Goal: Transaction & Acquisition: Purchase product/service

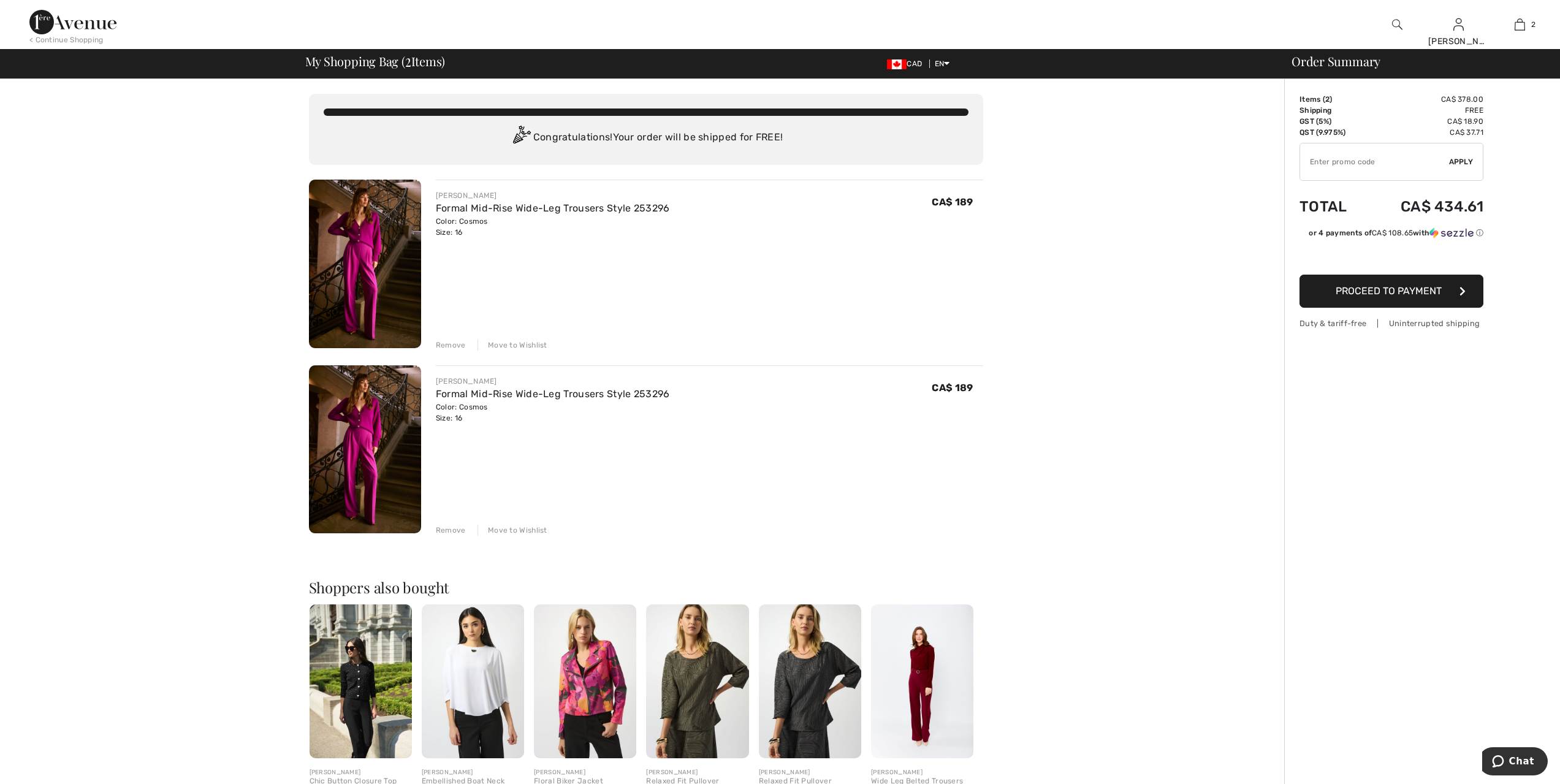
click at [452, 343] on div "Remove" at bounding box center [451, 345] width 30 height 11
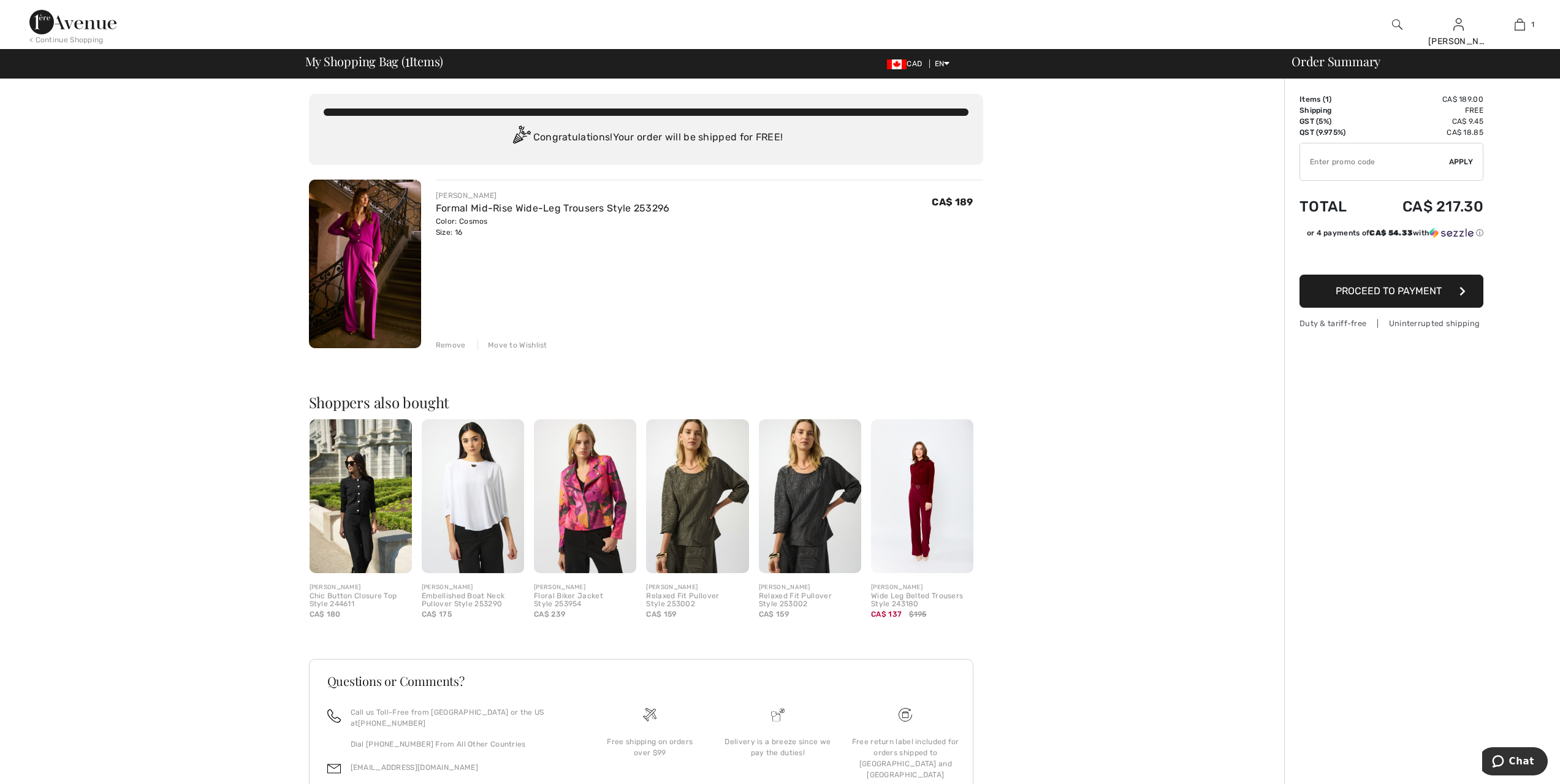
click at [337, 232] on img at bounding box center [365, 264] width 112 height 169
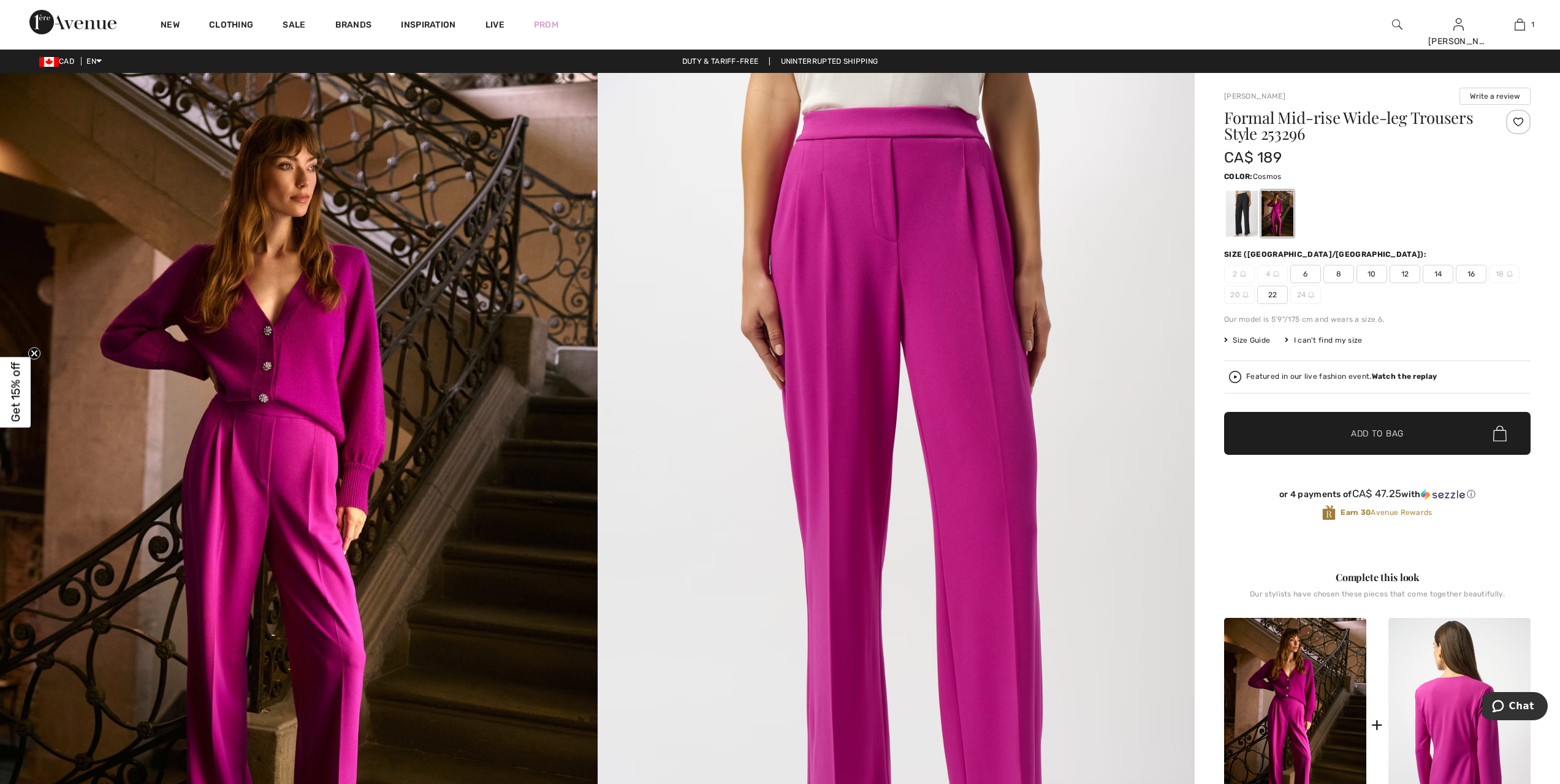
click at [1445, 715] on img at bounding box center [1459, 724] width 142 height 213
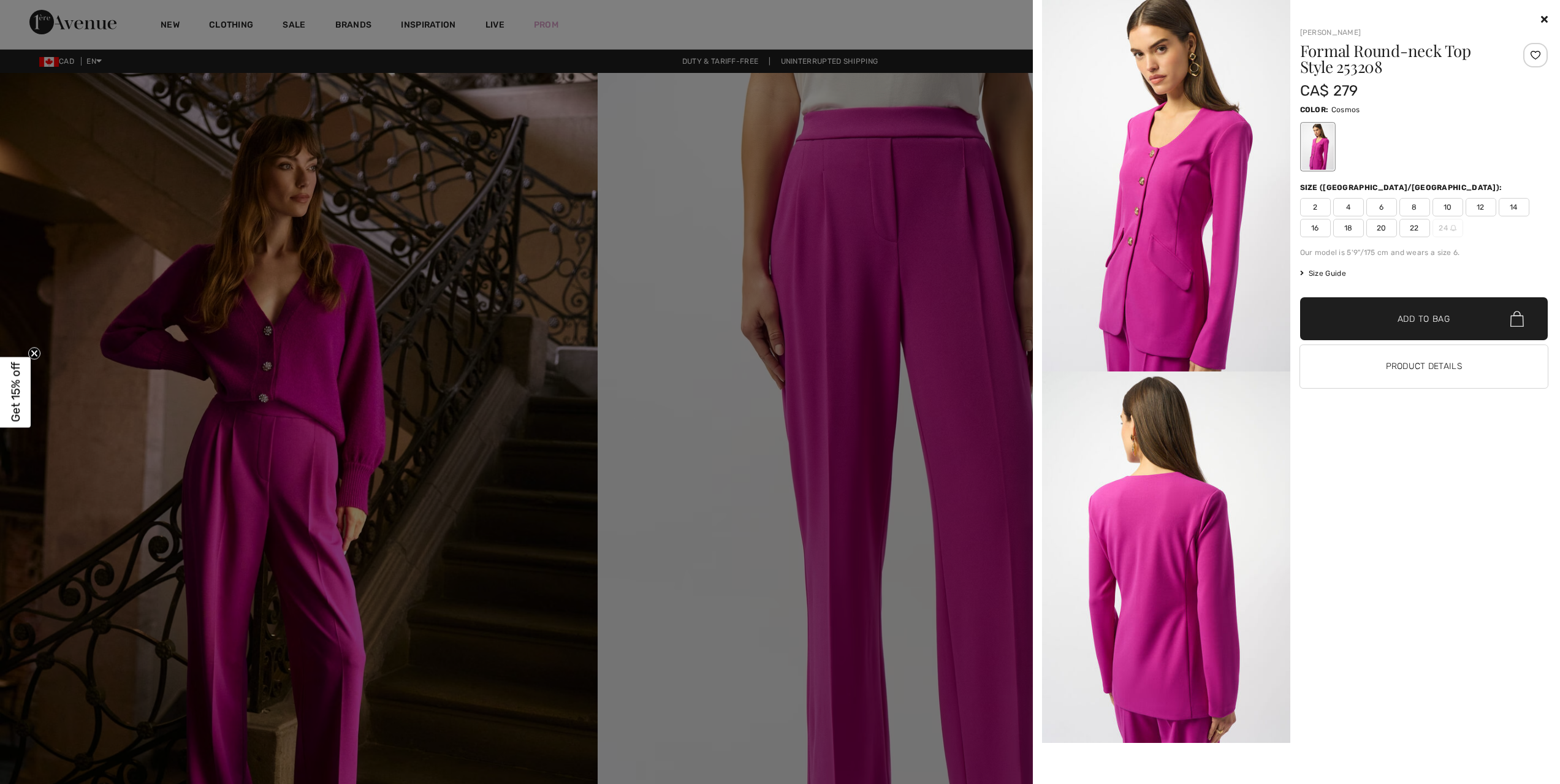
click at [1350, 227] on span "18" at bounding box center [1348, 228] width 30 height 19
click at [1442, 322] on span "Add to Bag" at bounding box center [1423, 318] width 52 height 12
click at [825, 344] on div at bounding box center [780, 392] width 1560 height 784
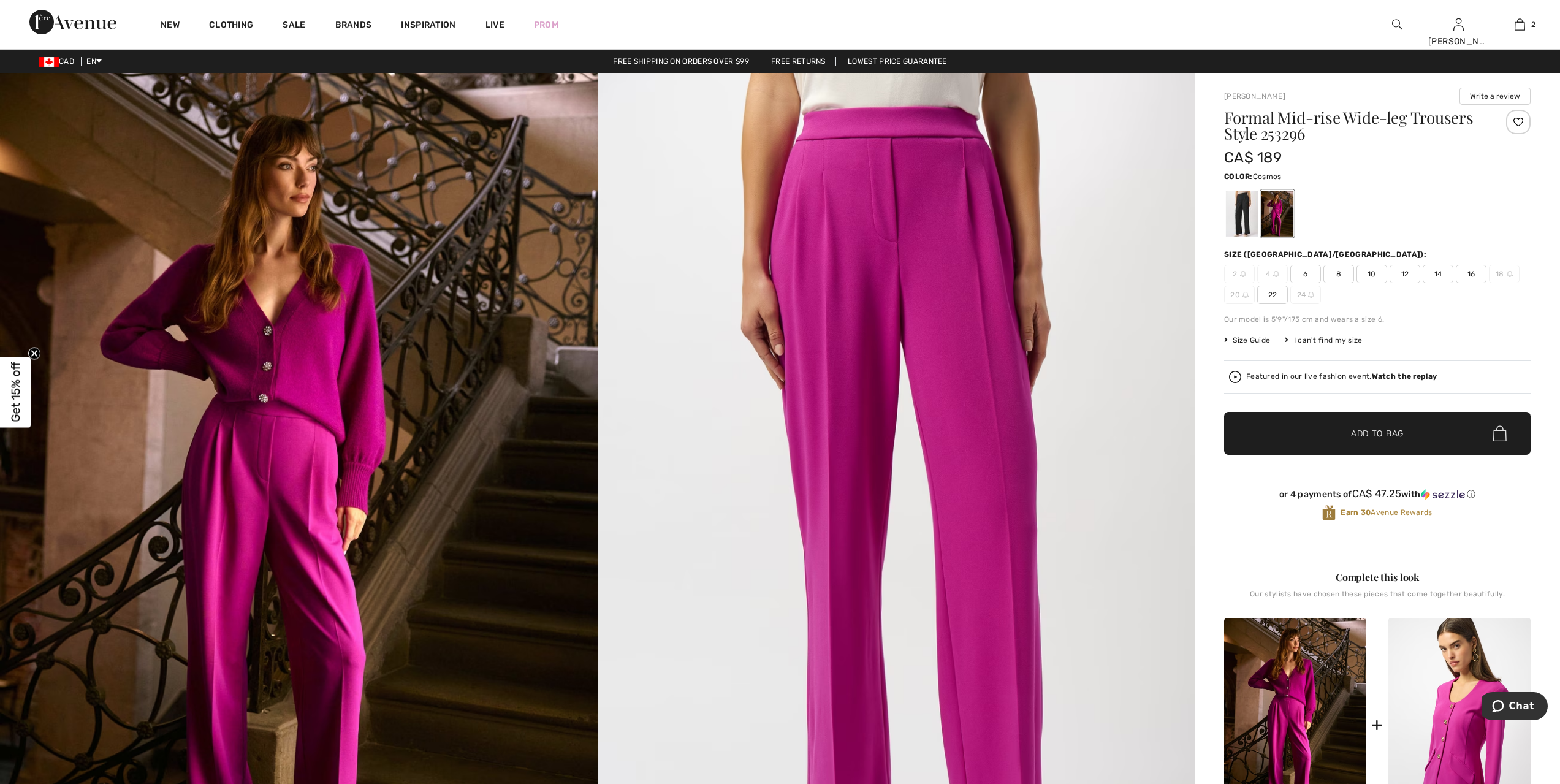
click at [328, 373] on img at bounding box center [299, 520] width 598 height 895
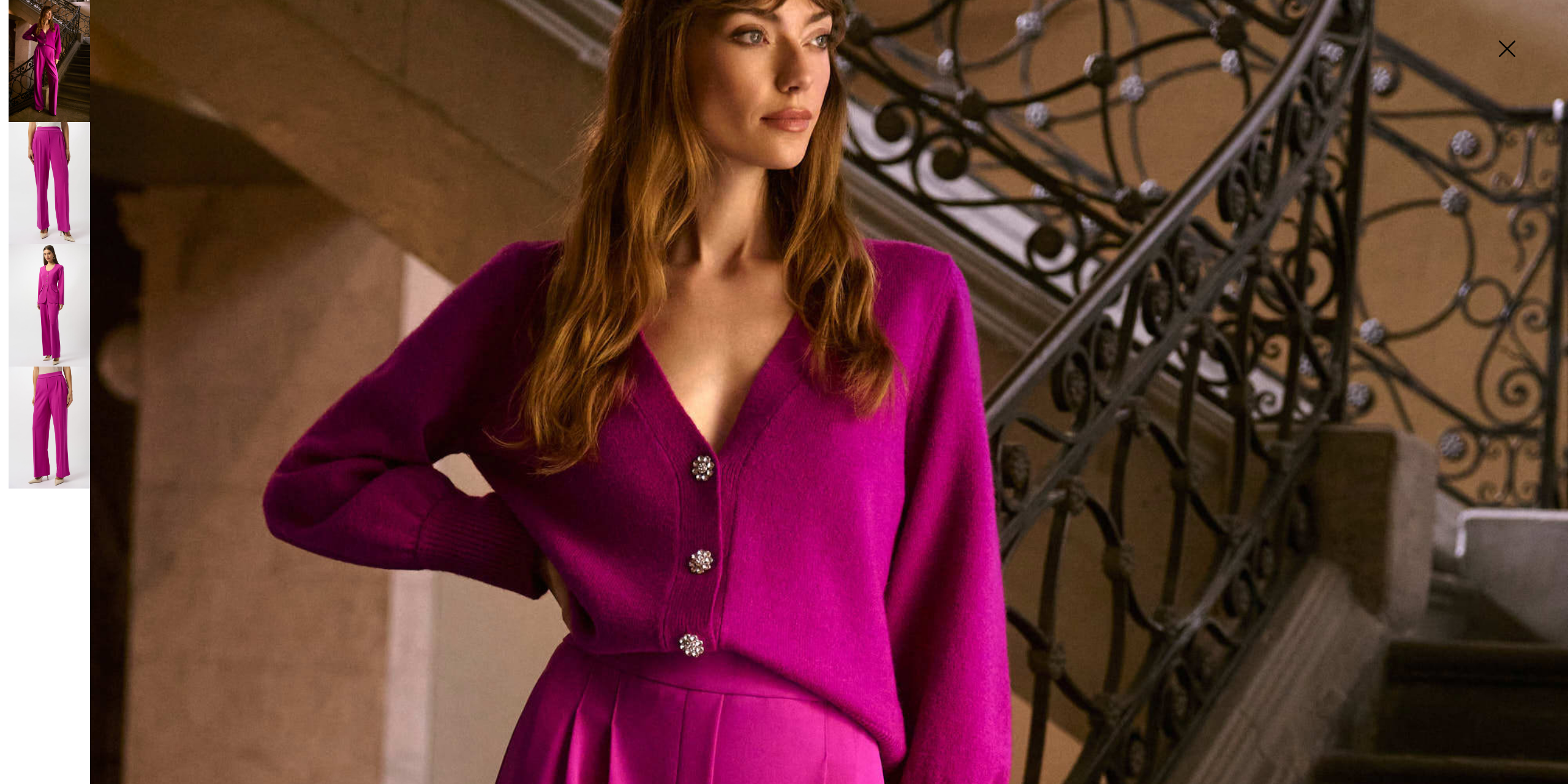
scroll to position [191, 0]
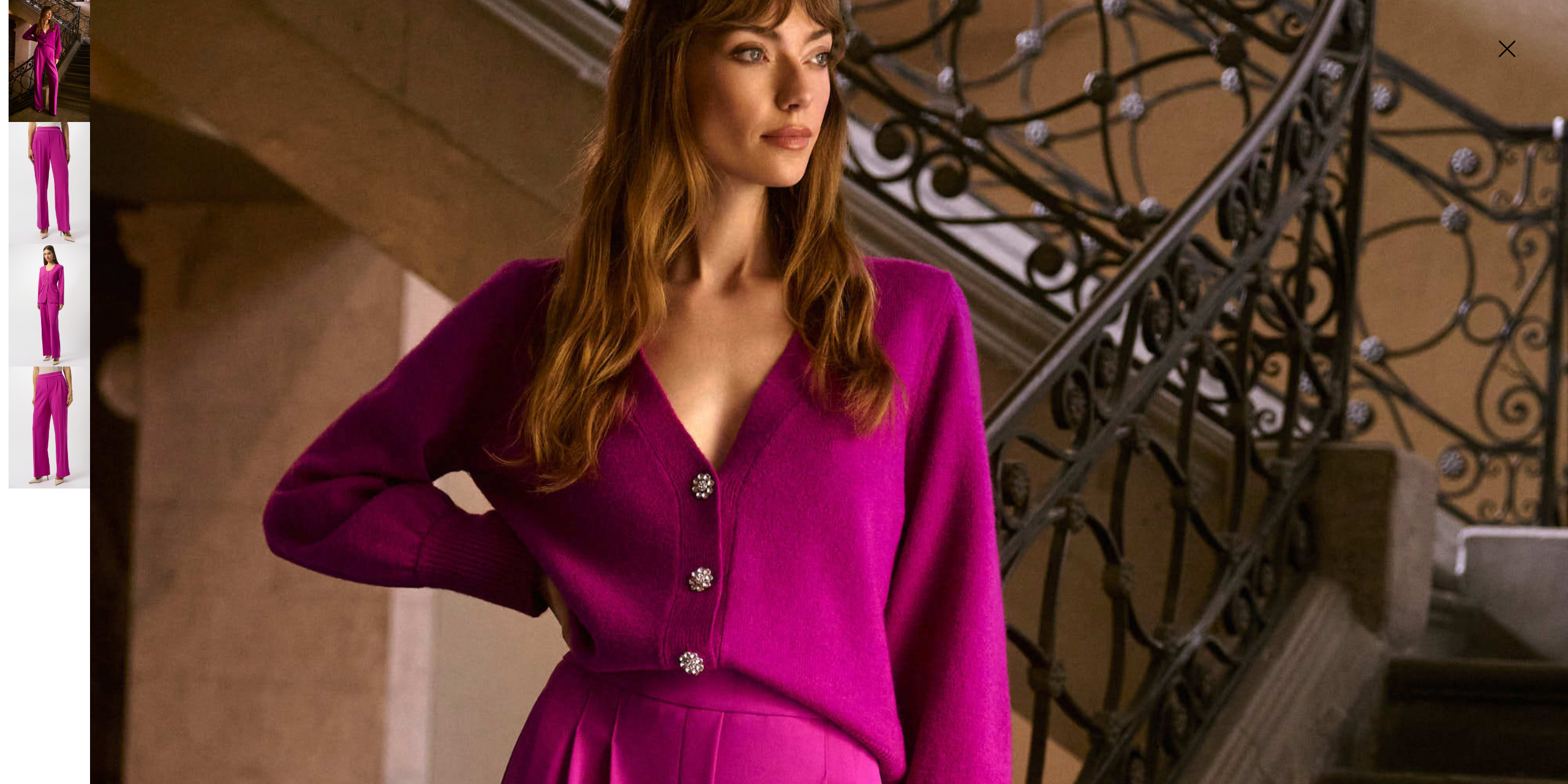
click at [44, 283] on img at bounding box center [50, 304] width 82 height 122
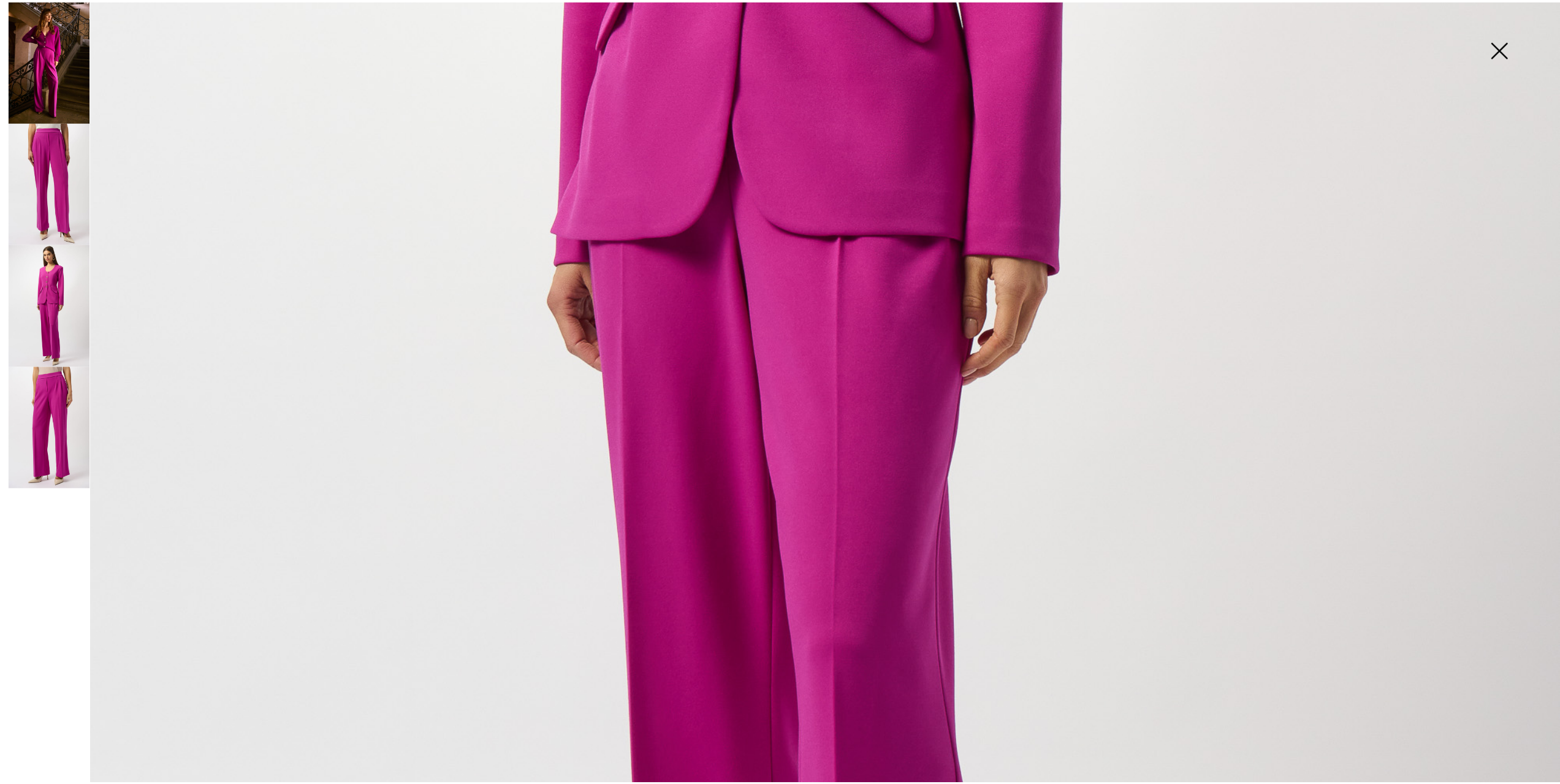
scroll to position [894, 0]
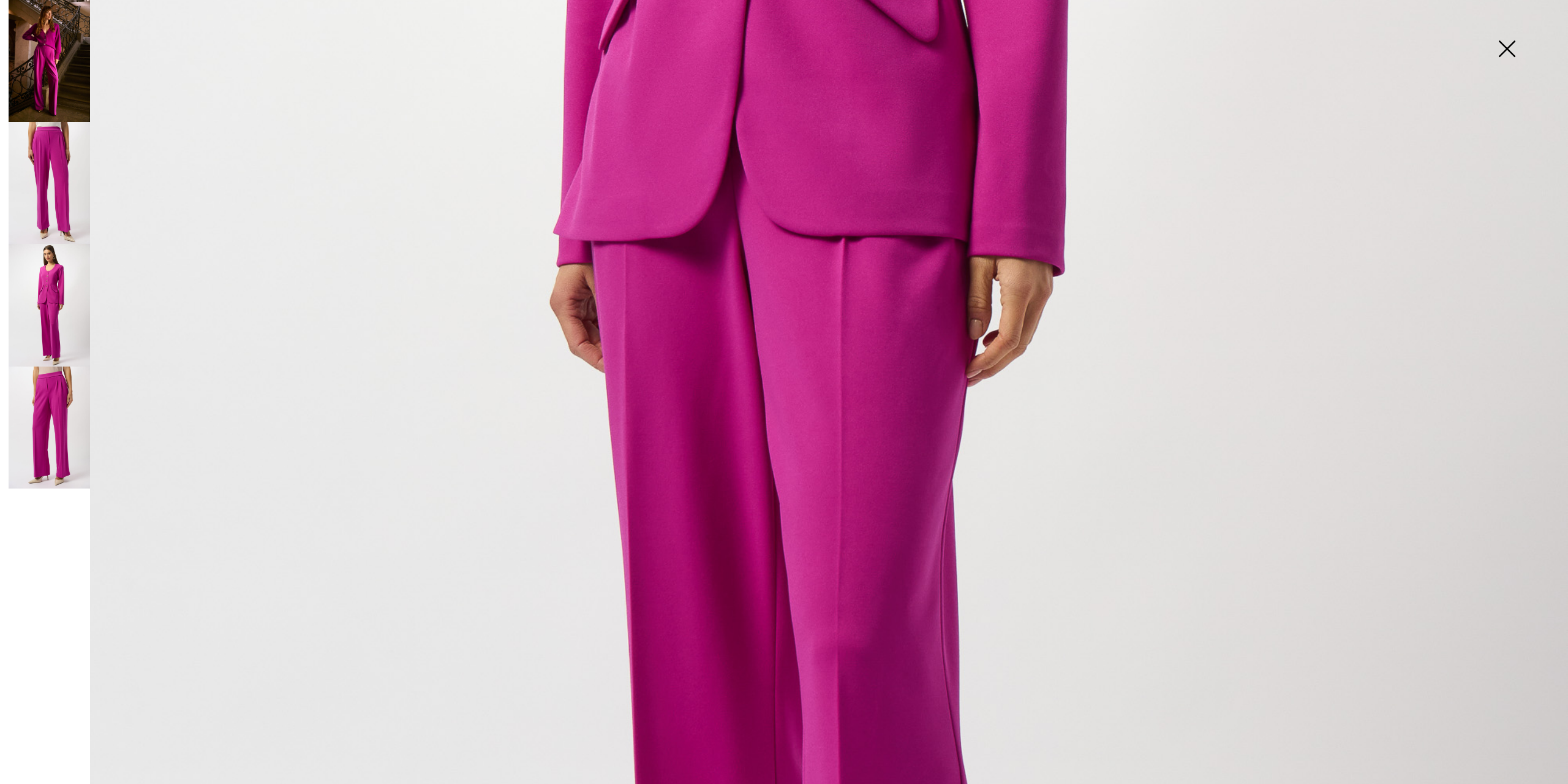
click at [1508, 46] on img at bounding box center [1507, 50] width 61 height 63
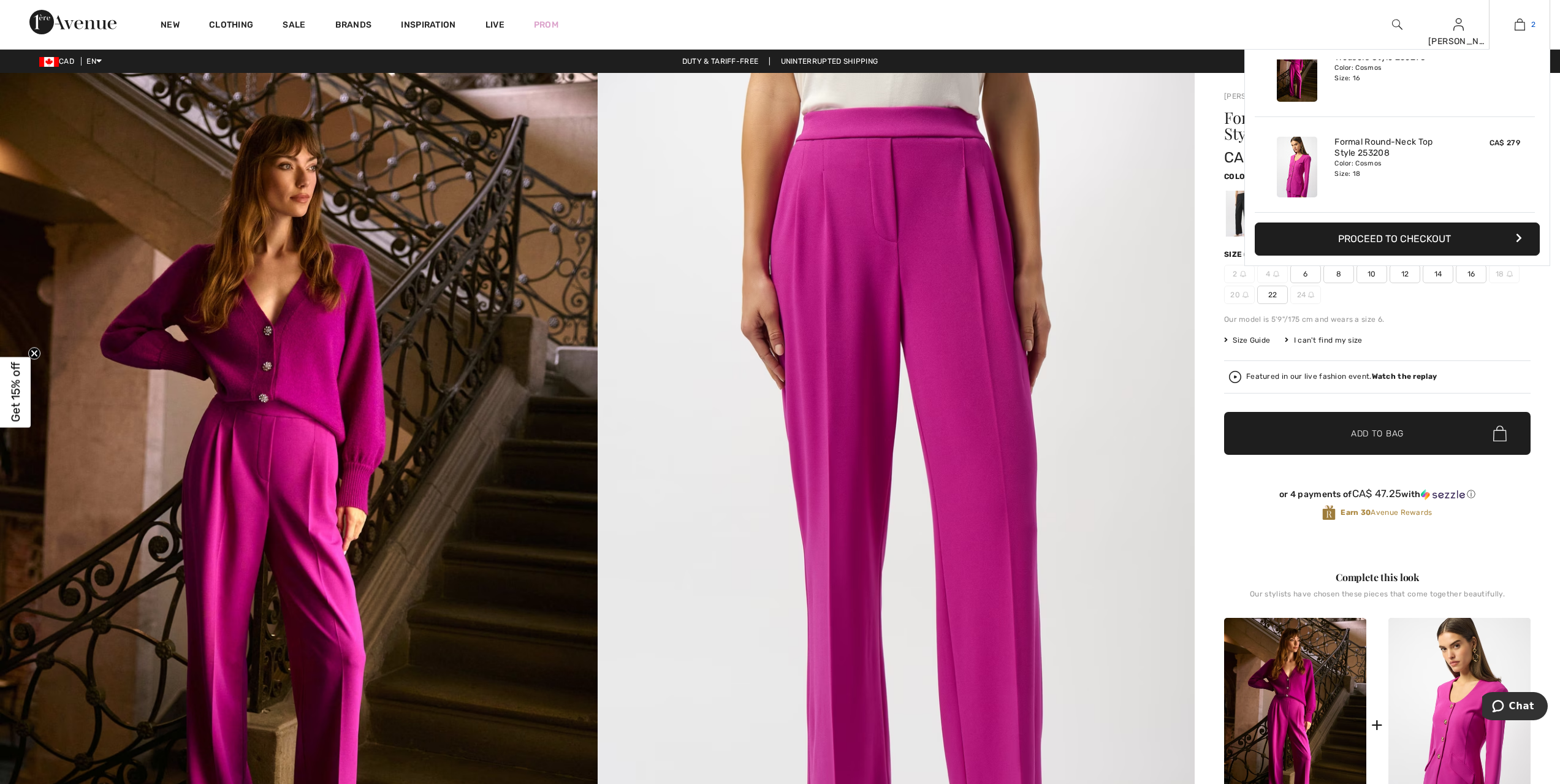
click at [1521, 22] on img at bounding box center [1520, 24] width 11 height 15
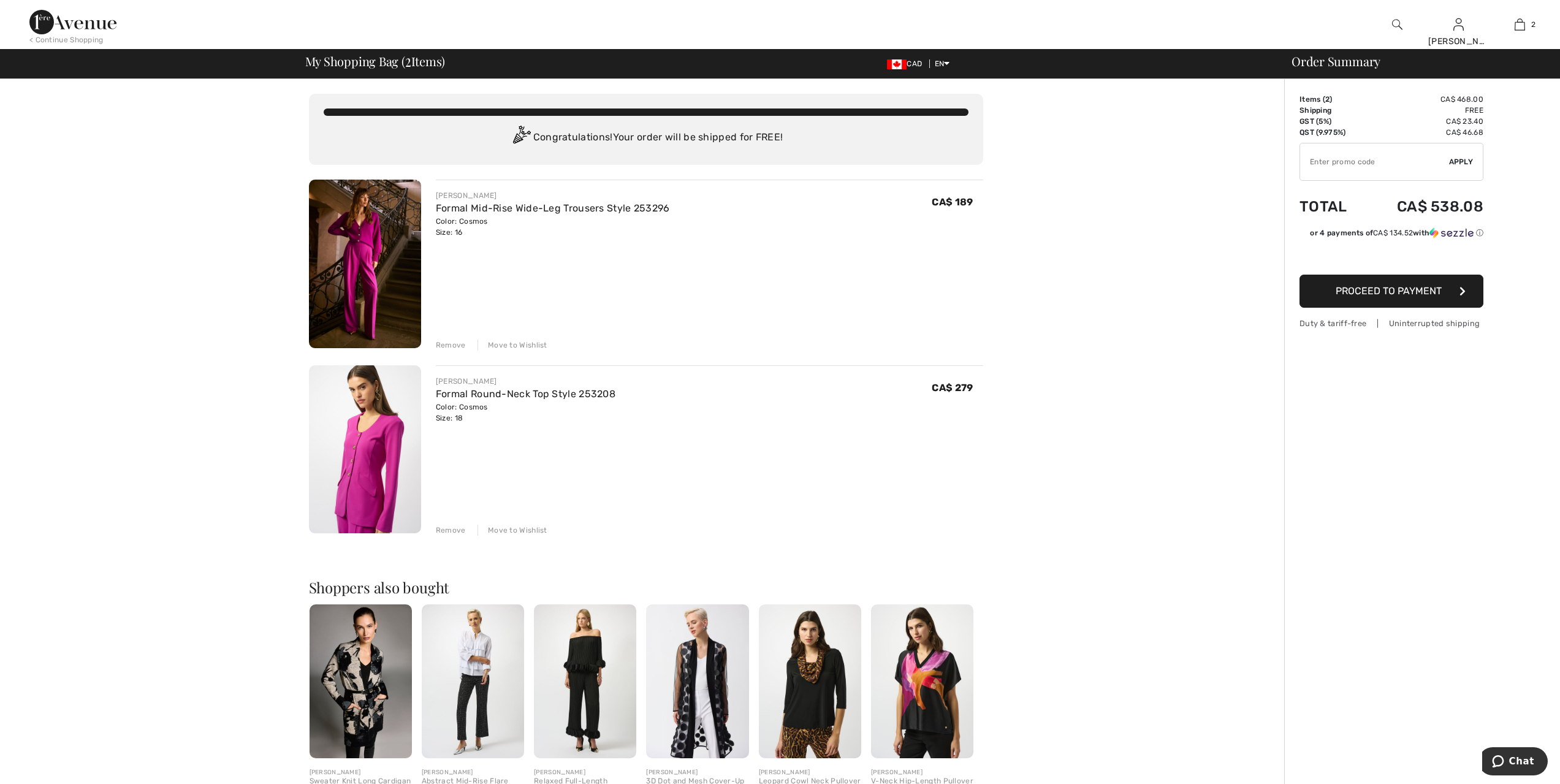
click at [791, 710] on img at bounding box center [809, 681] width 102 height 154
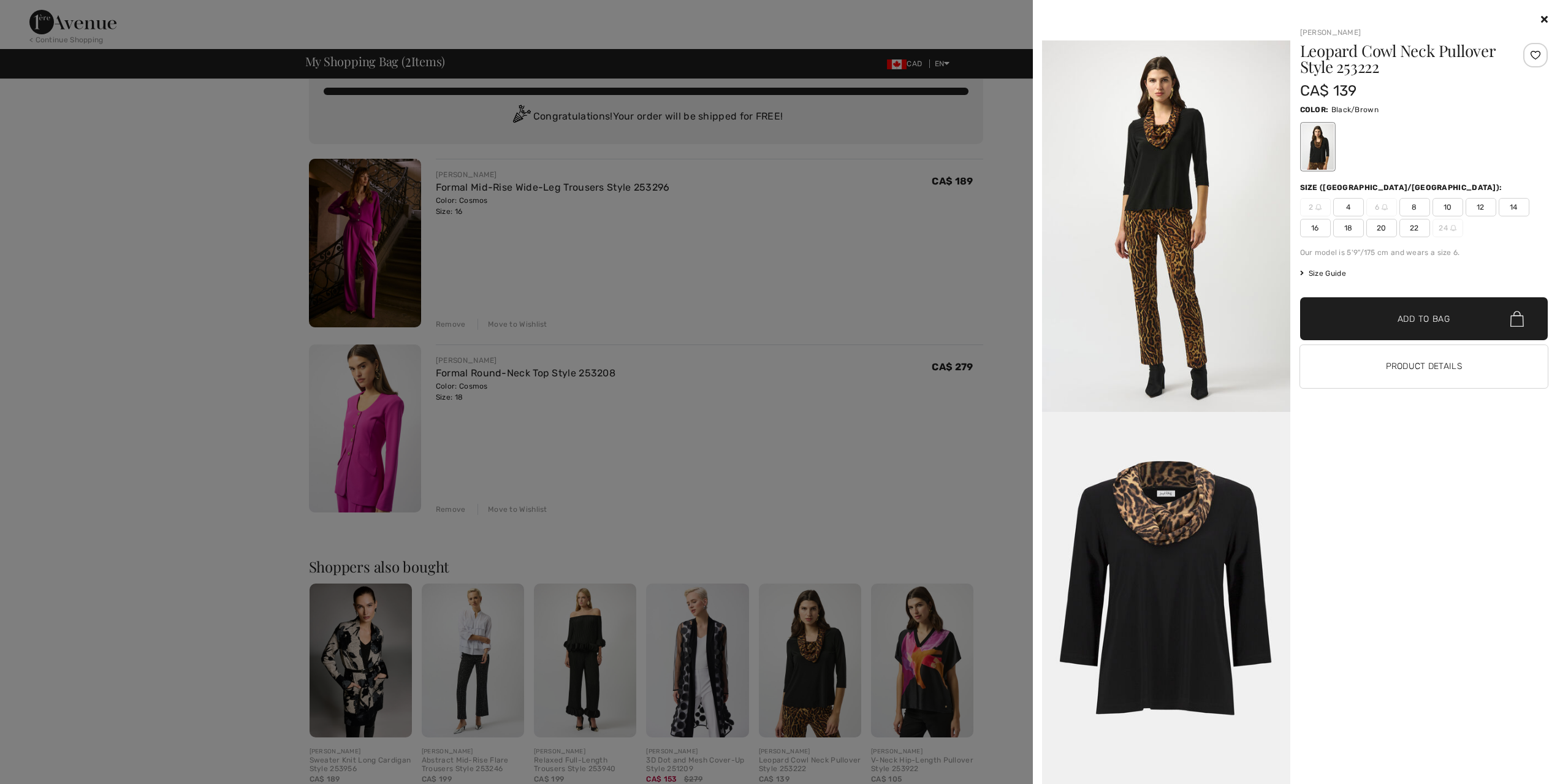
scroll to position [15, 0]
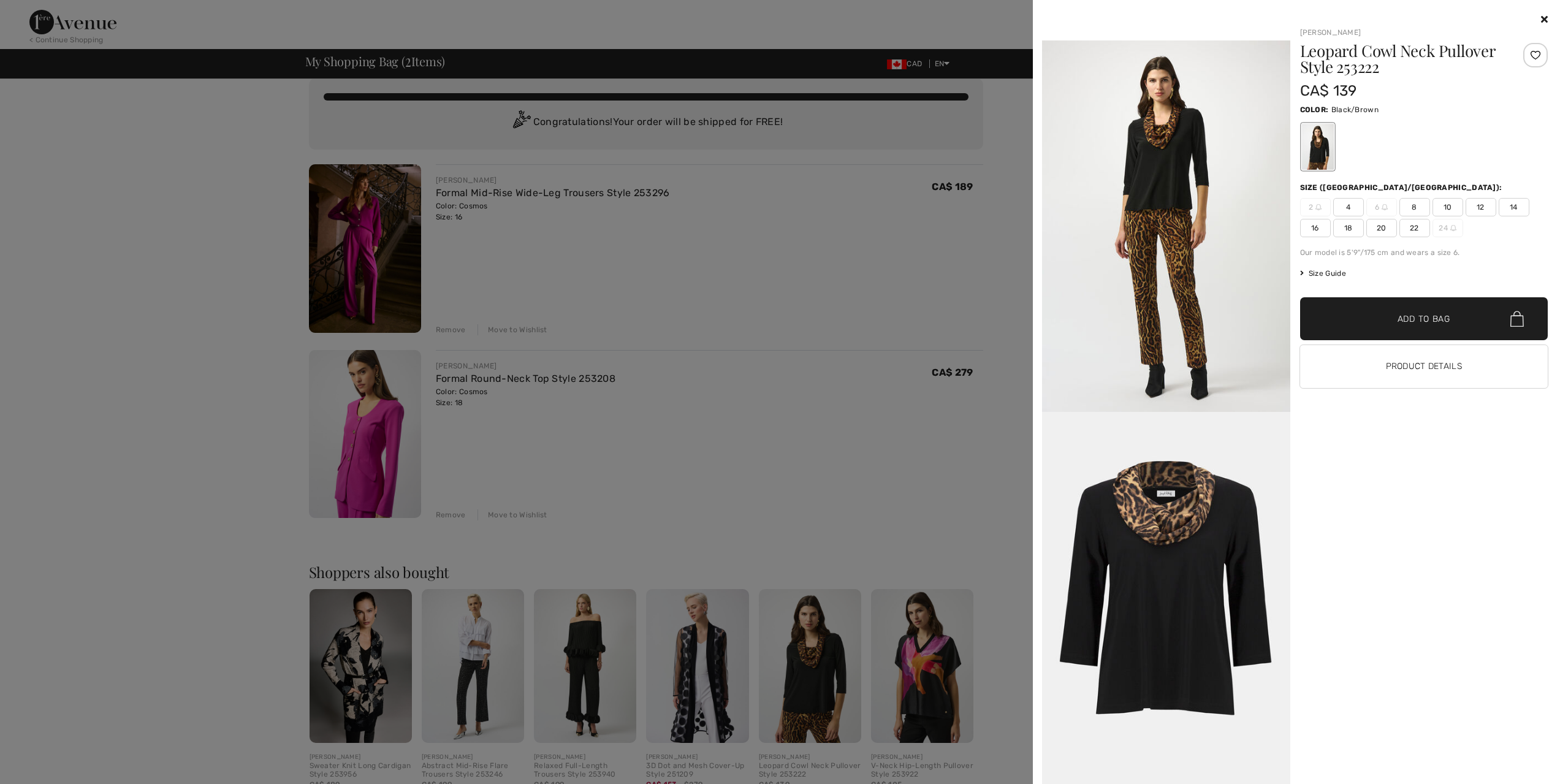
drag, startPoint x: 816, startPoint y: 316, endPoint x: 806, endPoint y: 324, distance: 12.8
click at [814, 324] on div at bounding box center [780, 392] width 1560 height 784
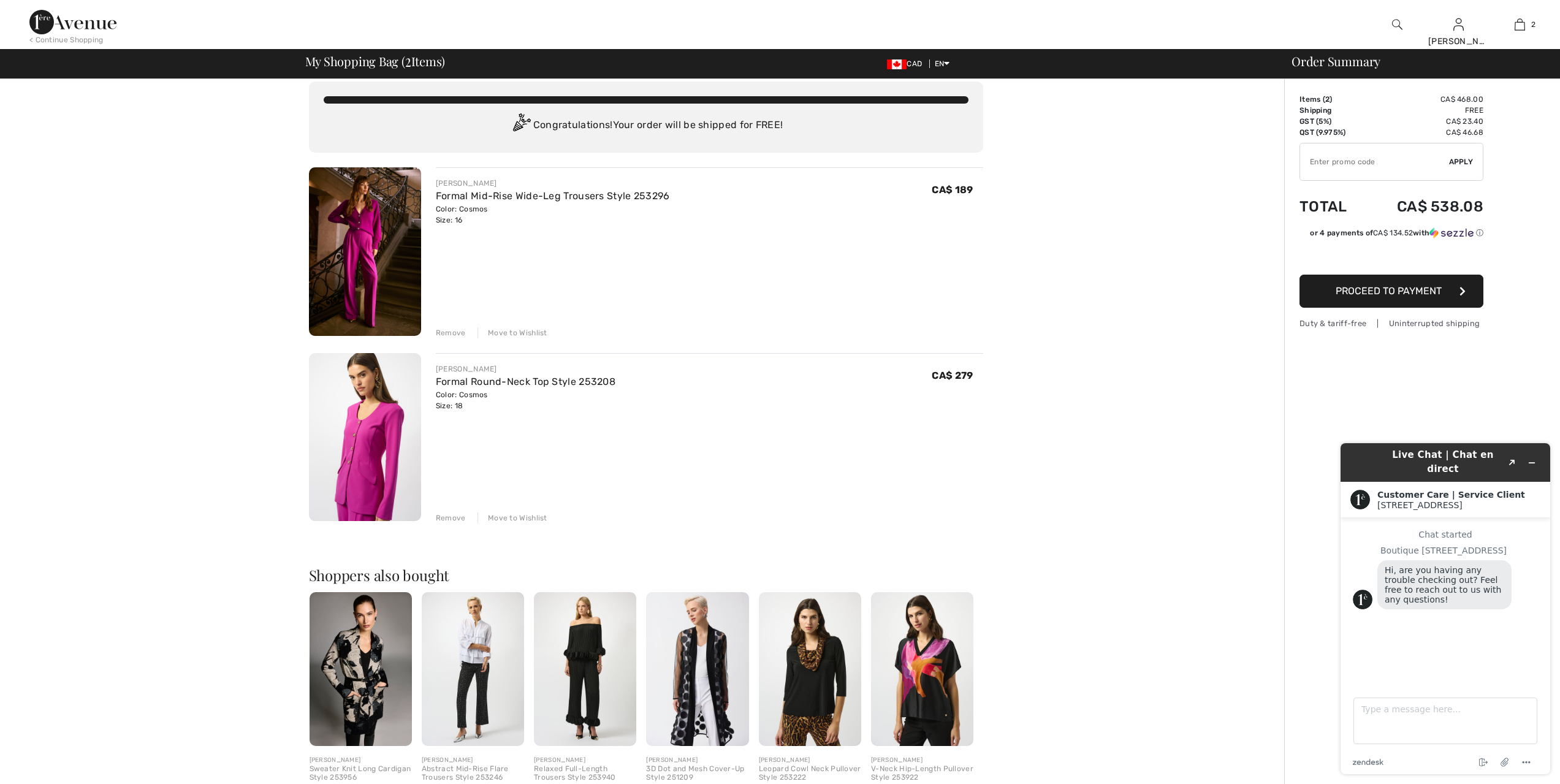
scroll to position [0, 0]
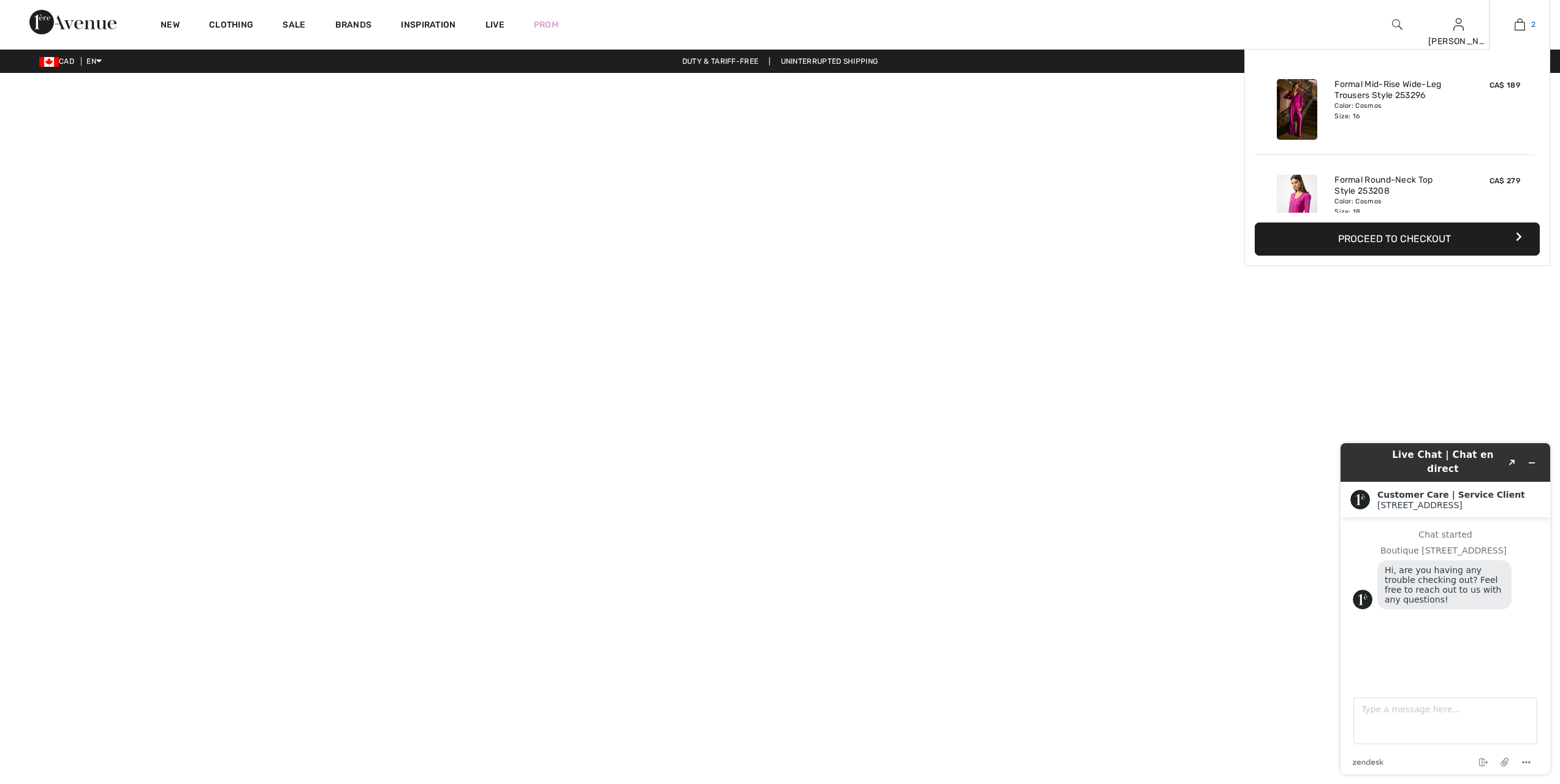
click at [1516, 25] on img at bounding box center [1520, 24] width 11 height 15
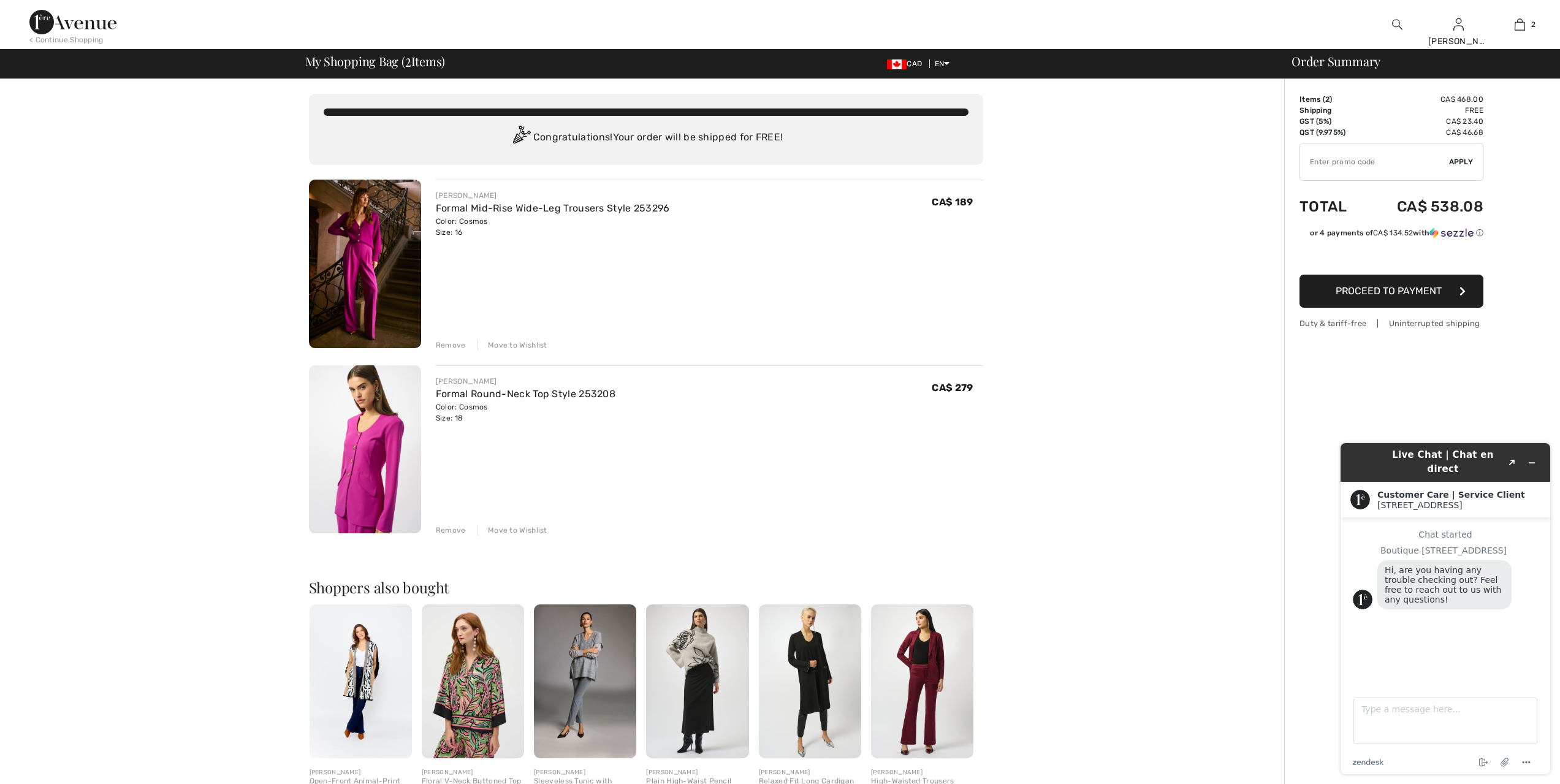
click at [374, 456] on img at bounding box center [365, 450] width 112 height 169
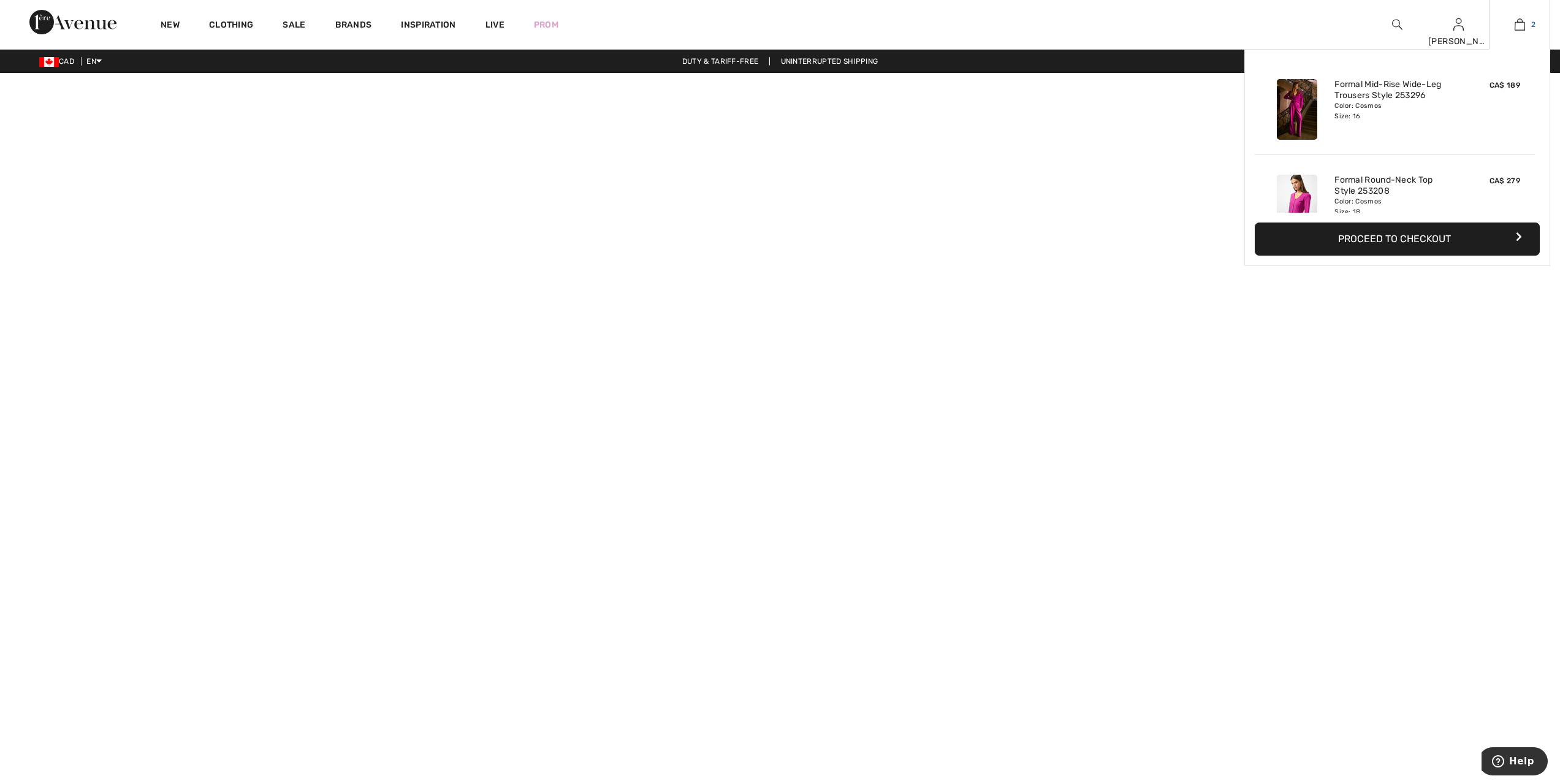
click at [1520, 23] on img at bounding box center [1520, 24] width 11 height 15
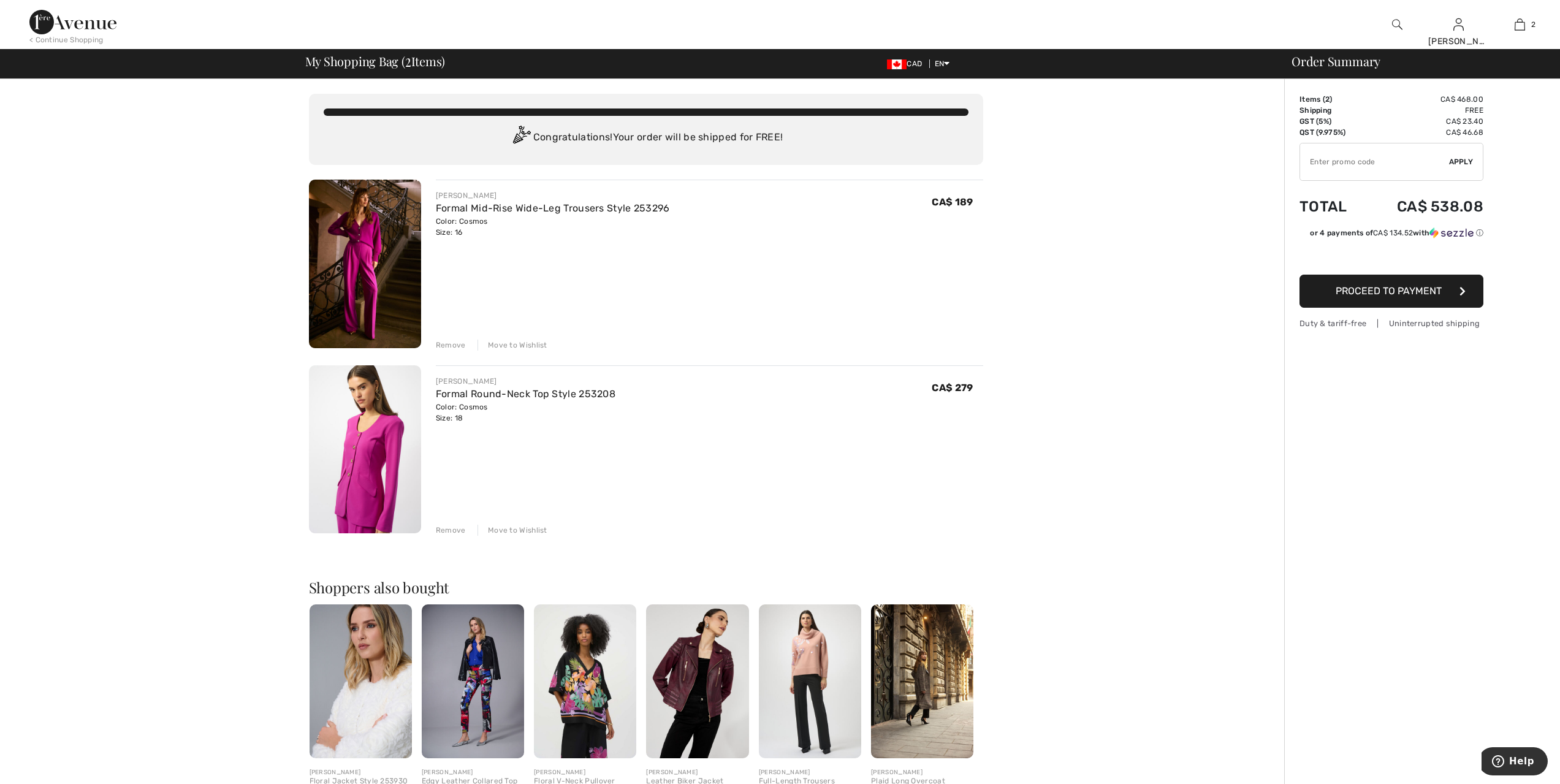
click at [1249, 221] on div "You are only CA$ 0.00 away from FREE SHIPPING! Continue Shopping > Congratulati…" at bounding box center [646, 564] width 1277 height 969
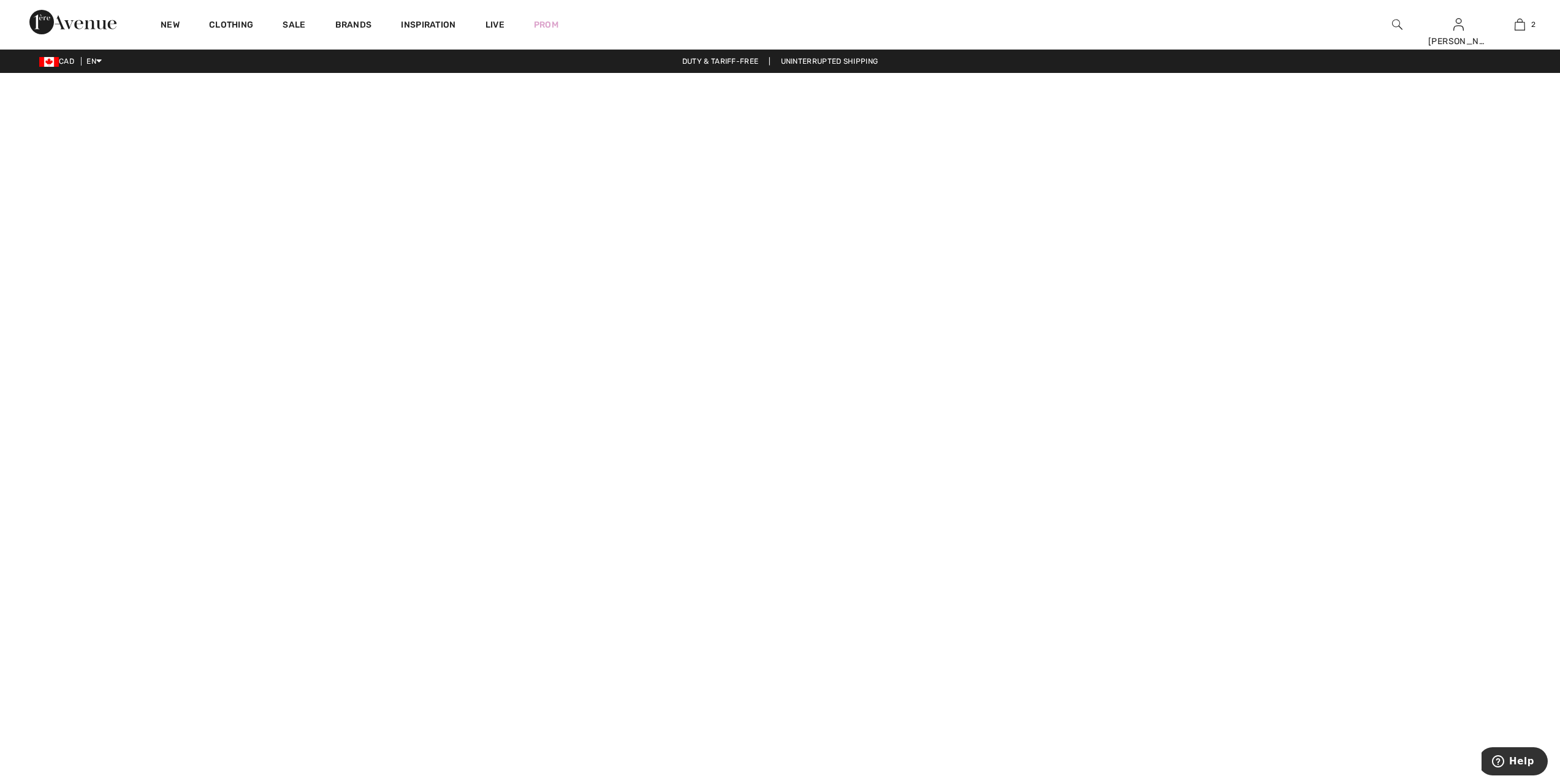
click at [370, 610] on video at bounding box center [780, 462] width 1560 height 780
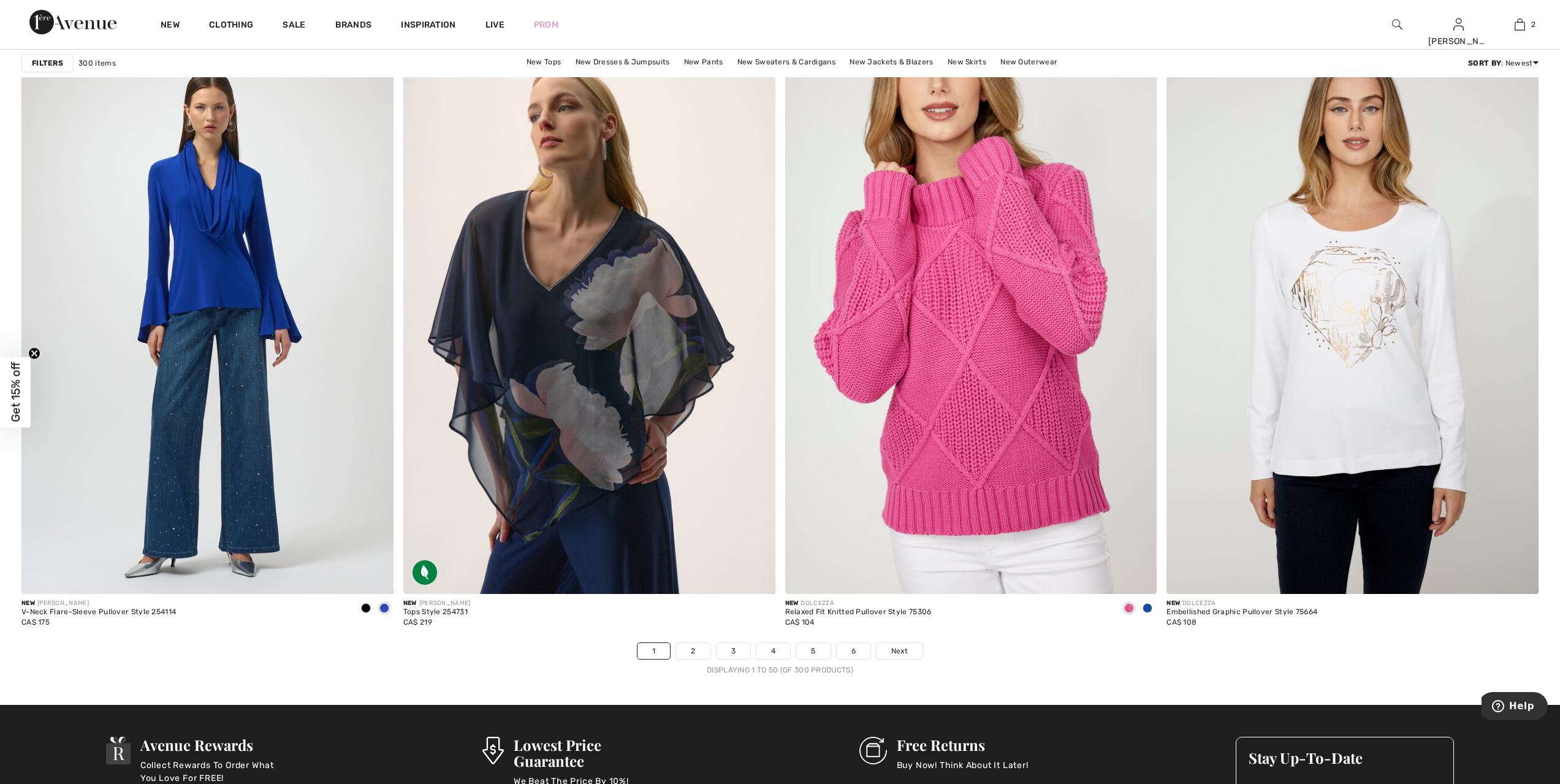
scroll to position [8884, 0]
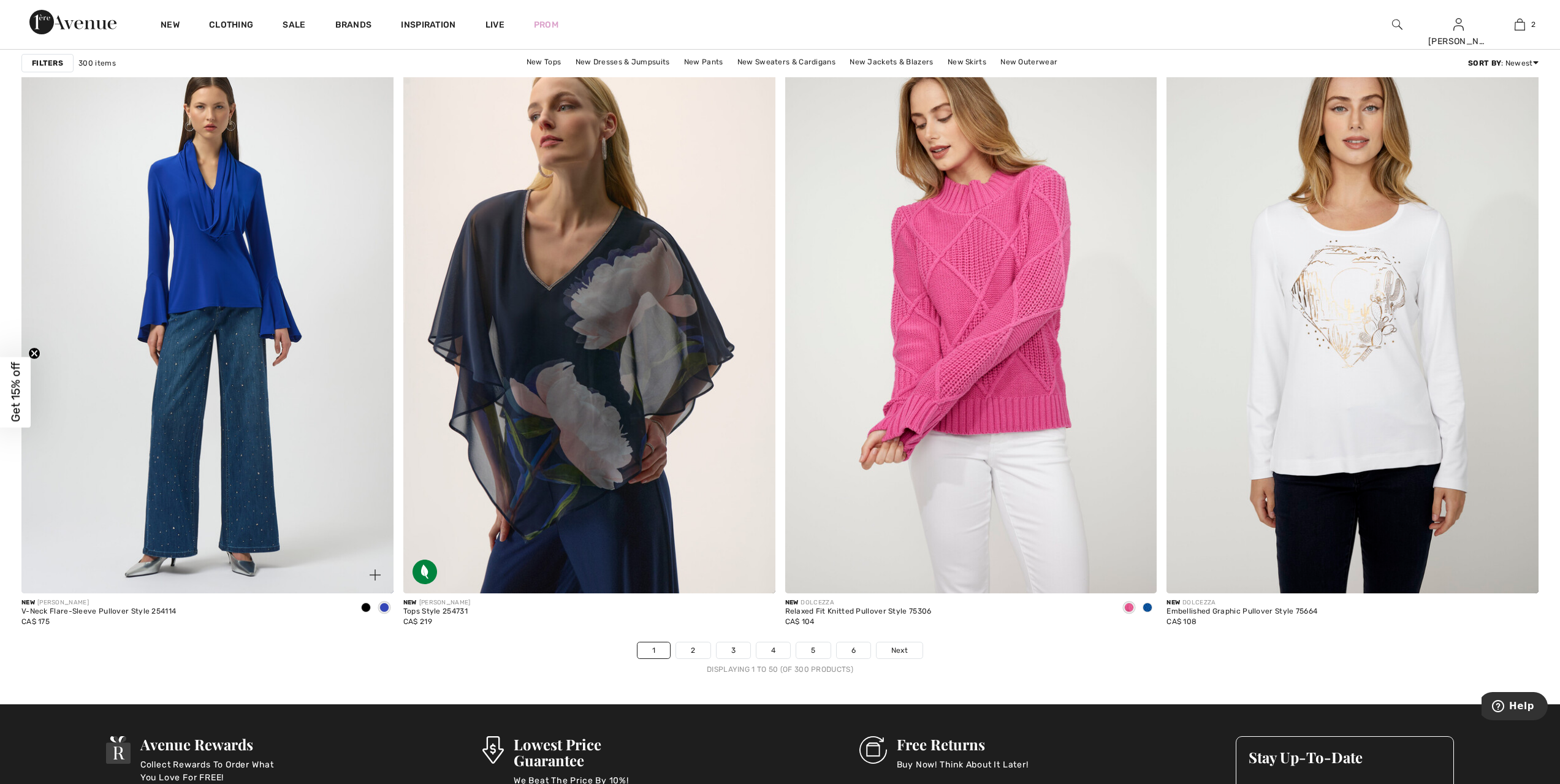
click at [368, 608] on span at bounding box center [366, 606] width 10 height 10
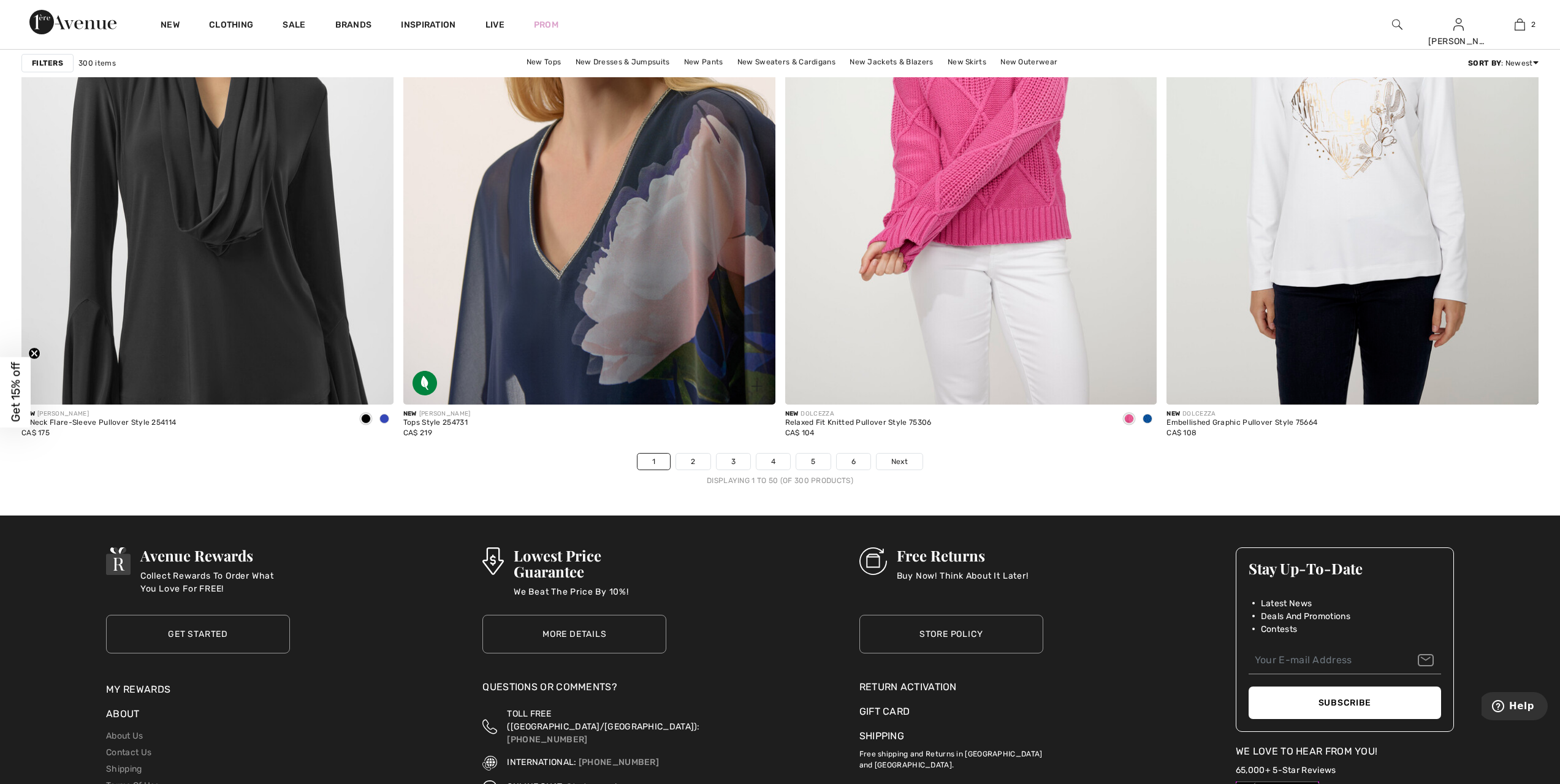
scroll to position [9098, 0]
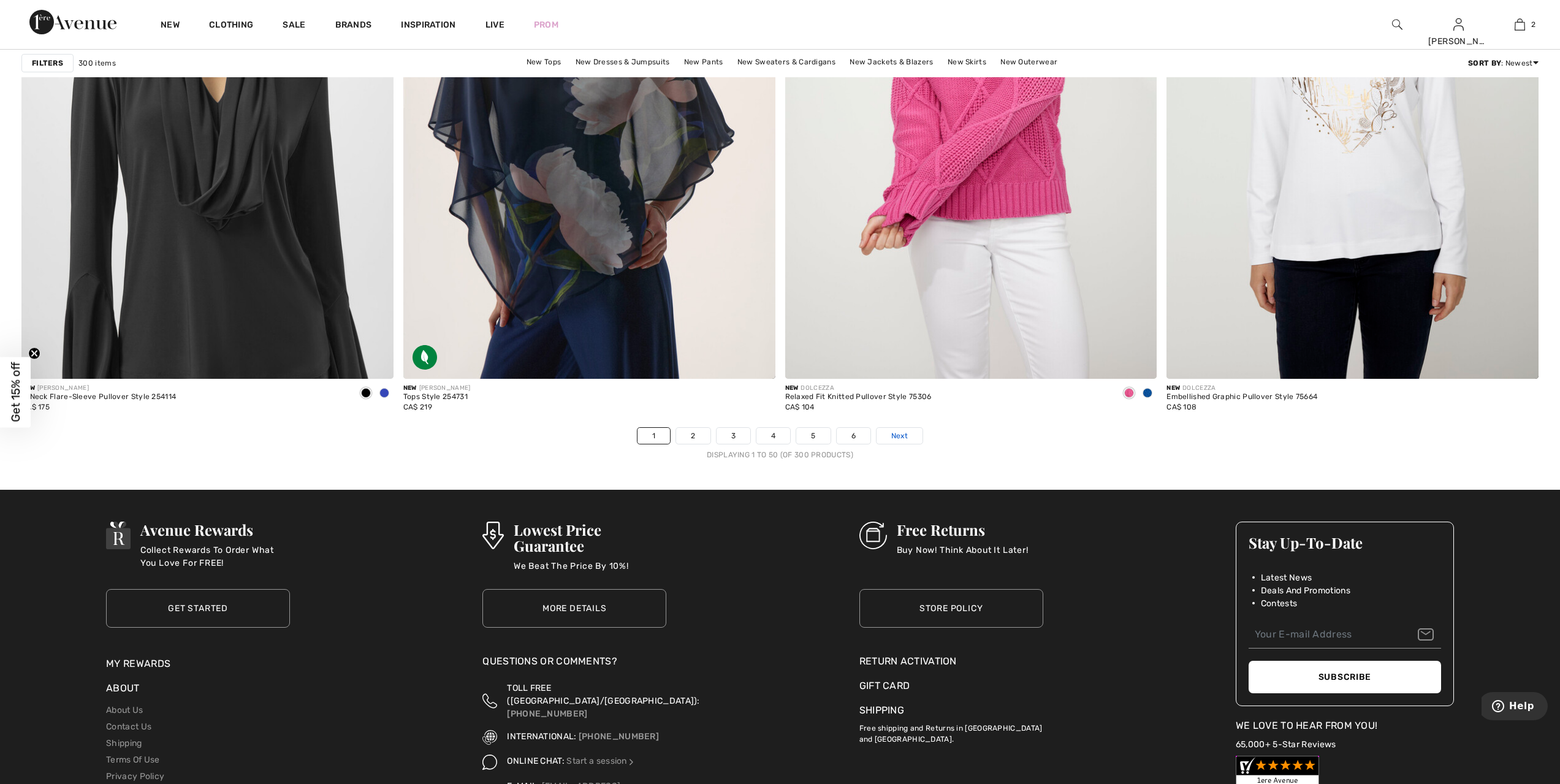
click at [889, 434] on link "Next" at bounding box center [900, 436] width 46 height 16
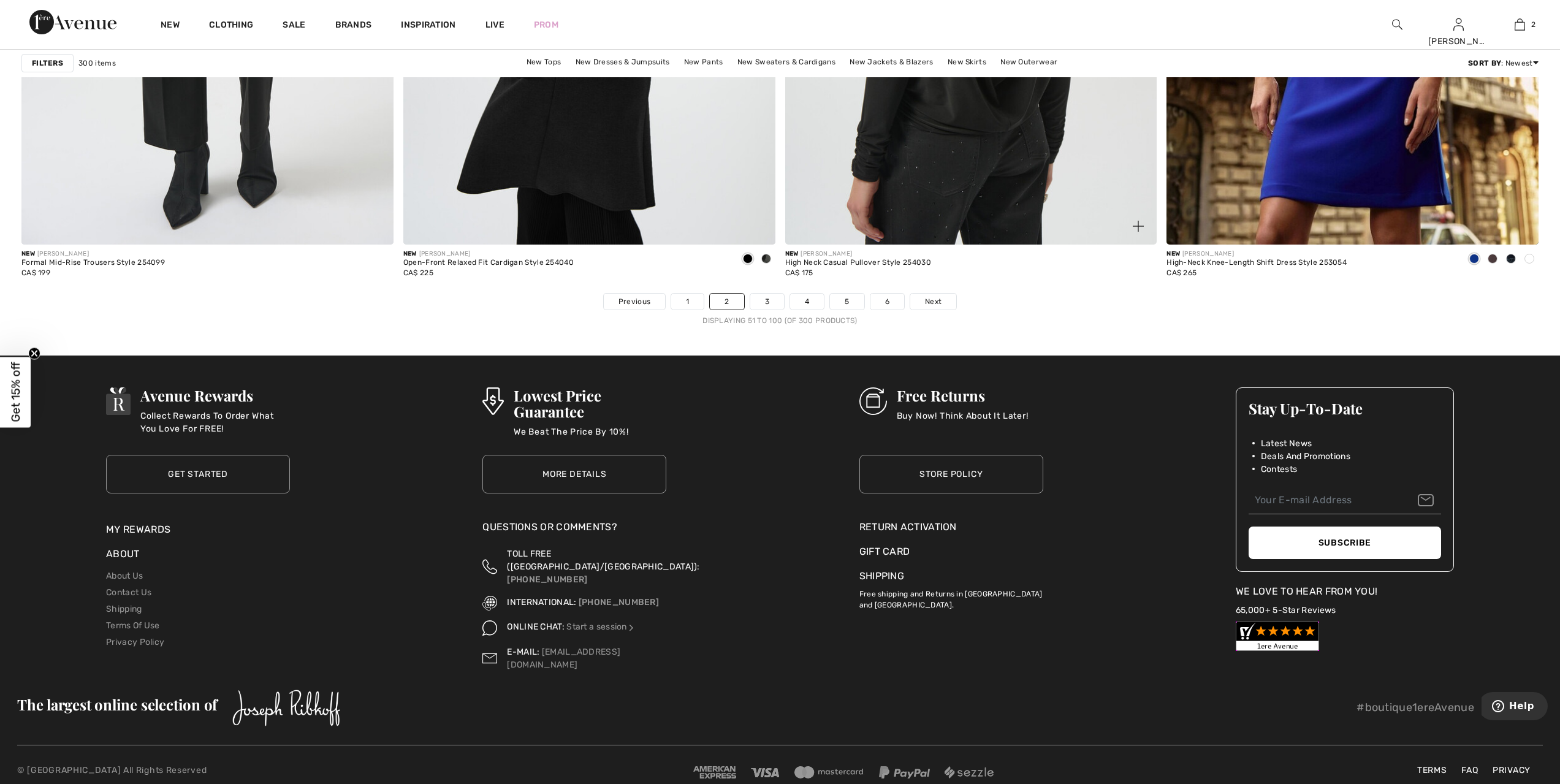
scroll to position [9237, 0]
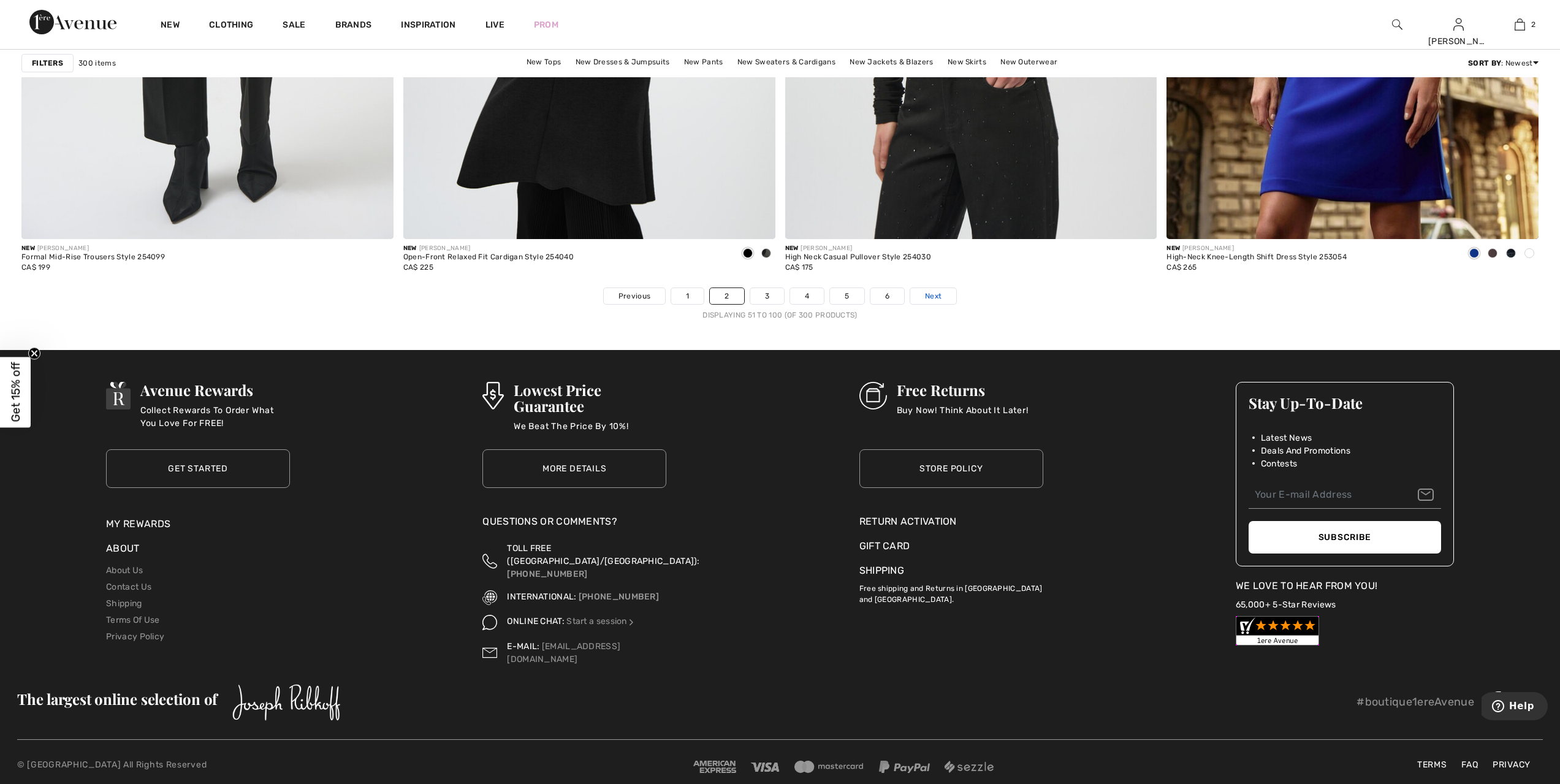
click at [945, 294] on link "Next" at bounding box center [933, 296] width 46 height 16
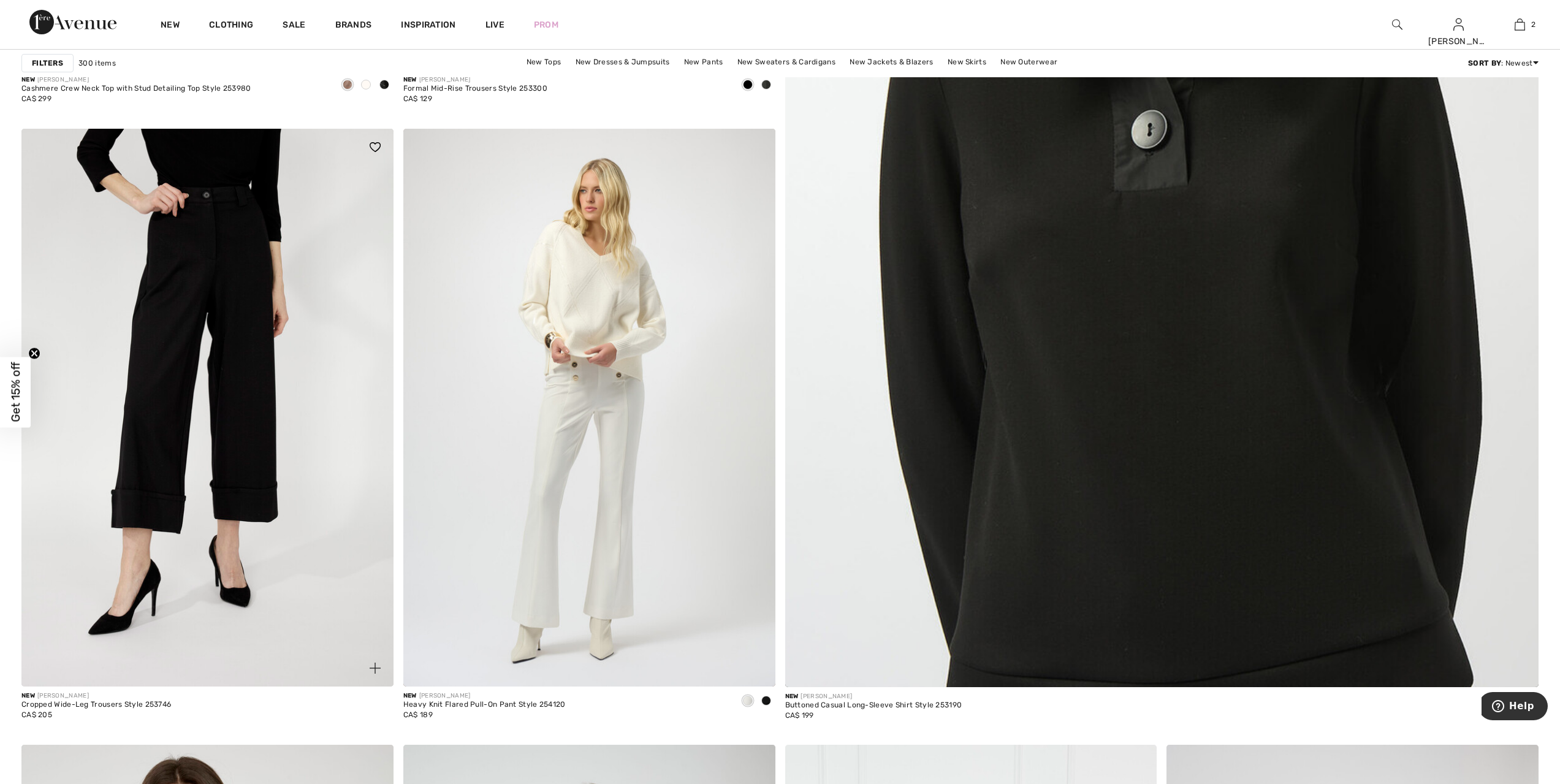
scroll to position [689, 0]
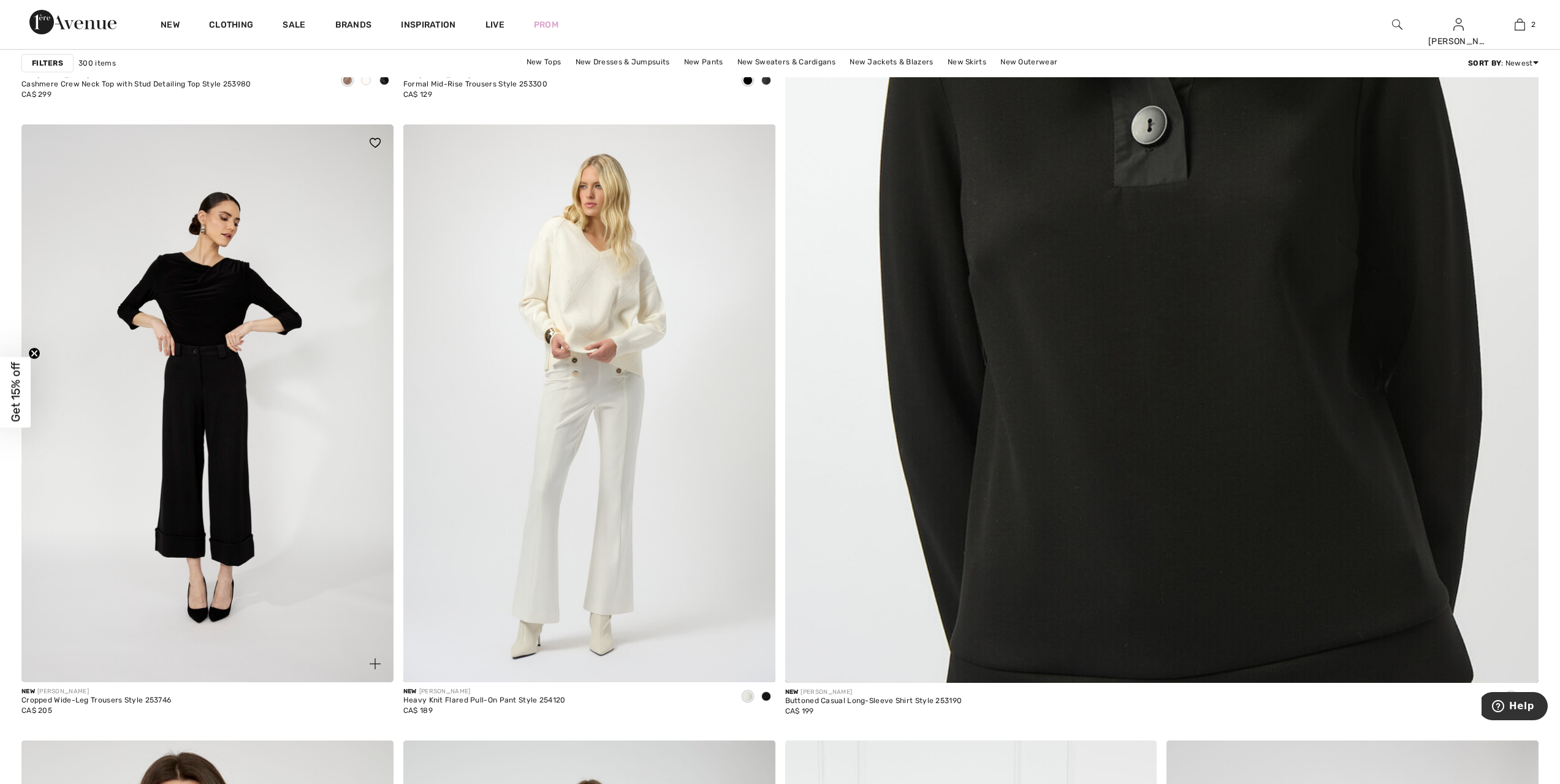
click at [205, 435] on img at bounding box center [207, 403] width 372 height 557
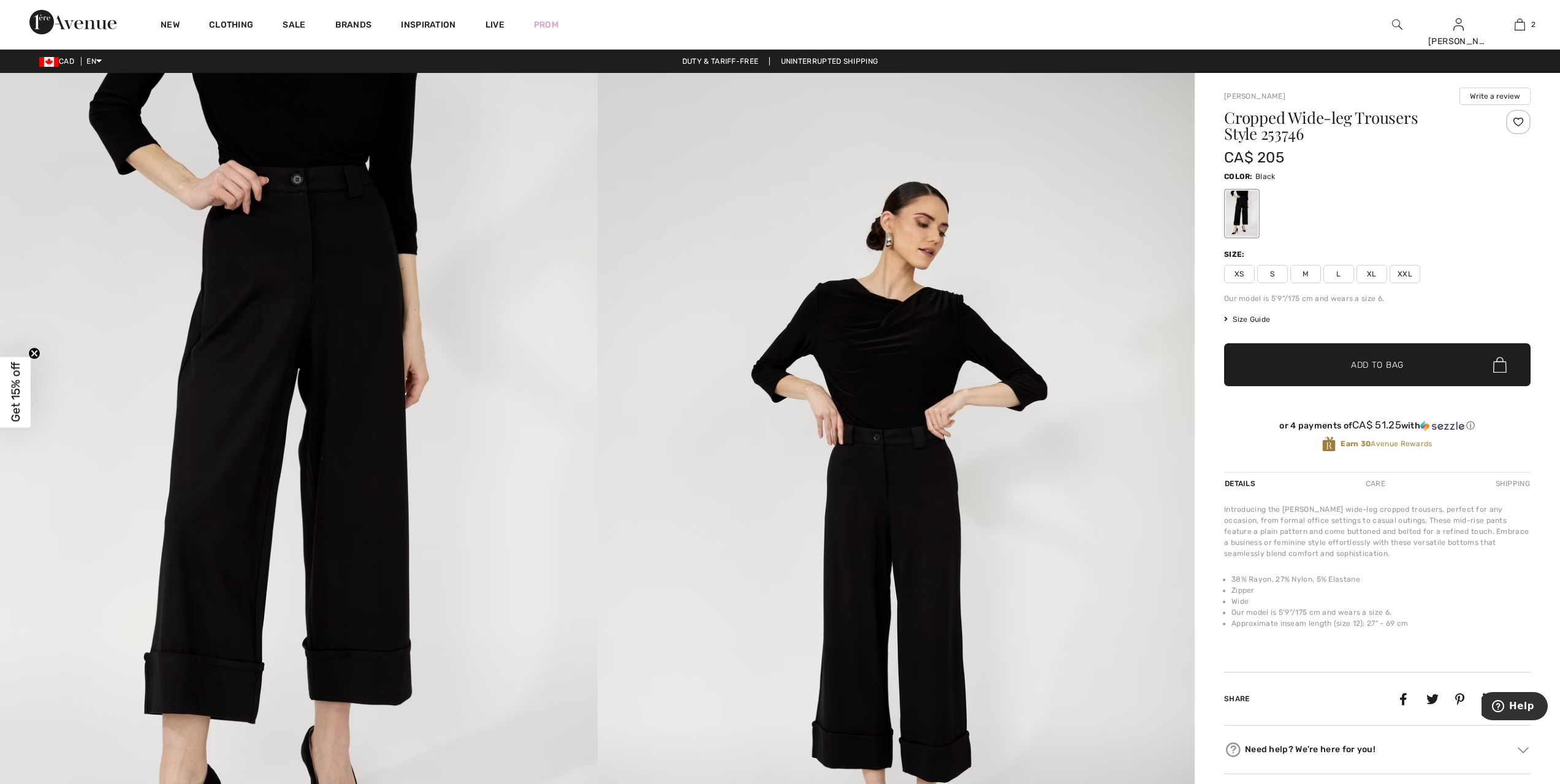
click at [1371, 273] on span "XL" at bounding box center [1371, 274] width 30 height 19
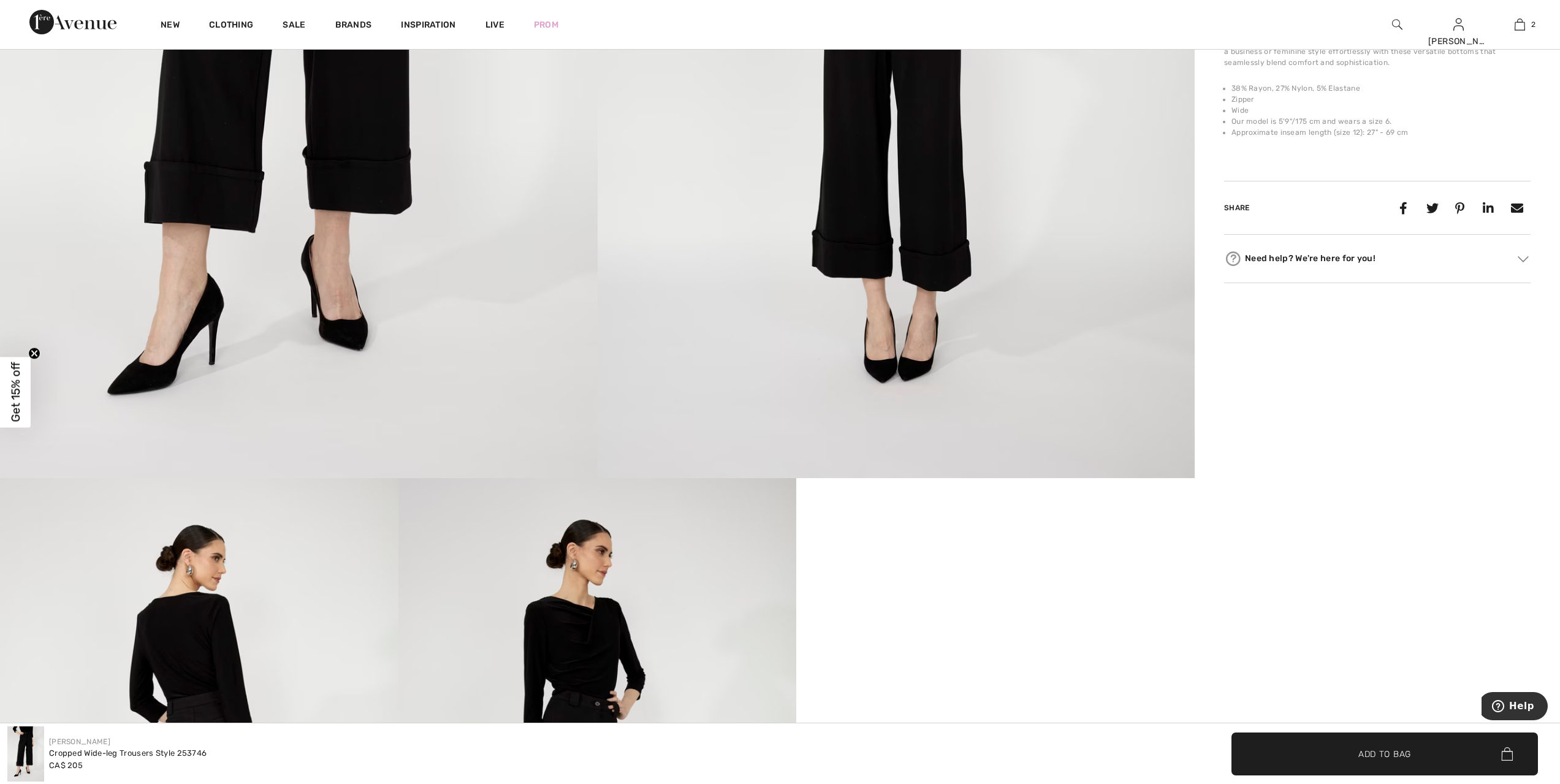
scroll to position [490, 0]
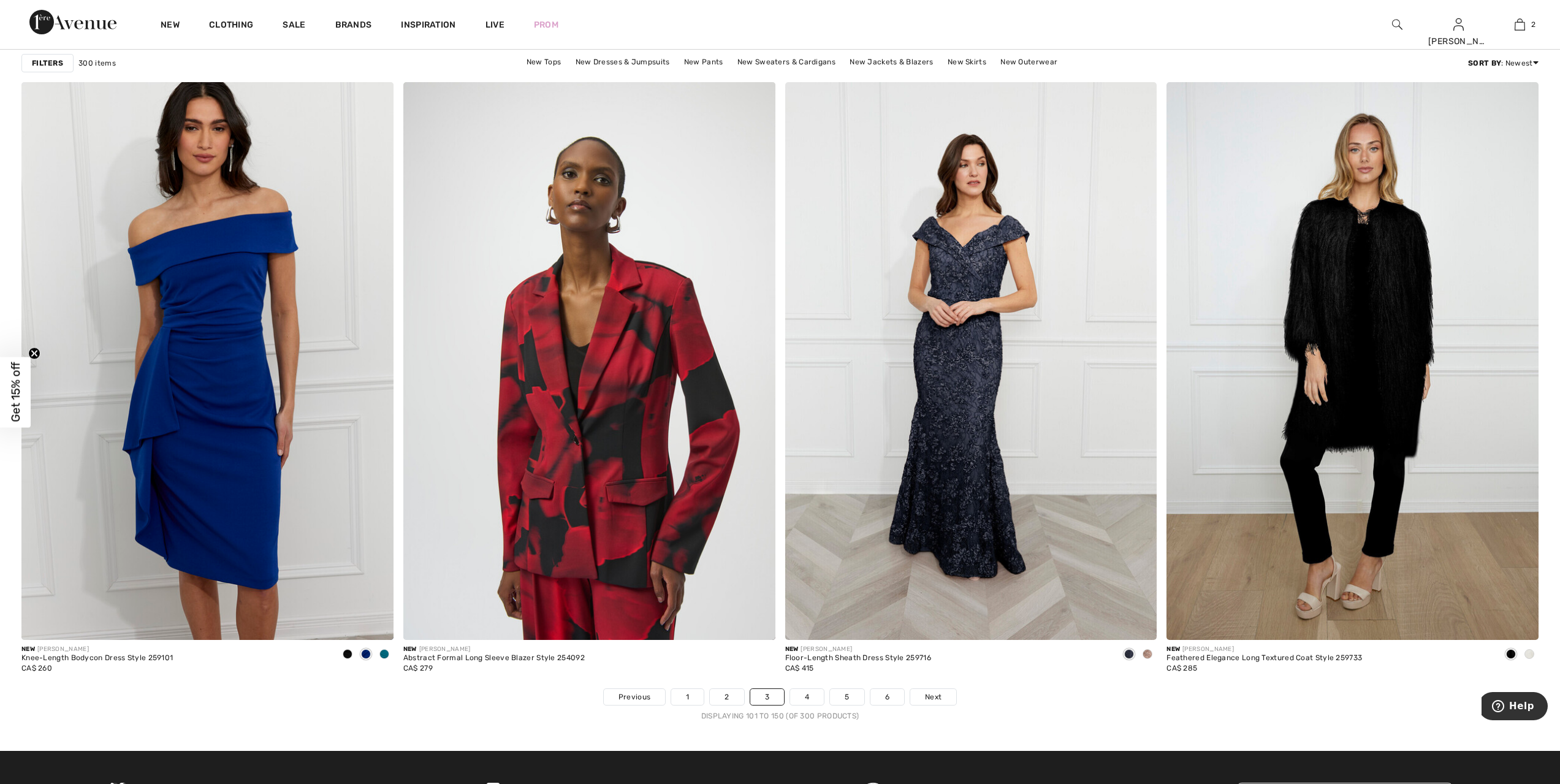
scroll to position [8852, 0]
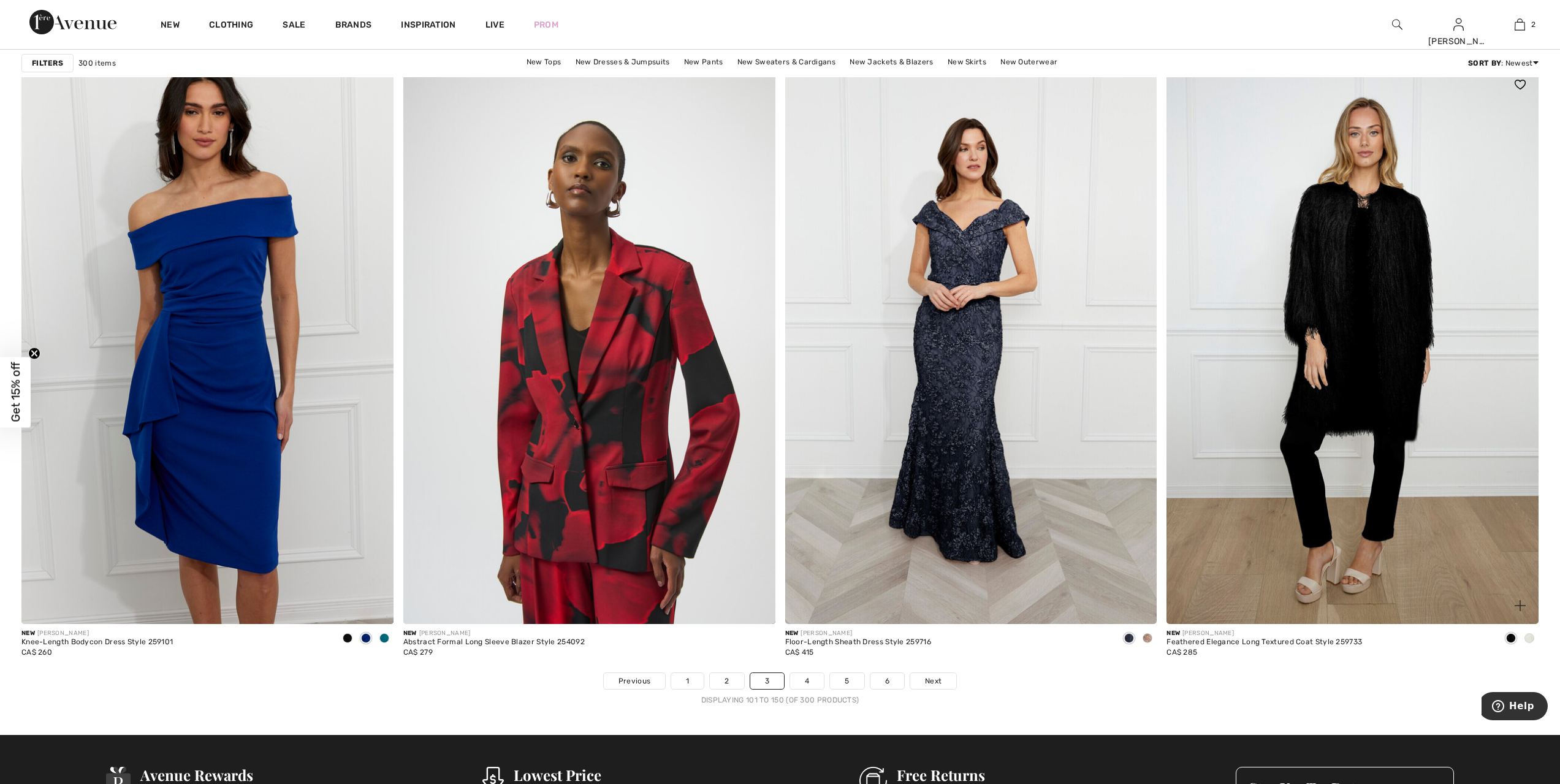
click at [1356, 360] on img at bounding box center [1353, 344] width 372 height 557
click at [1395, 294] on img at bounding box center [1353, 344] width 372 height 557
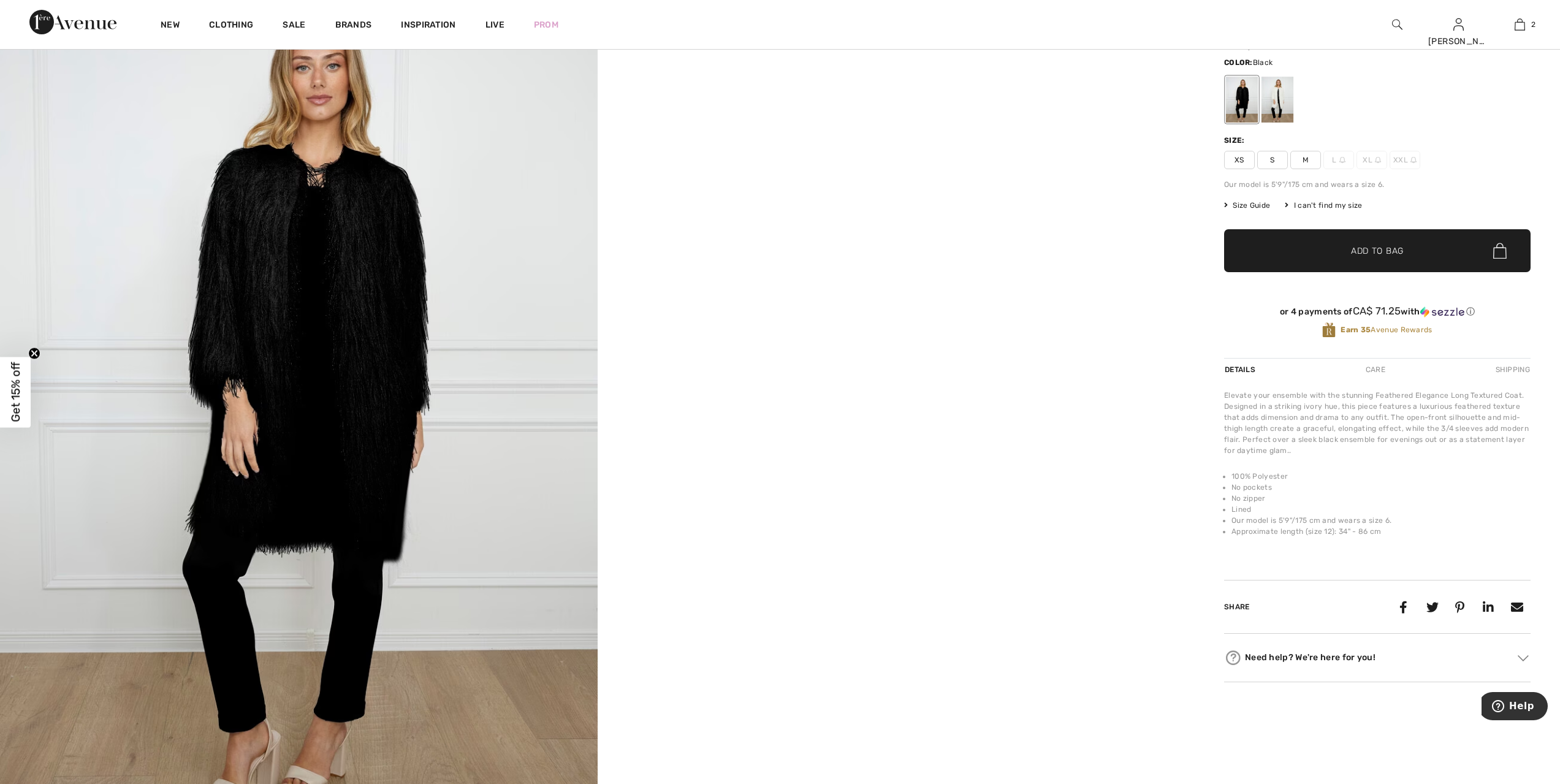
scroll to position [108, 0]
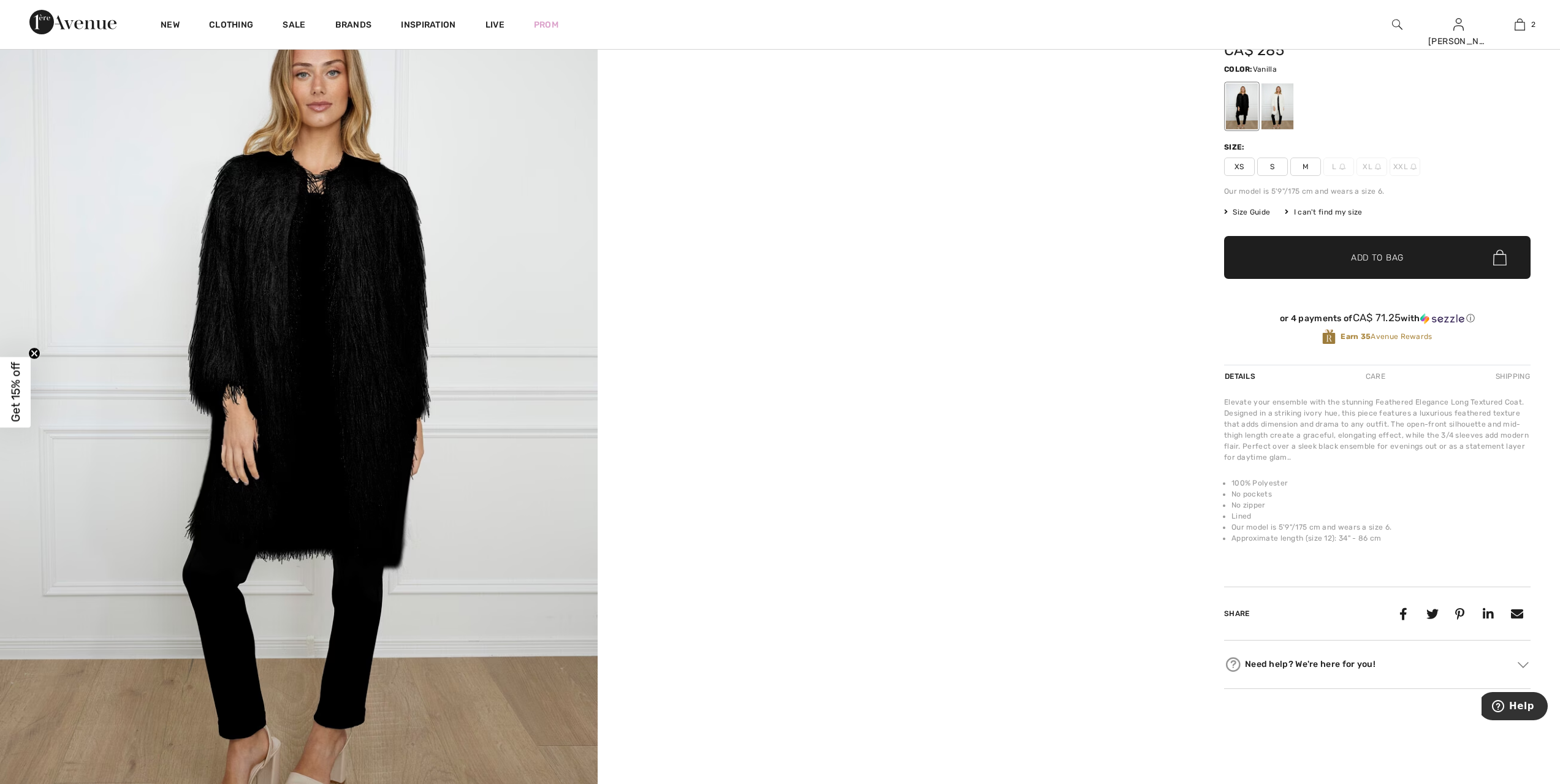
click at [1273, 96] on div at bounding box center [1277, 107] width 32 height 46
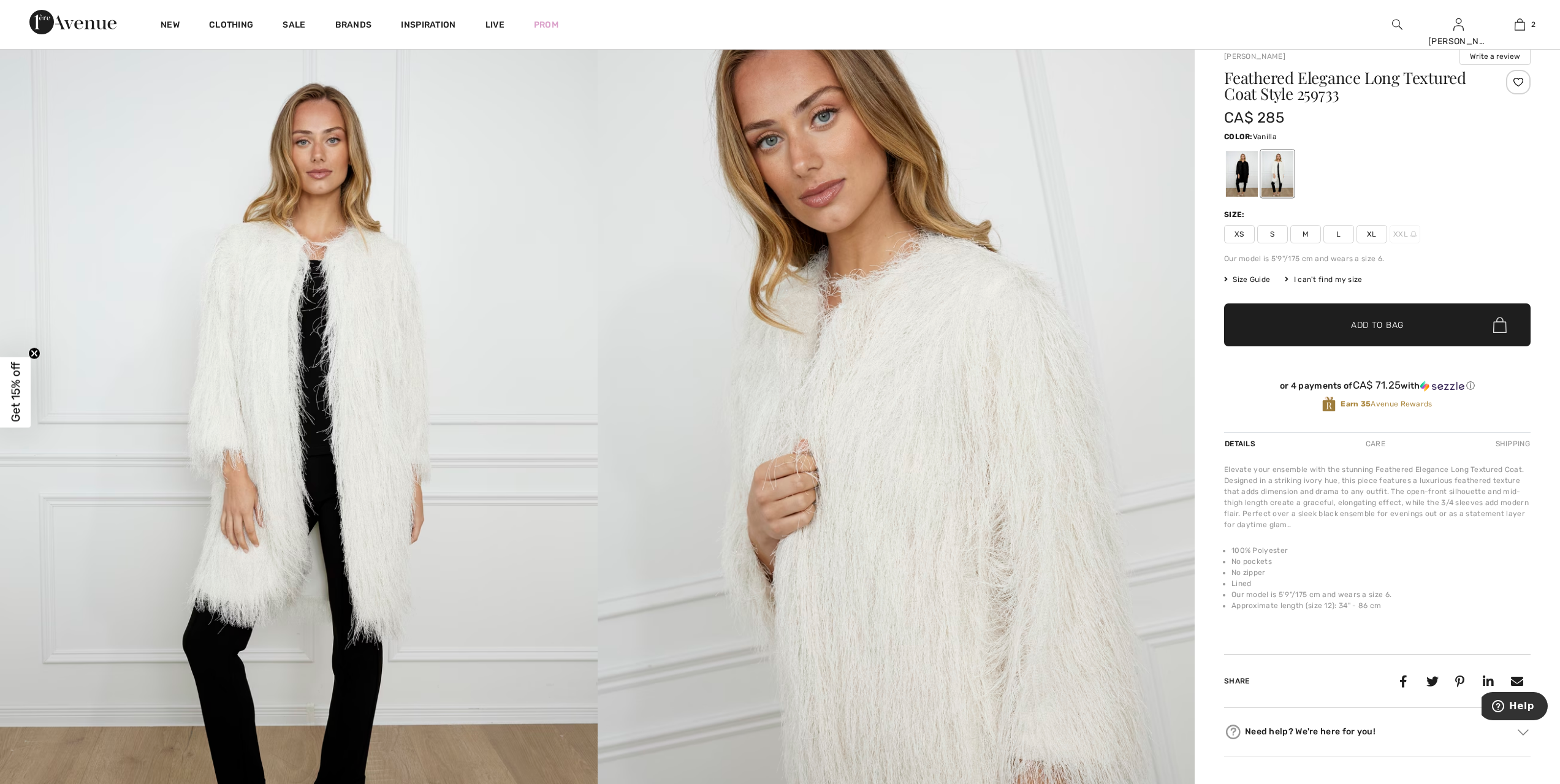
scroll to position [0, 0]
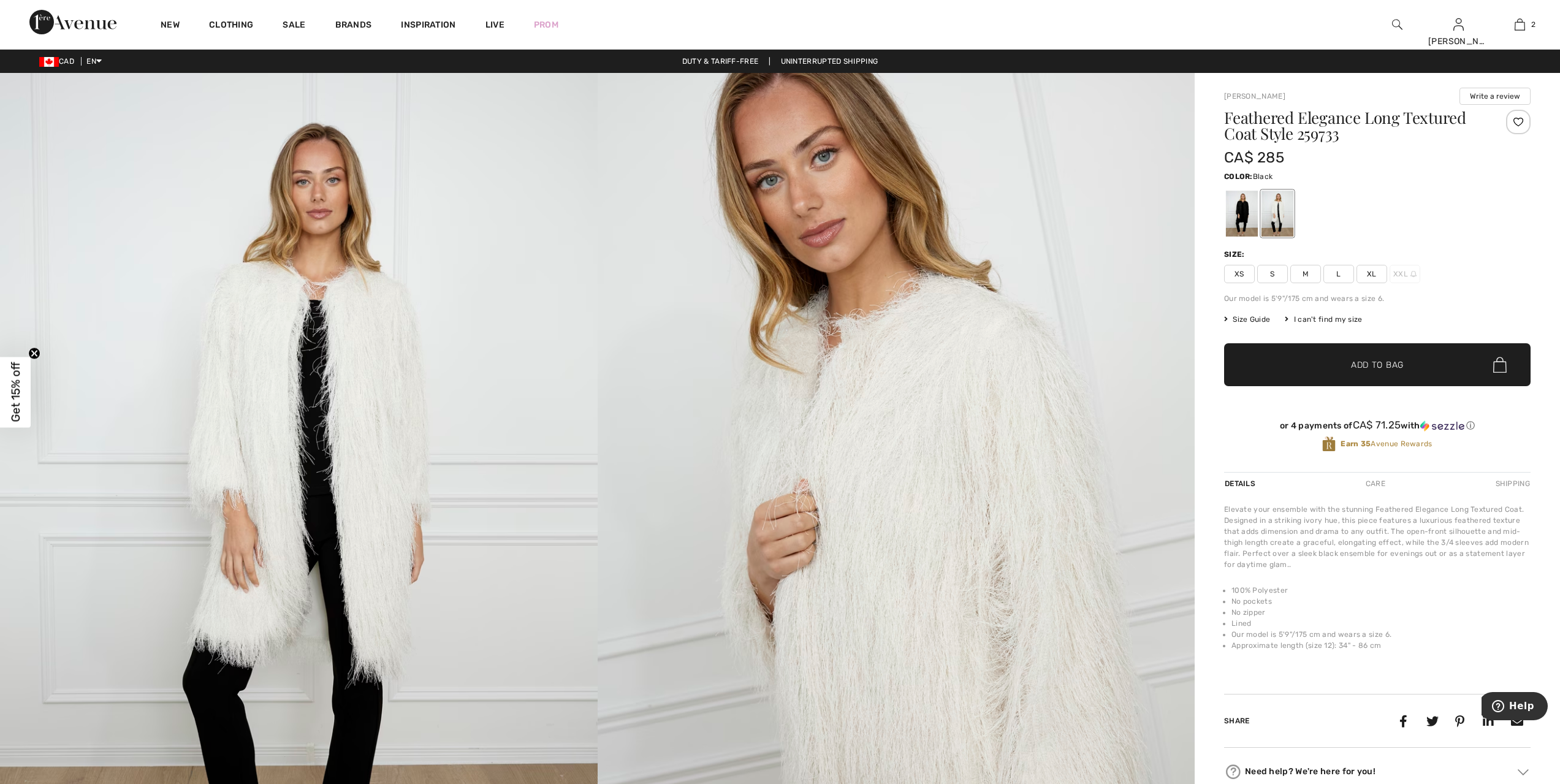
click at [1243, 217] on div at bounding box center [1242, 213] width 32 height 46
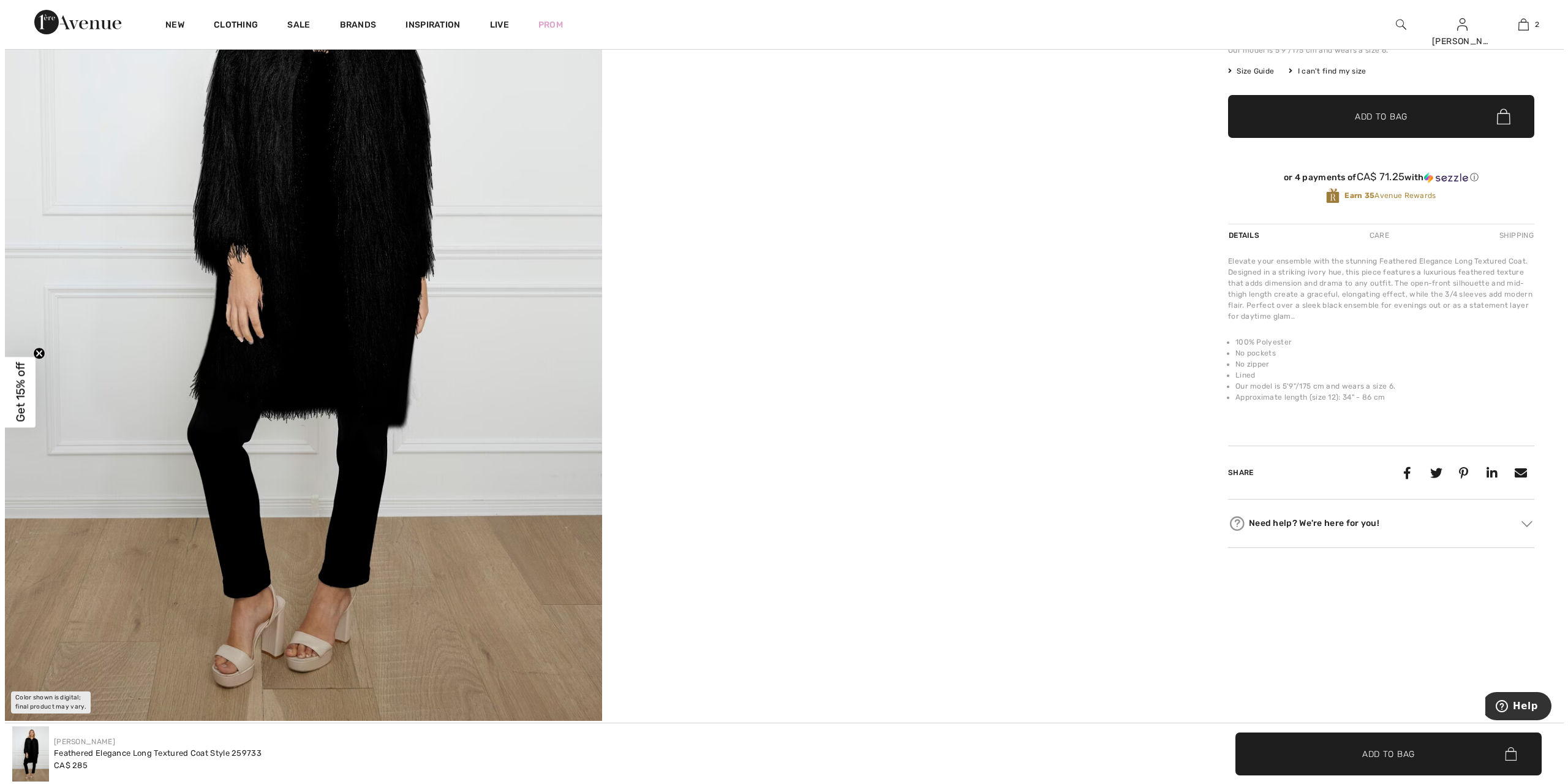
scroll to position [245, 0]
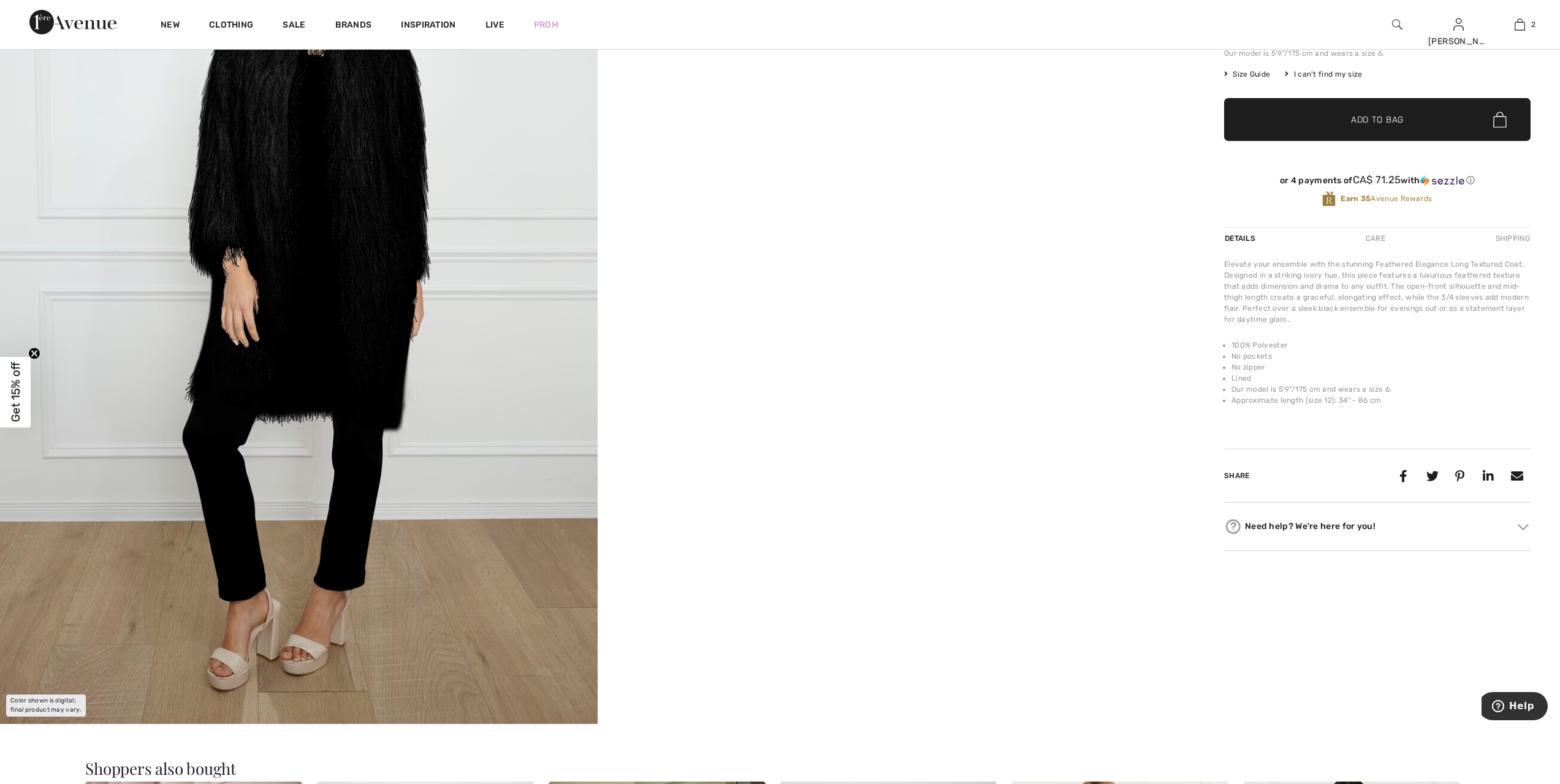
click at [385, 236] on img at bounding box center [299, 276] width 598 height 896
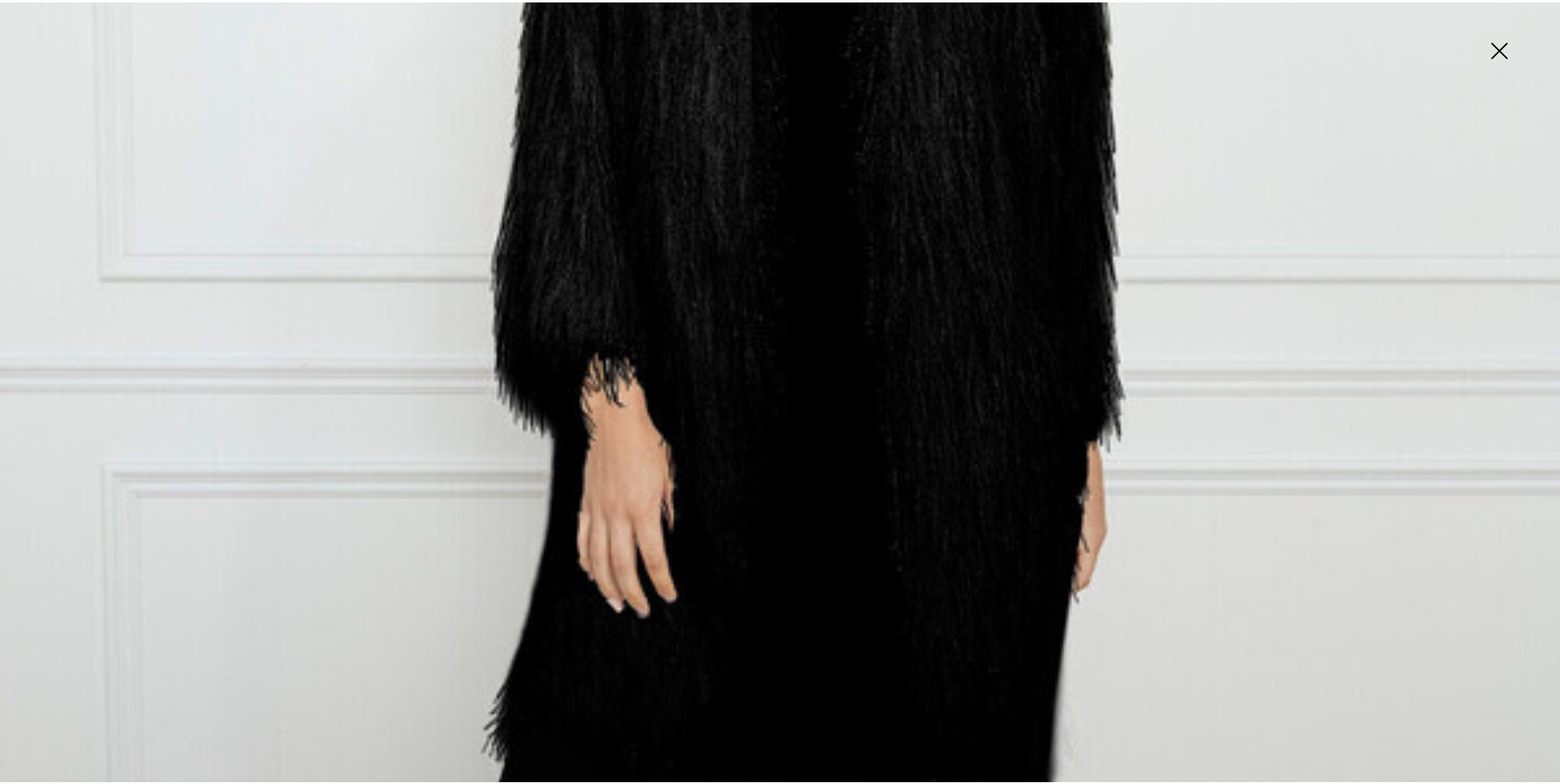
scroll to position [744, 0]
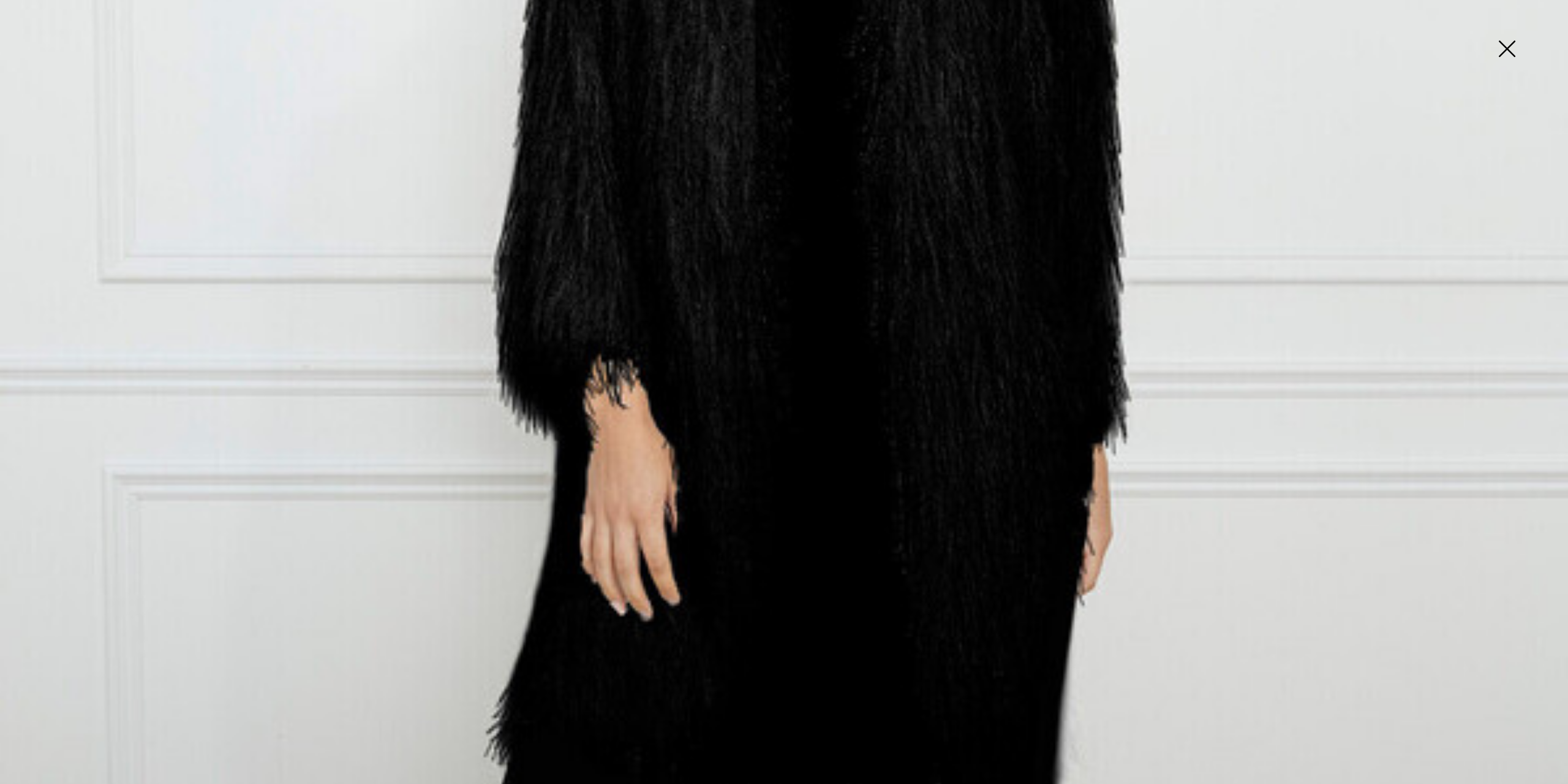
click at [965, 237] on img at bounding box center [784, 432] width 1568 height 2353
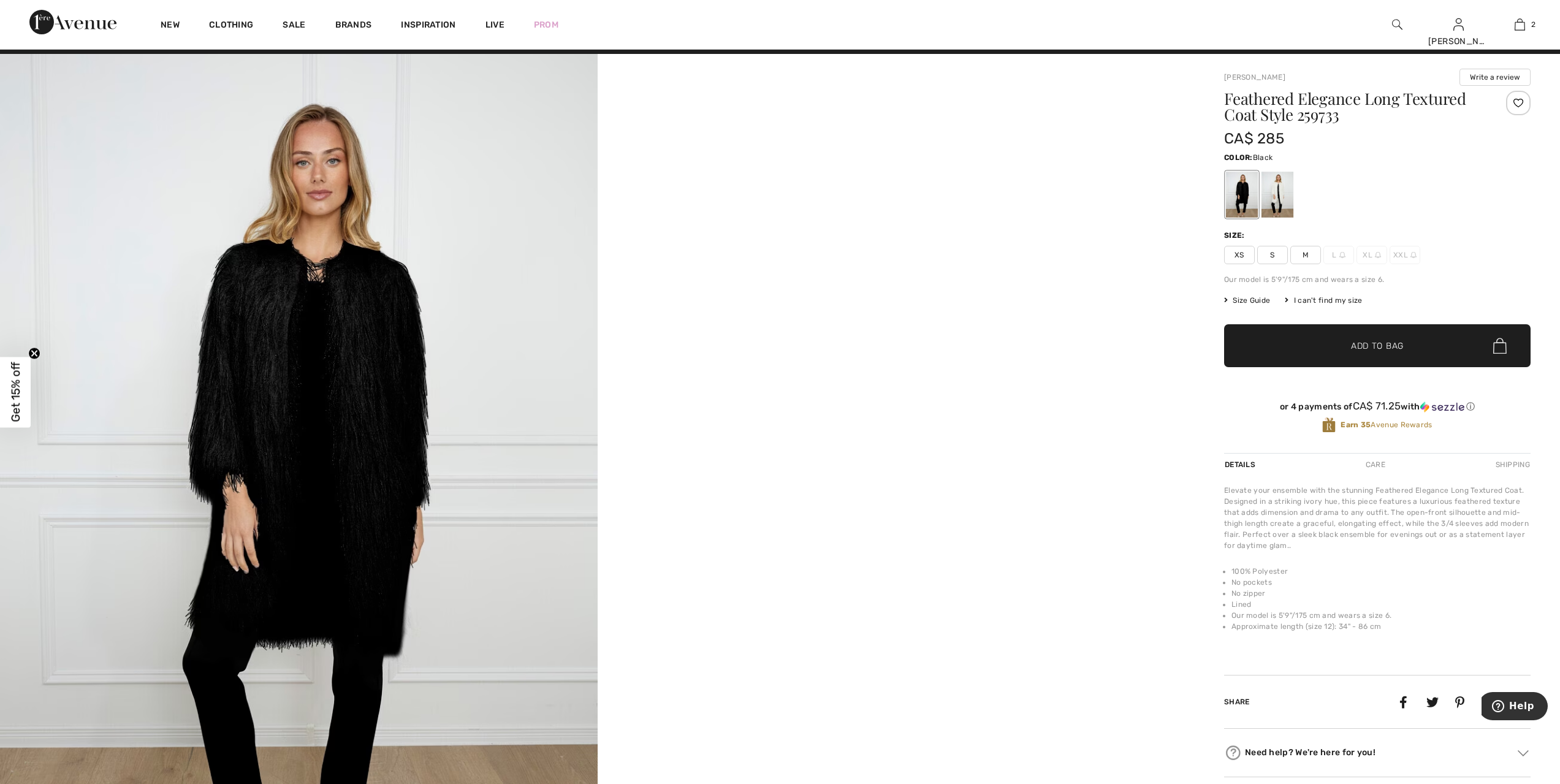
scroll to position [0, 0]
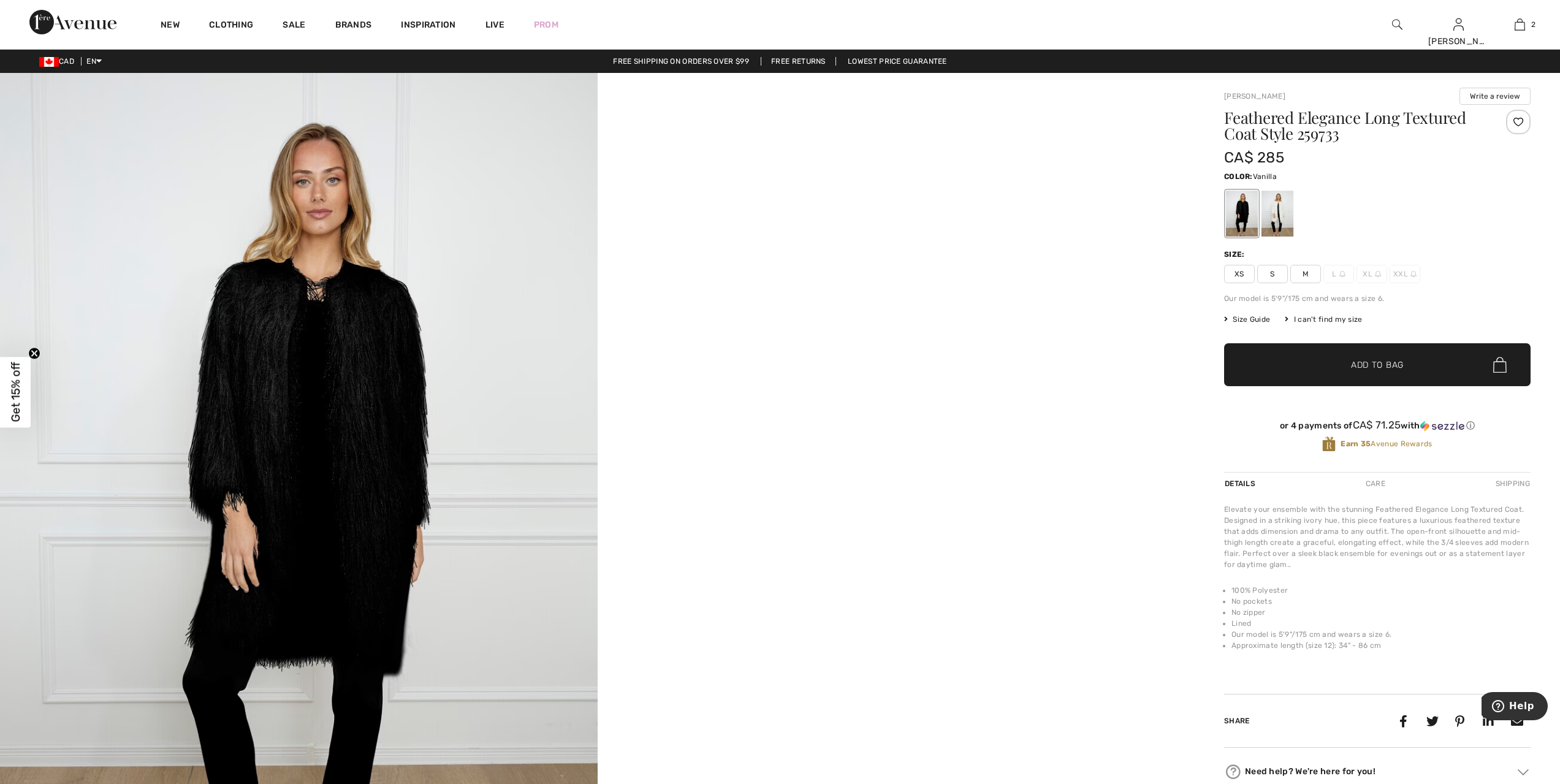
click at [1285, 214] on div at bounding box center [1277, 213] width 32 height 46
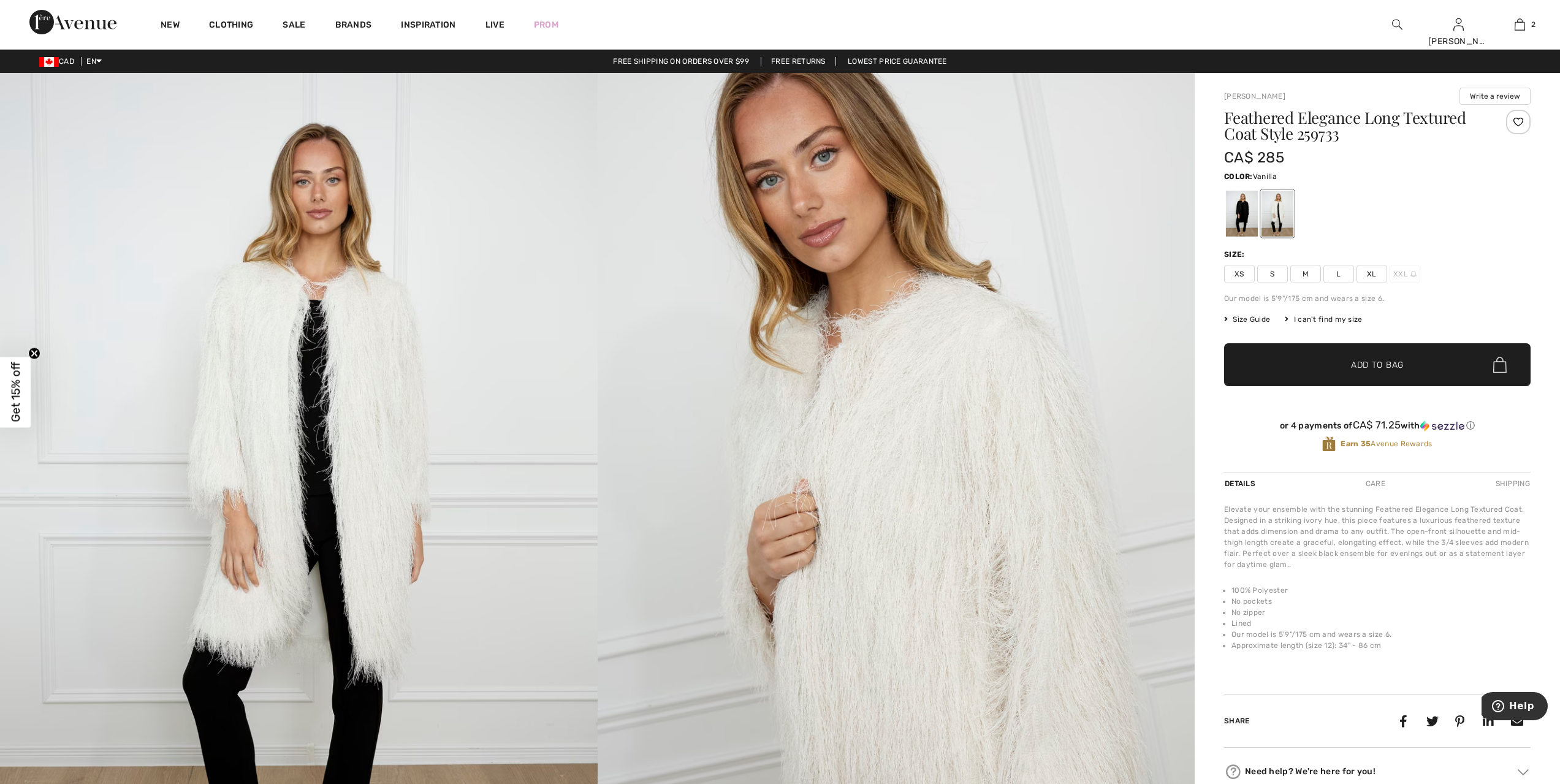
click at [1372, 276] on span "XL" at bounding box center [1371, 274] width 30 height 19
click at [1385, 373] on span "✔ Added to Bag Add to Bag" at bounding box center [1377, 364] width 307 height 43
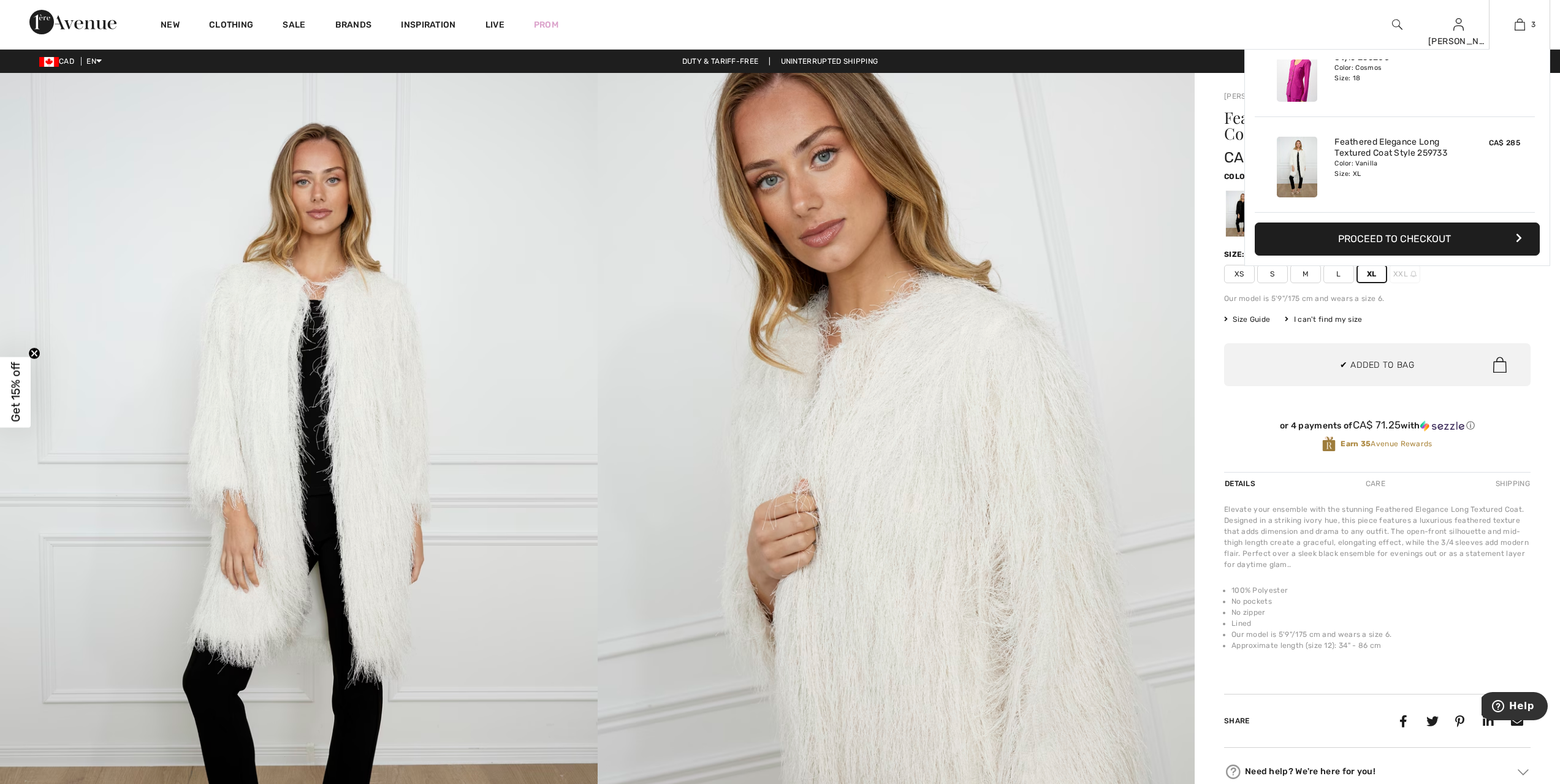
click at [1291, 164] on img at bounding box center [1297, 167] width 40 height 60
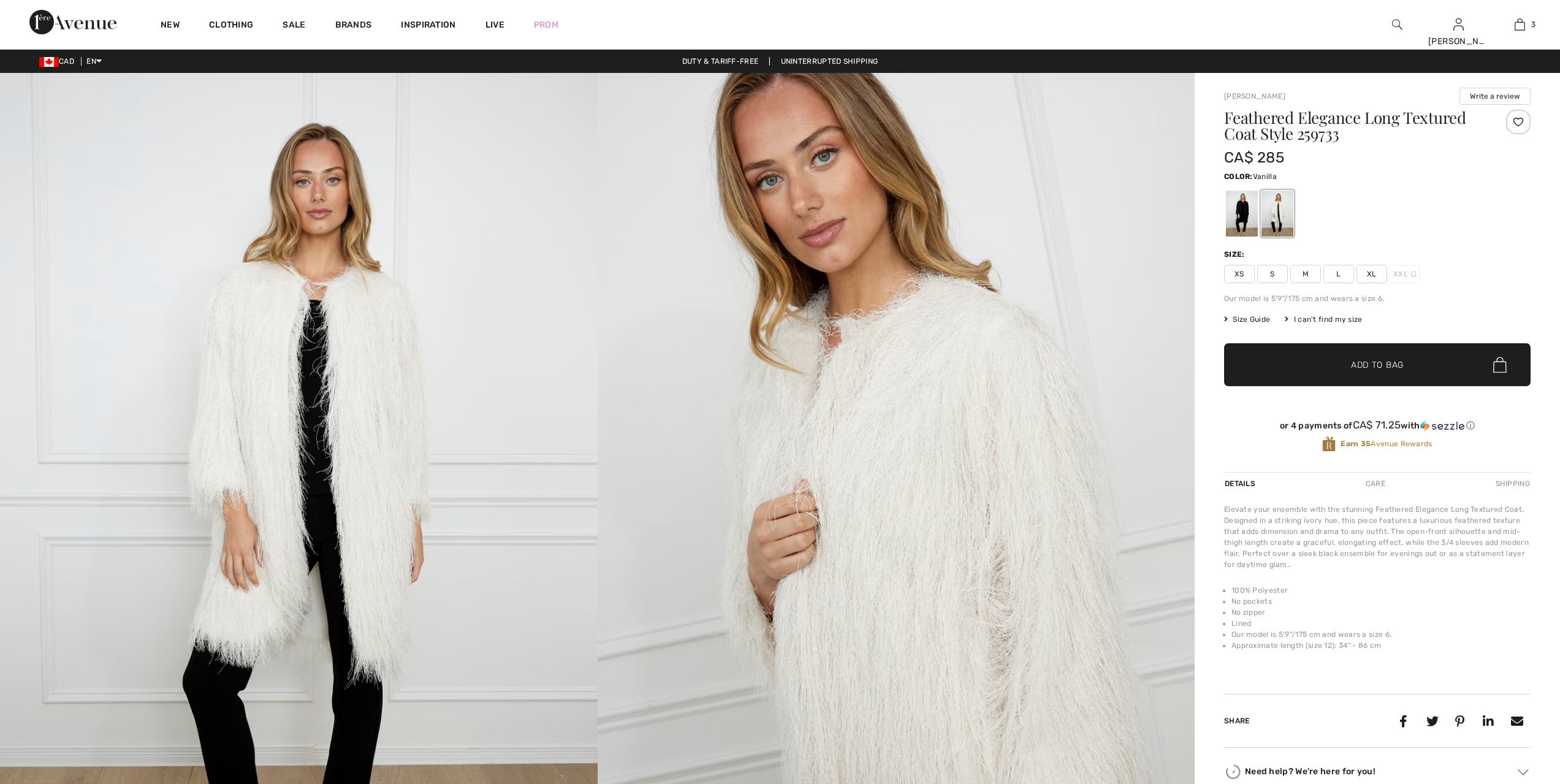
checkbox input "true"
click at [1524, 122] on div at bounding box center [1518, 122] width 25 height 25
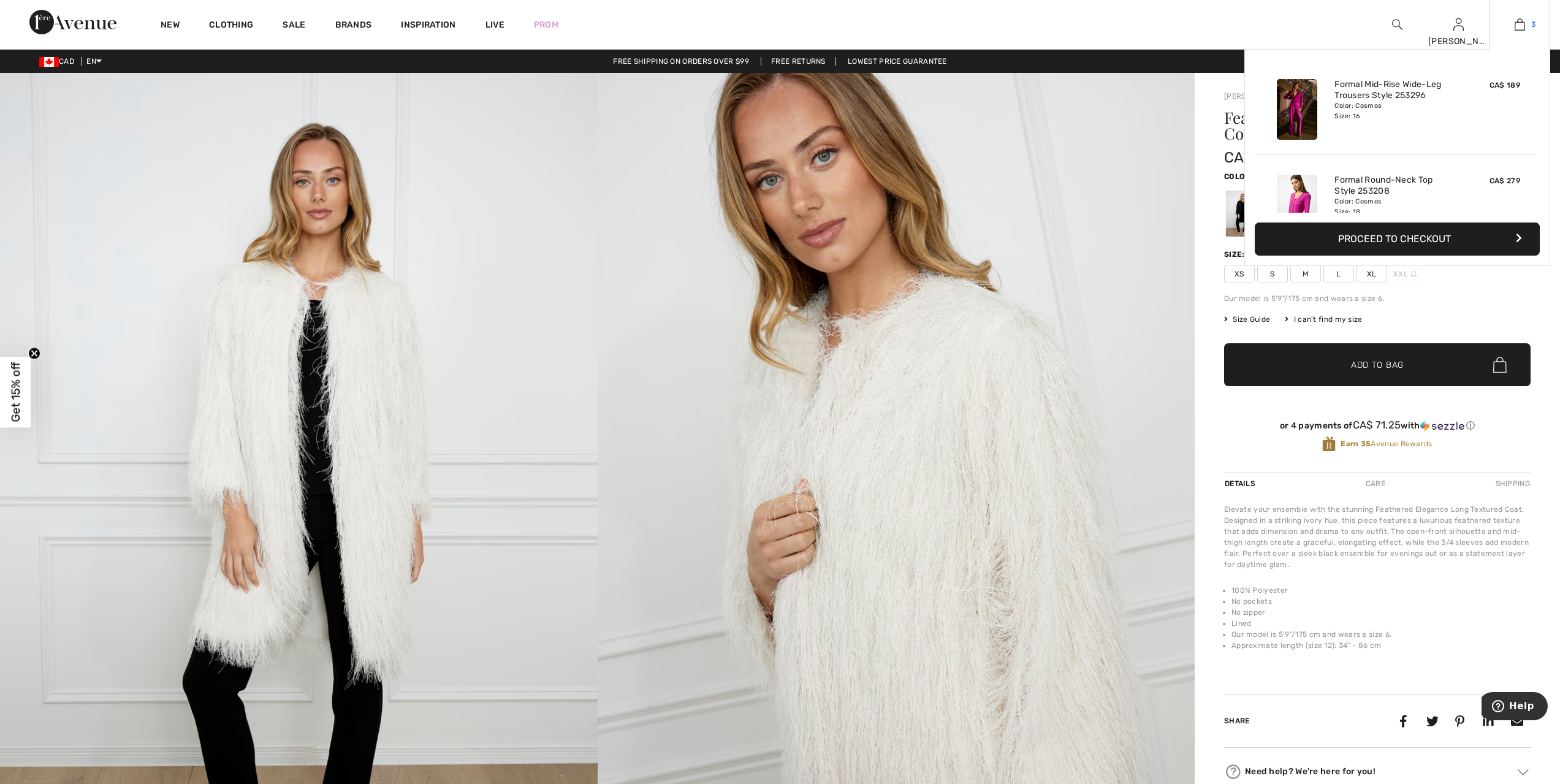
click at [1522, 29] on img at bounding box center [1520, 24] width 11 height 15
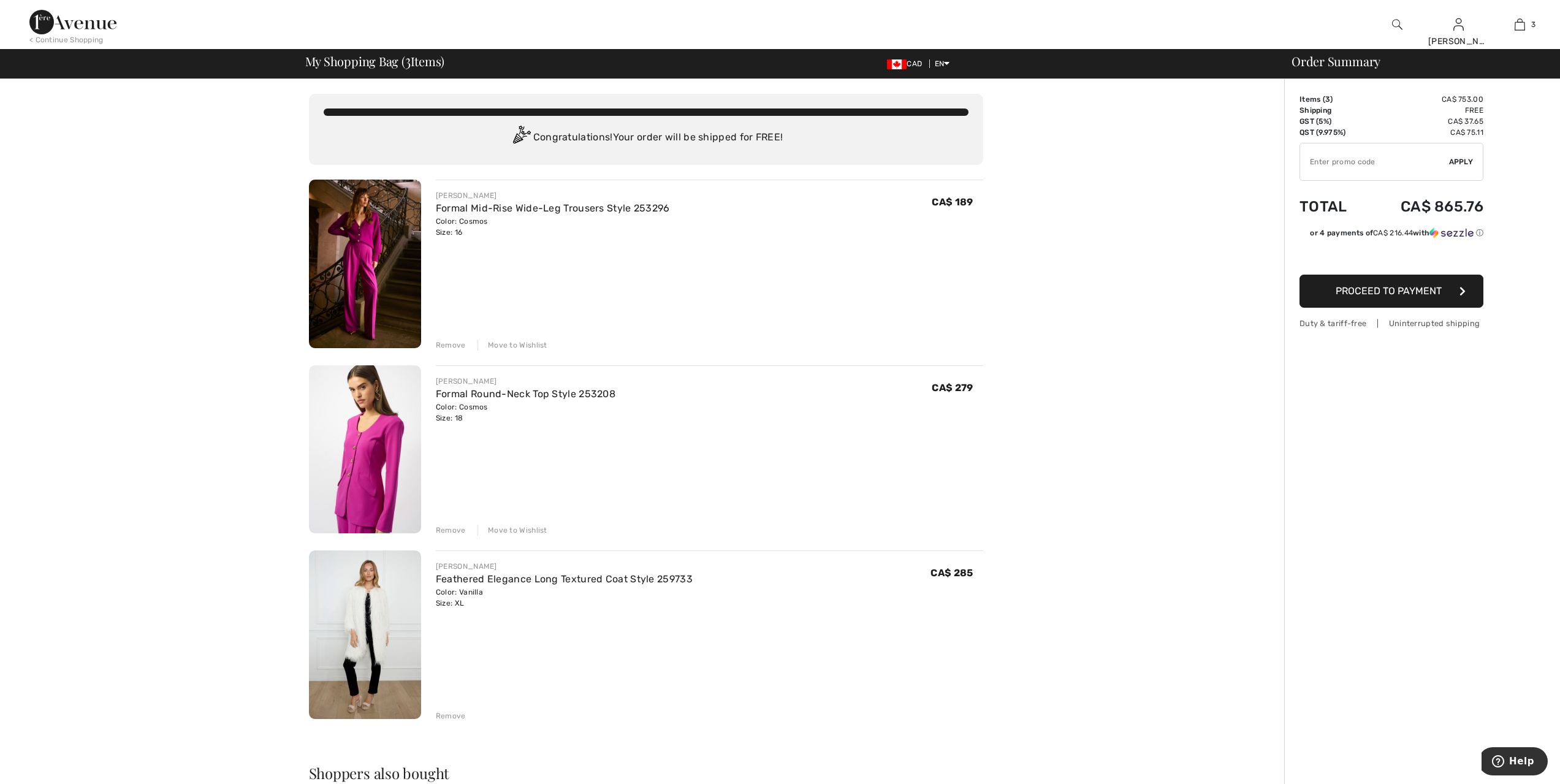
click at [451, 714] on div "Remove" at bounding box center [451, 716] width 30 height 11
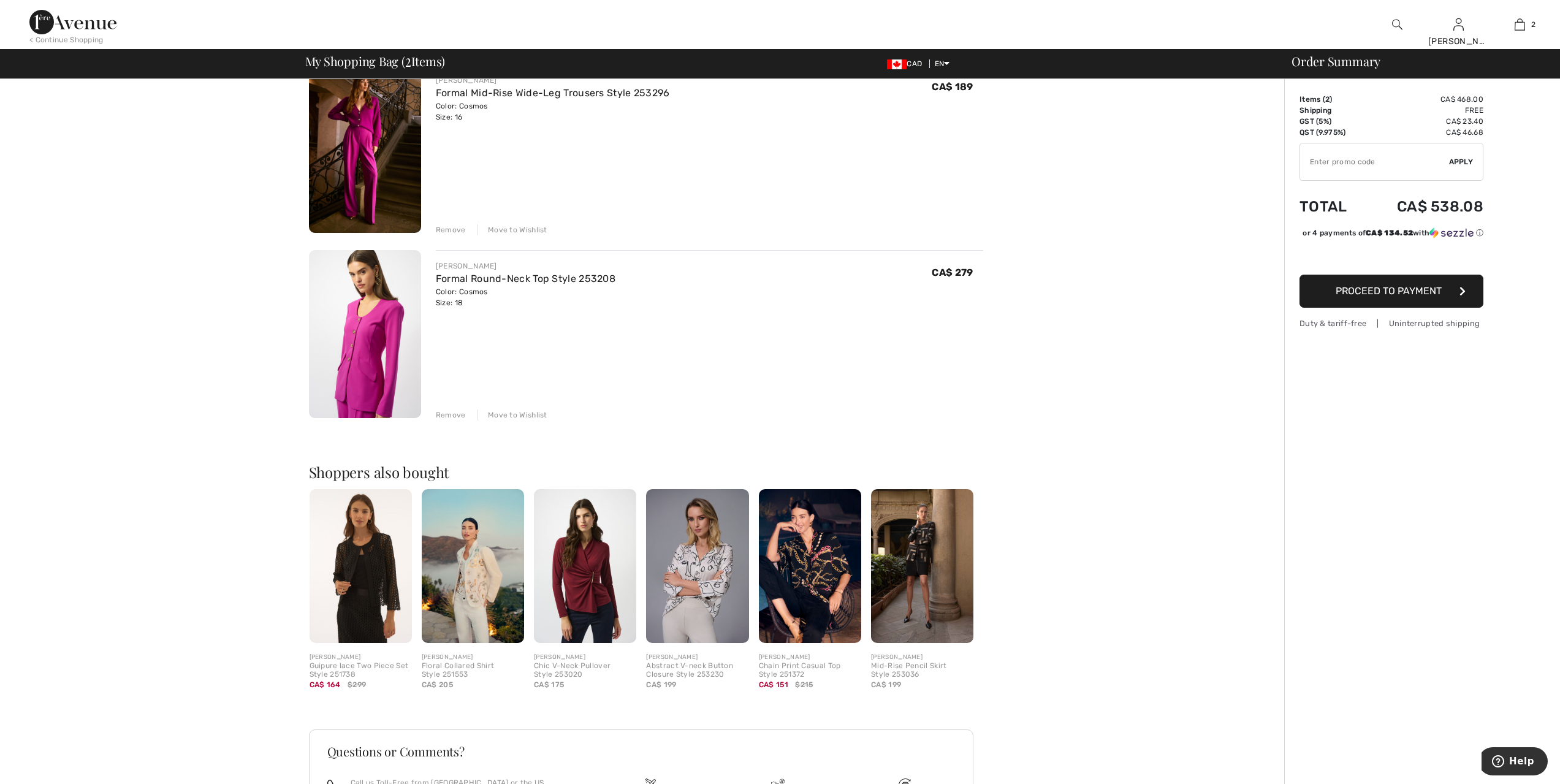
scroll to position [229, 0]
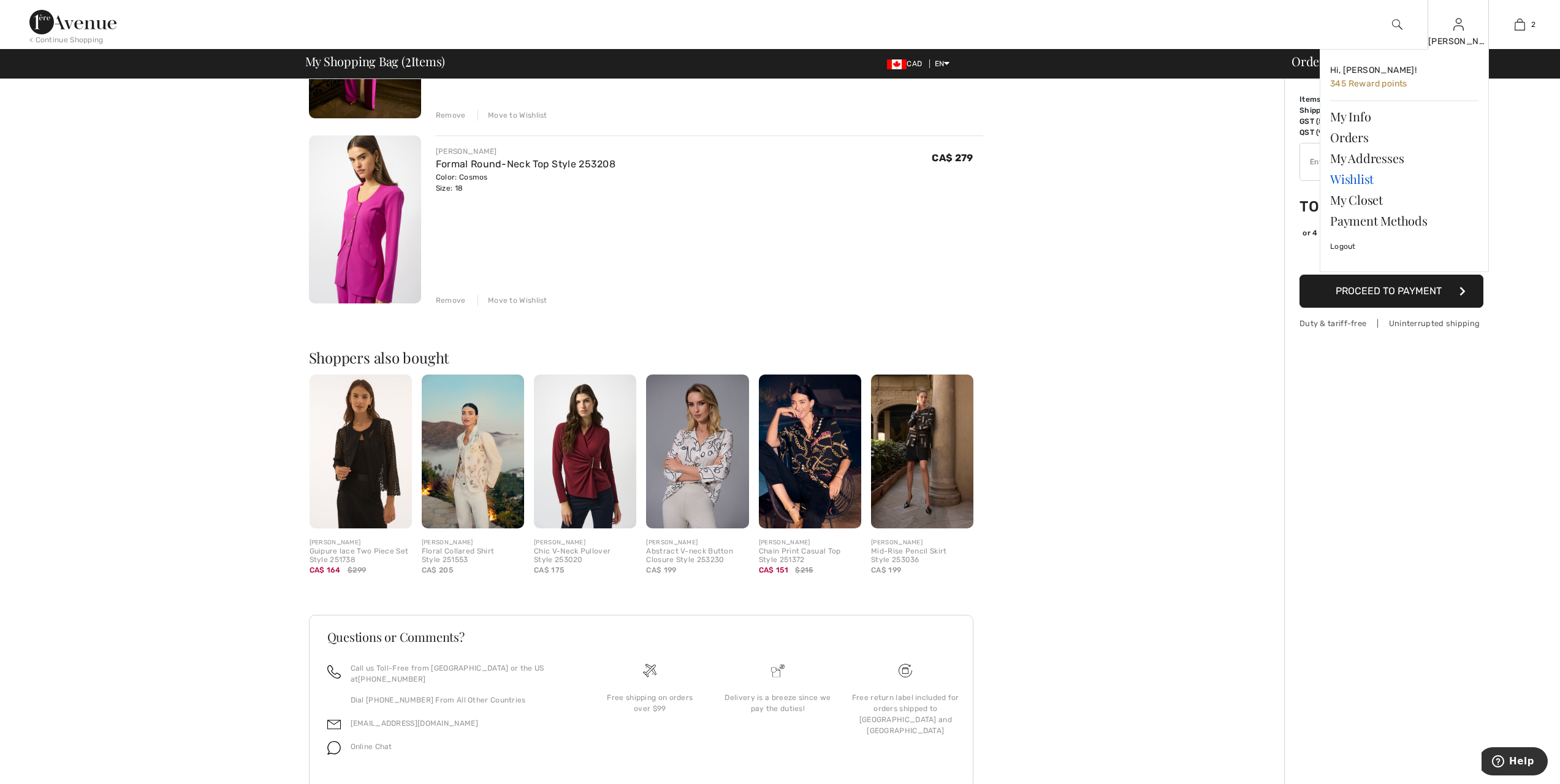
click at [1366, 182] on link "Wishlist" at bounding box center [1404, 179] width 149 height 20
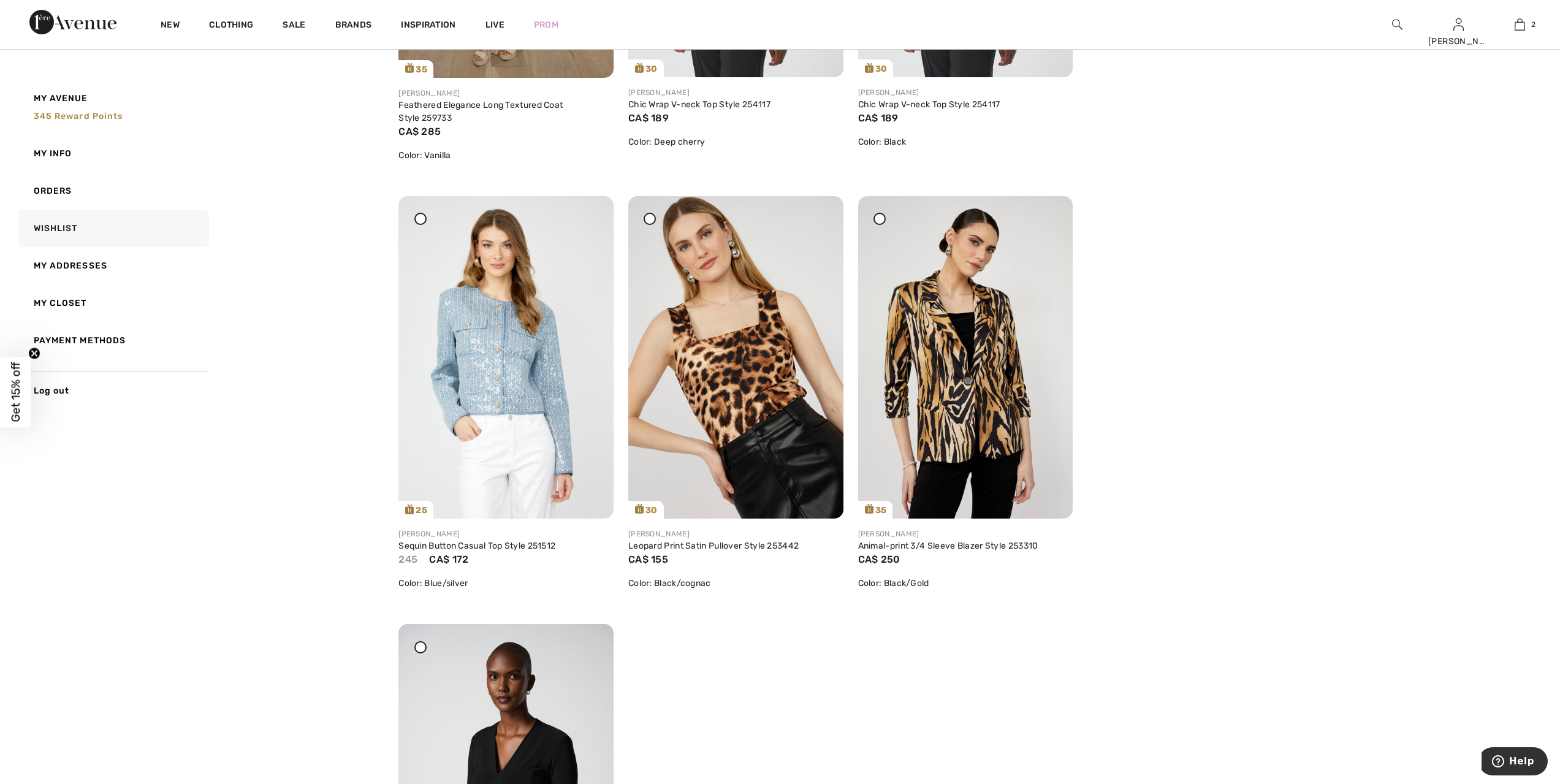
scroll to position [444, 0]
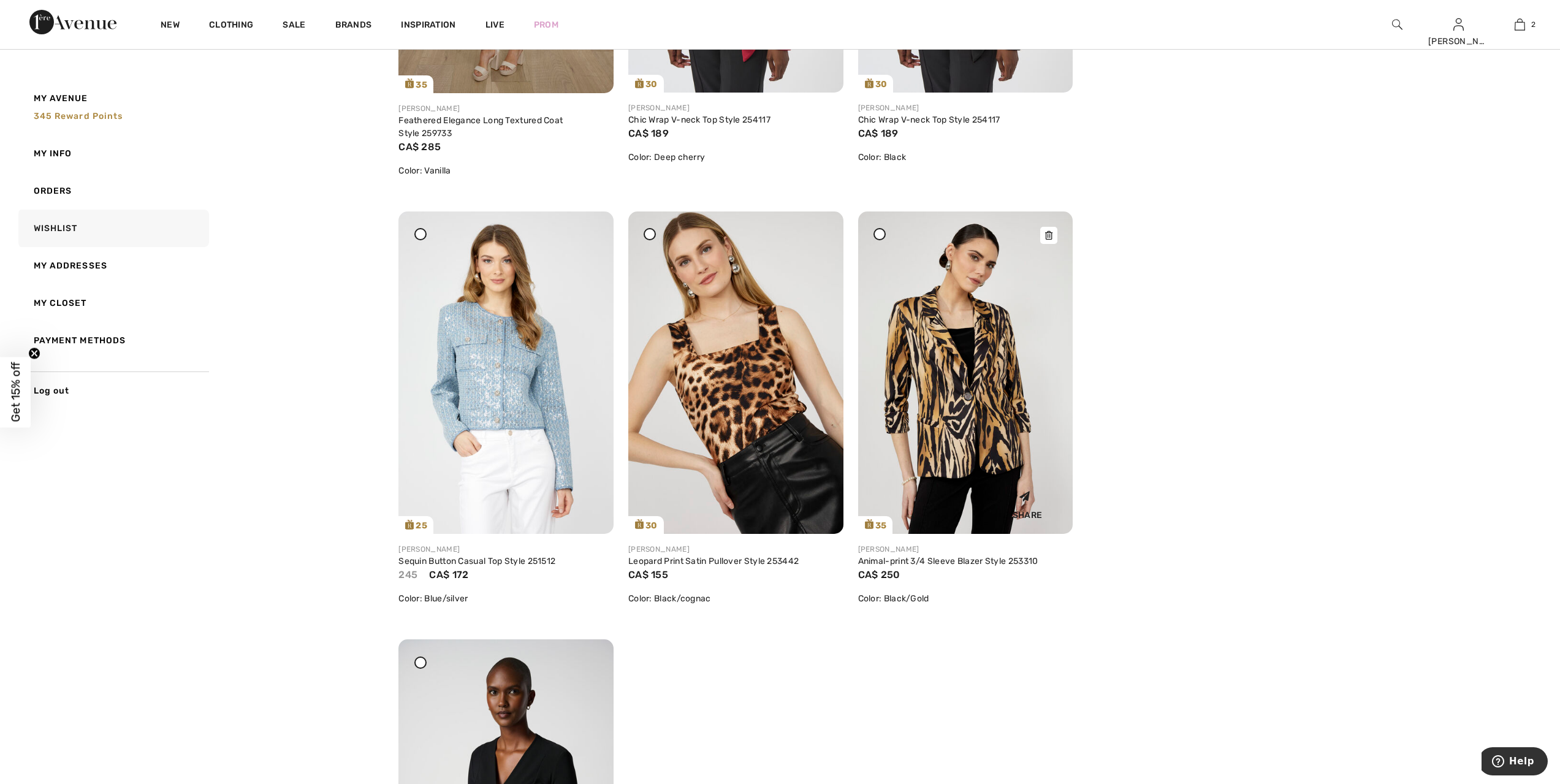
click at [981, 364] on img at bounding box center [966, 372] width 215 height 323
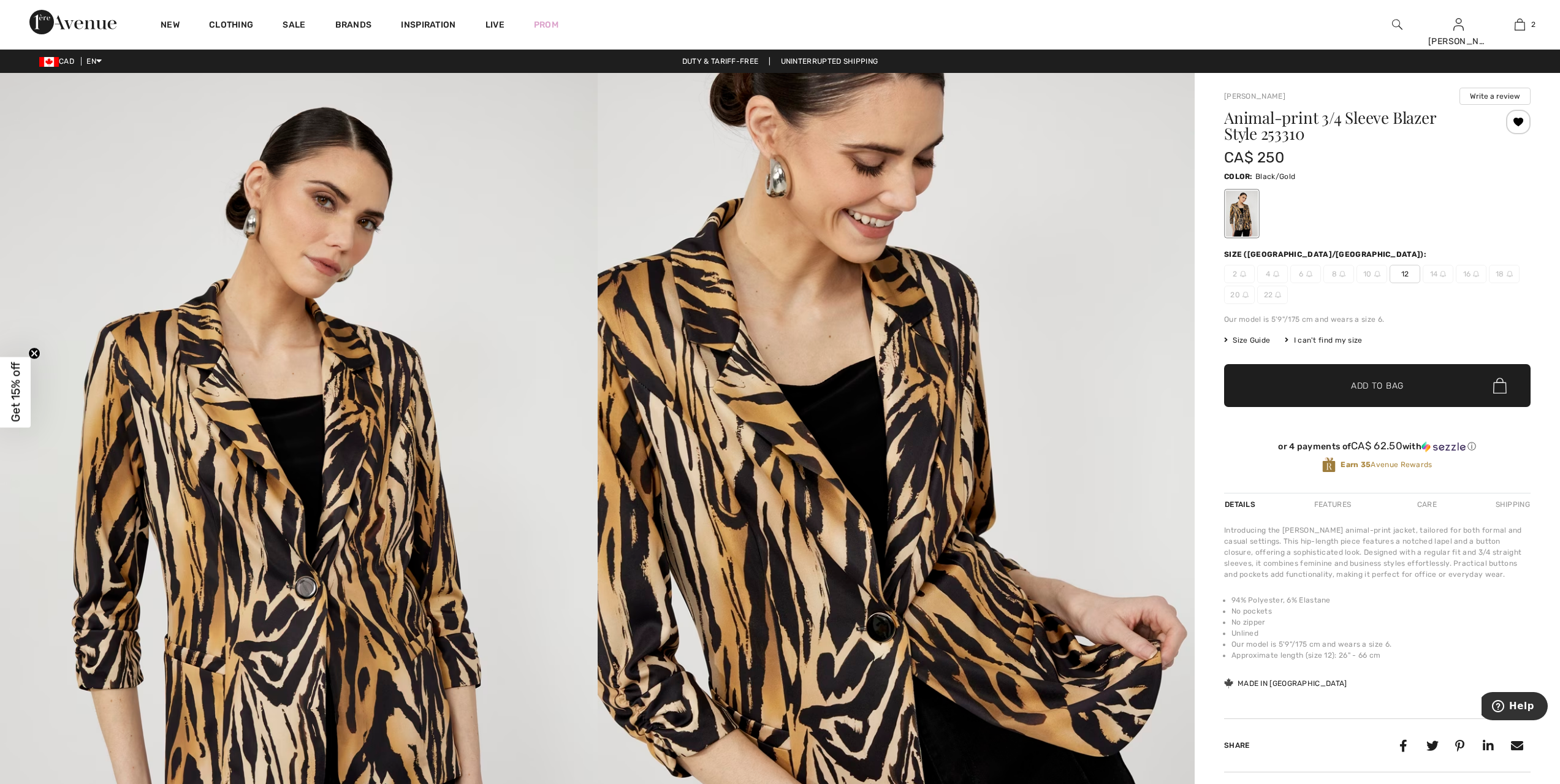
click at [1517, 117] on div at bounding box center [1518, 122] width 25 height 25
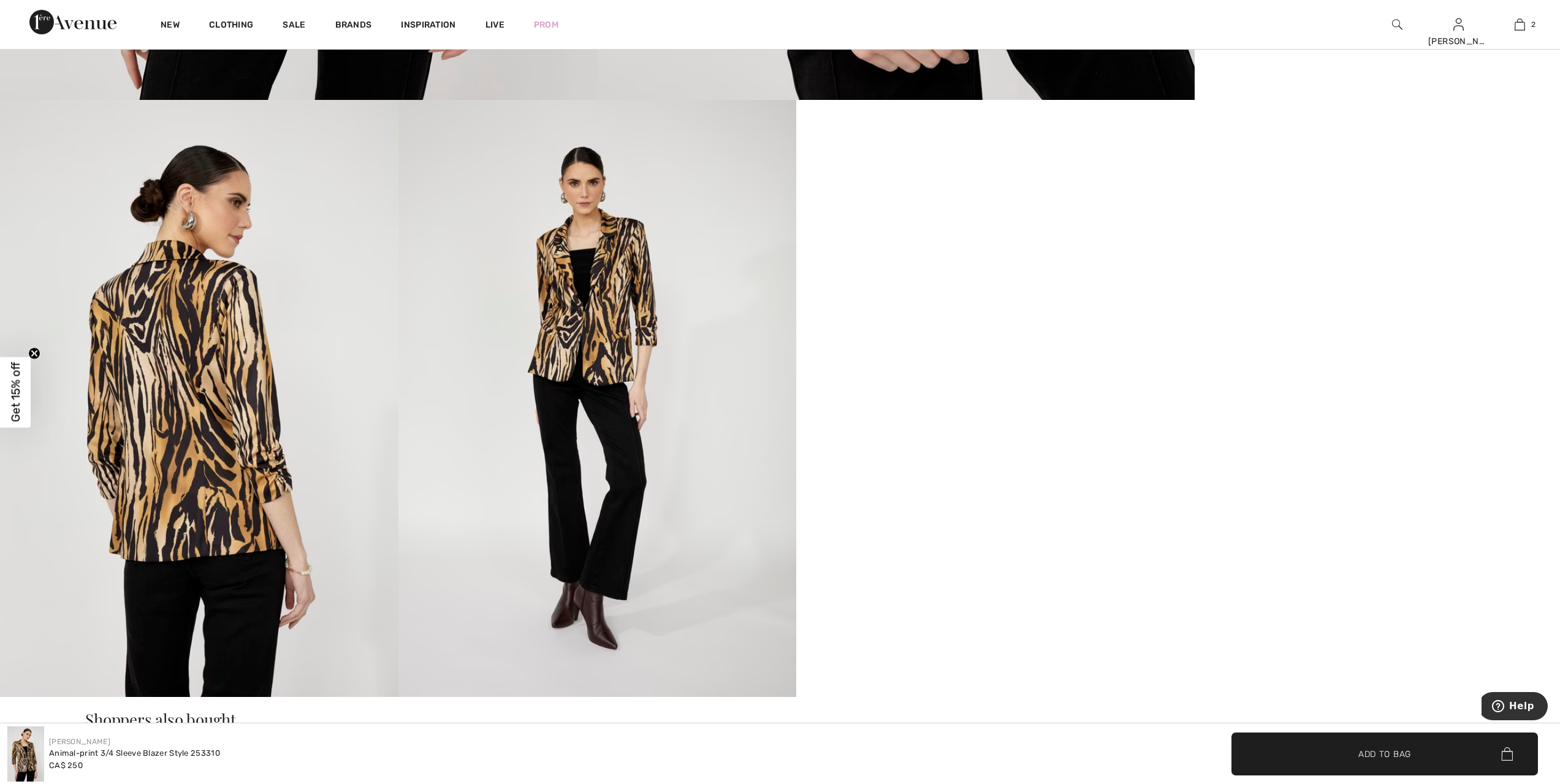
scroll to position [873, 0]
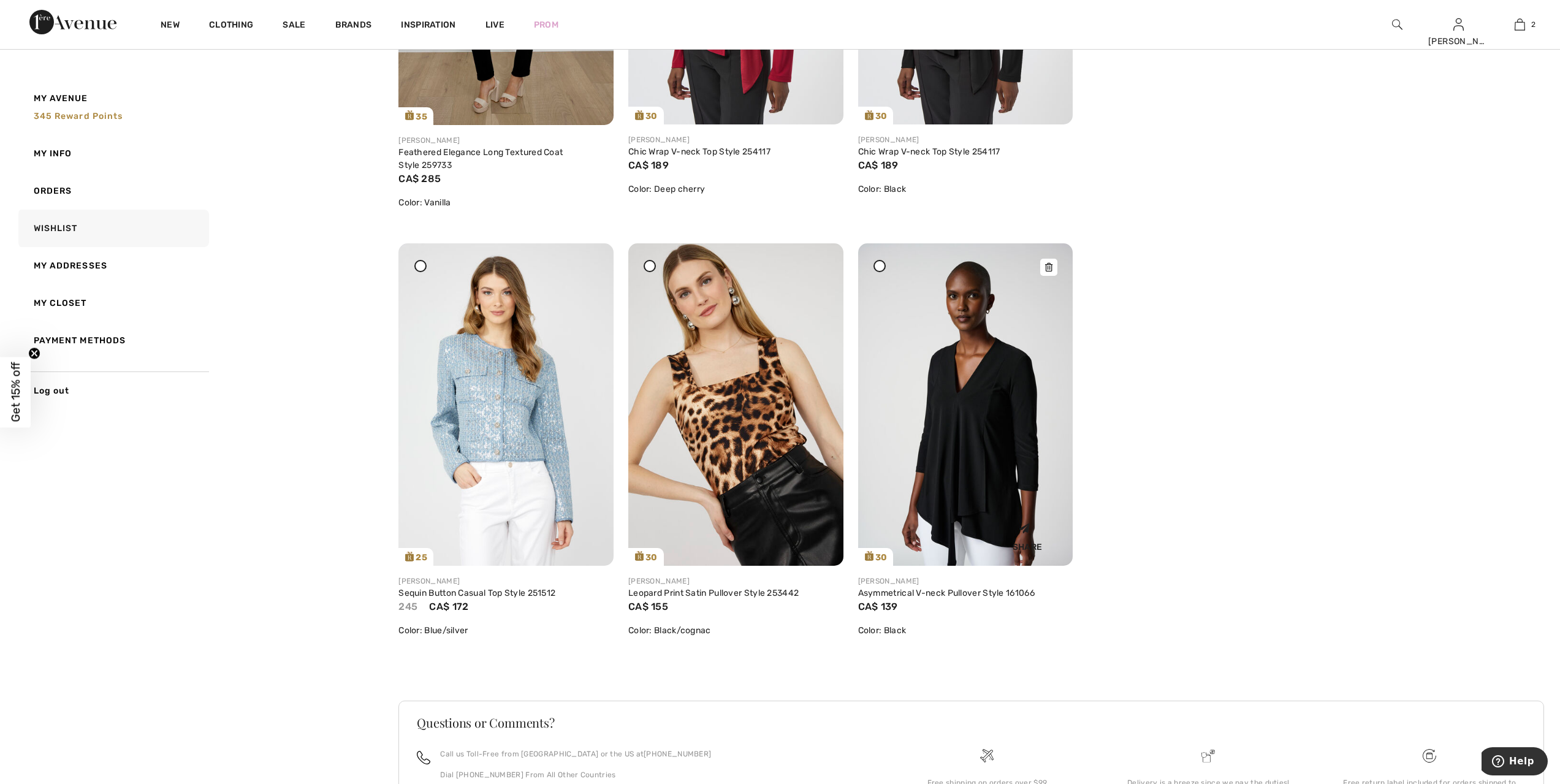
scroll to position [444, 0]
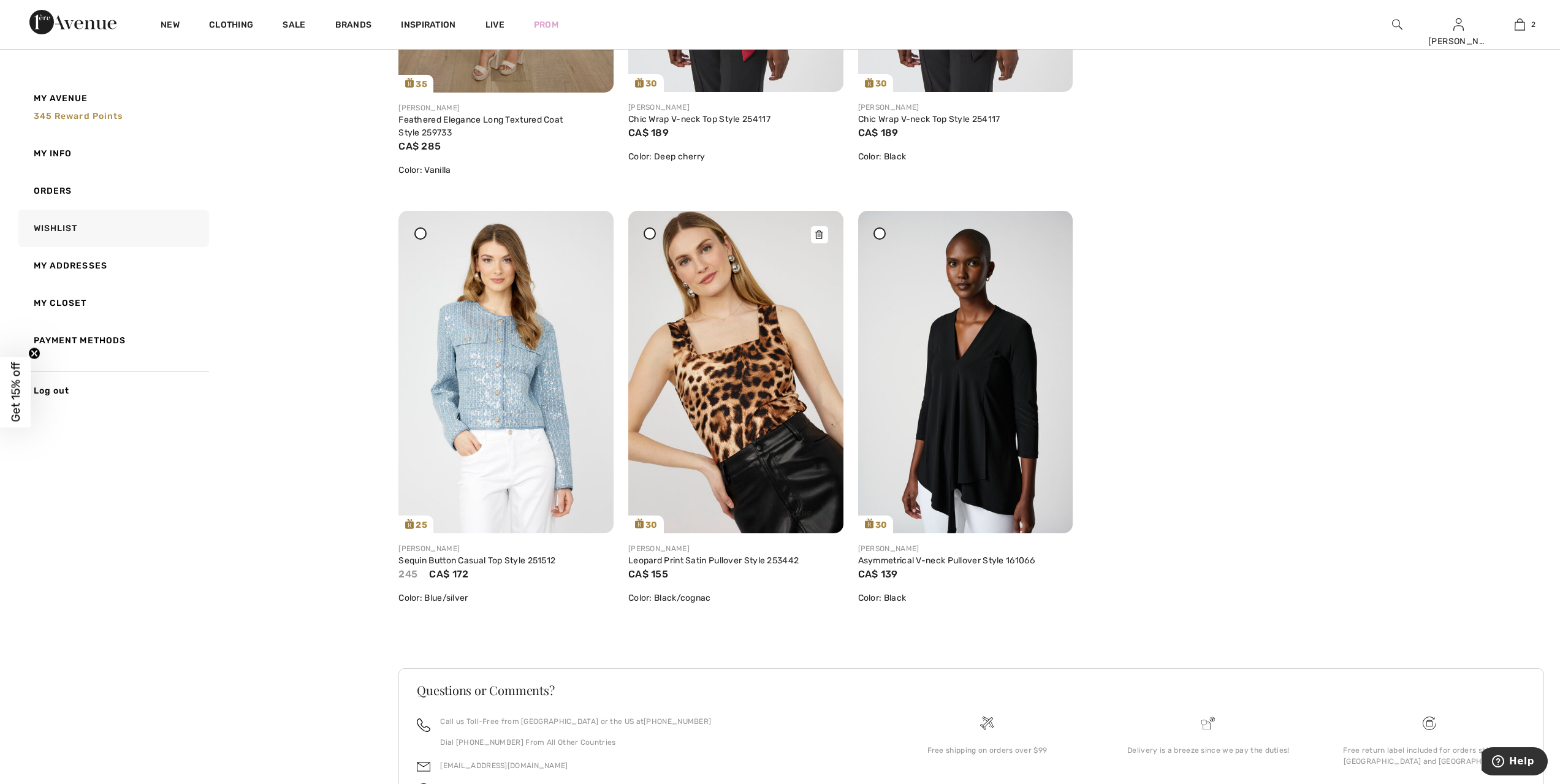
click at [746, 439] on img at bounding box center [736, 372] width 215 height 323
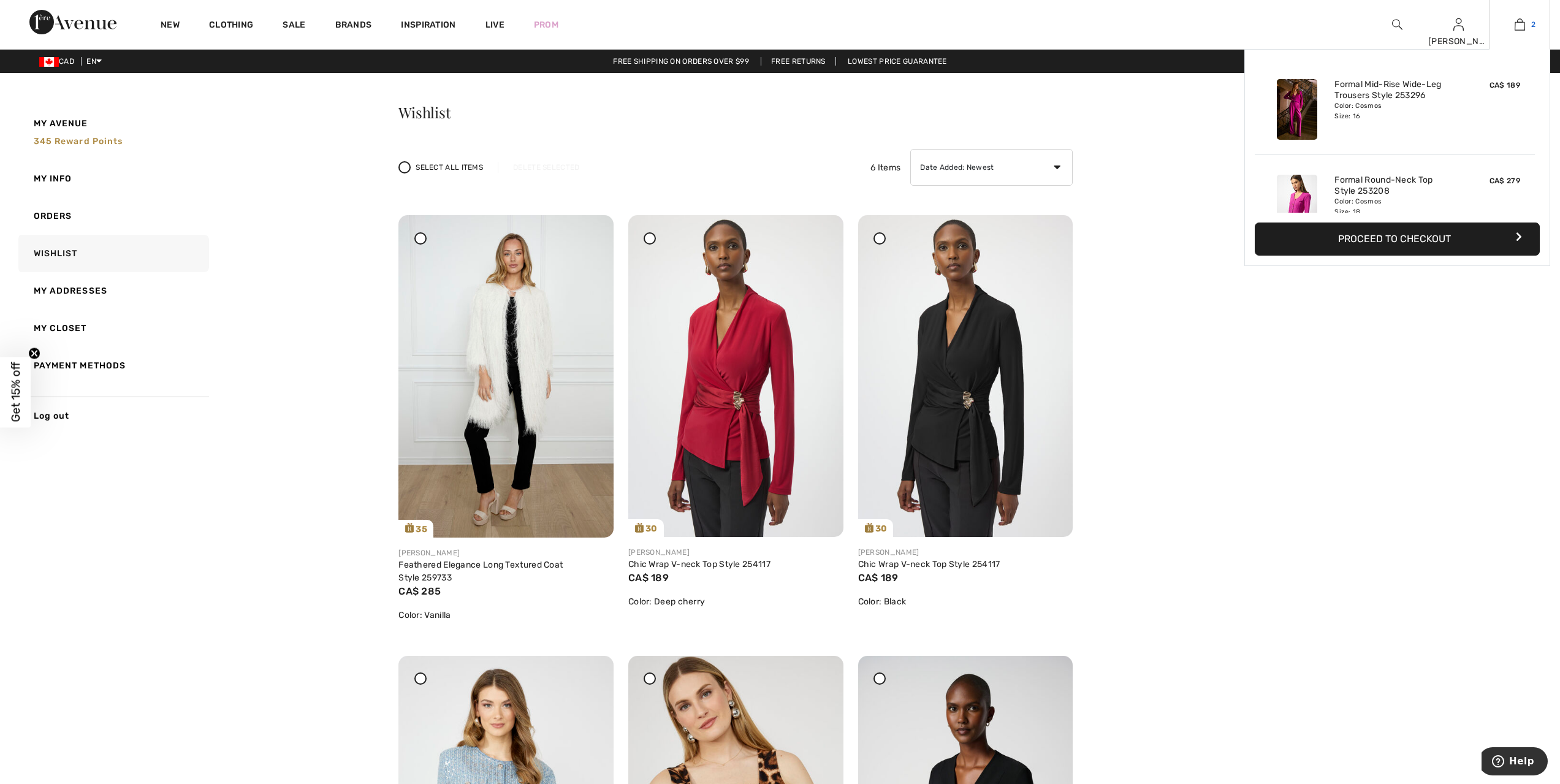
click at [1515, 28] on img at bounding box center [1520, 24] width 11 height 15
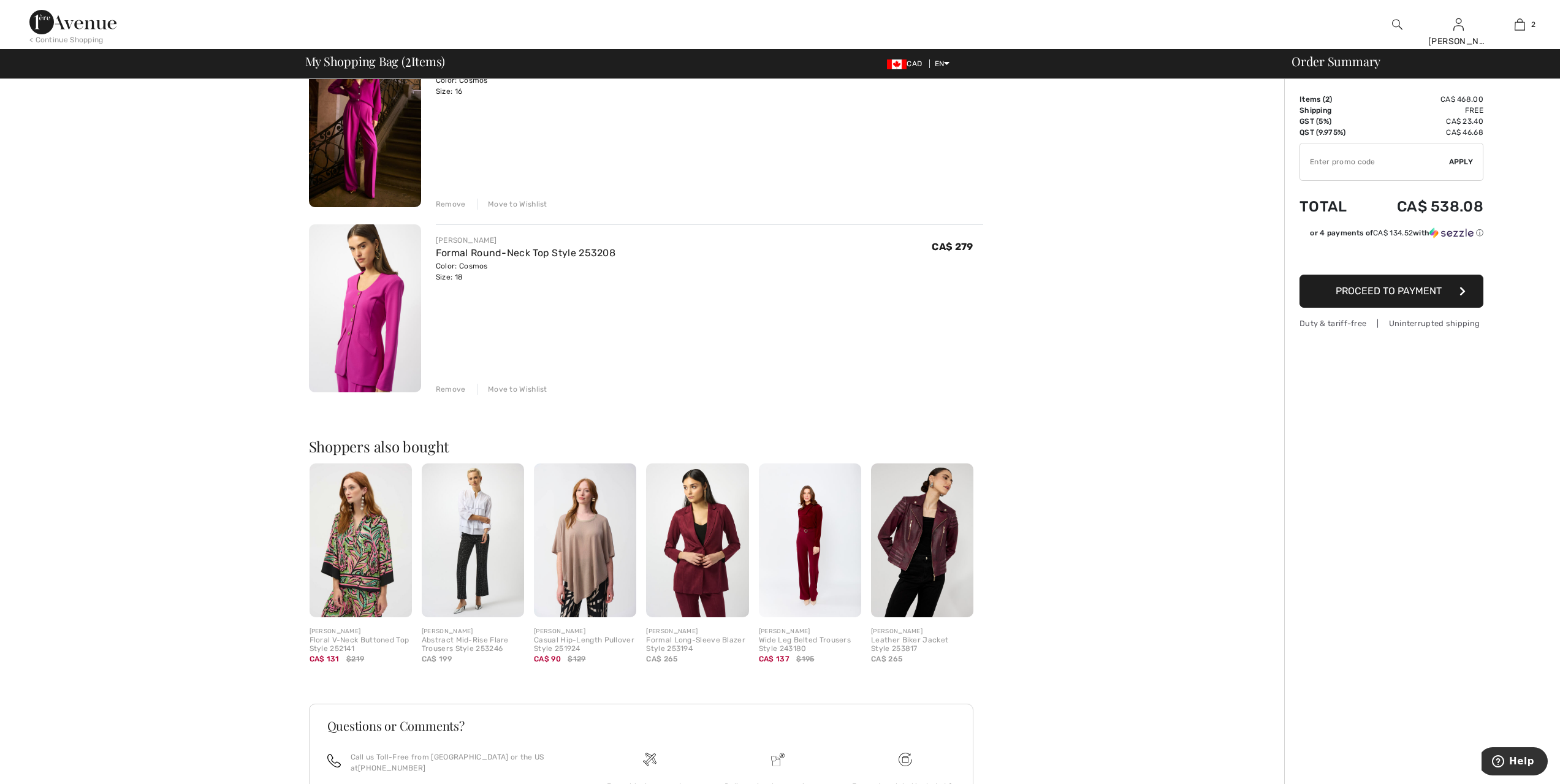
scroll to position [153, 0]
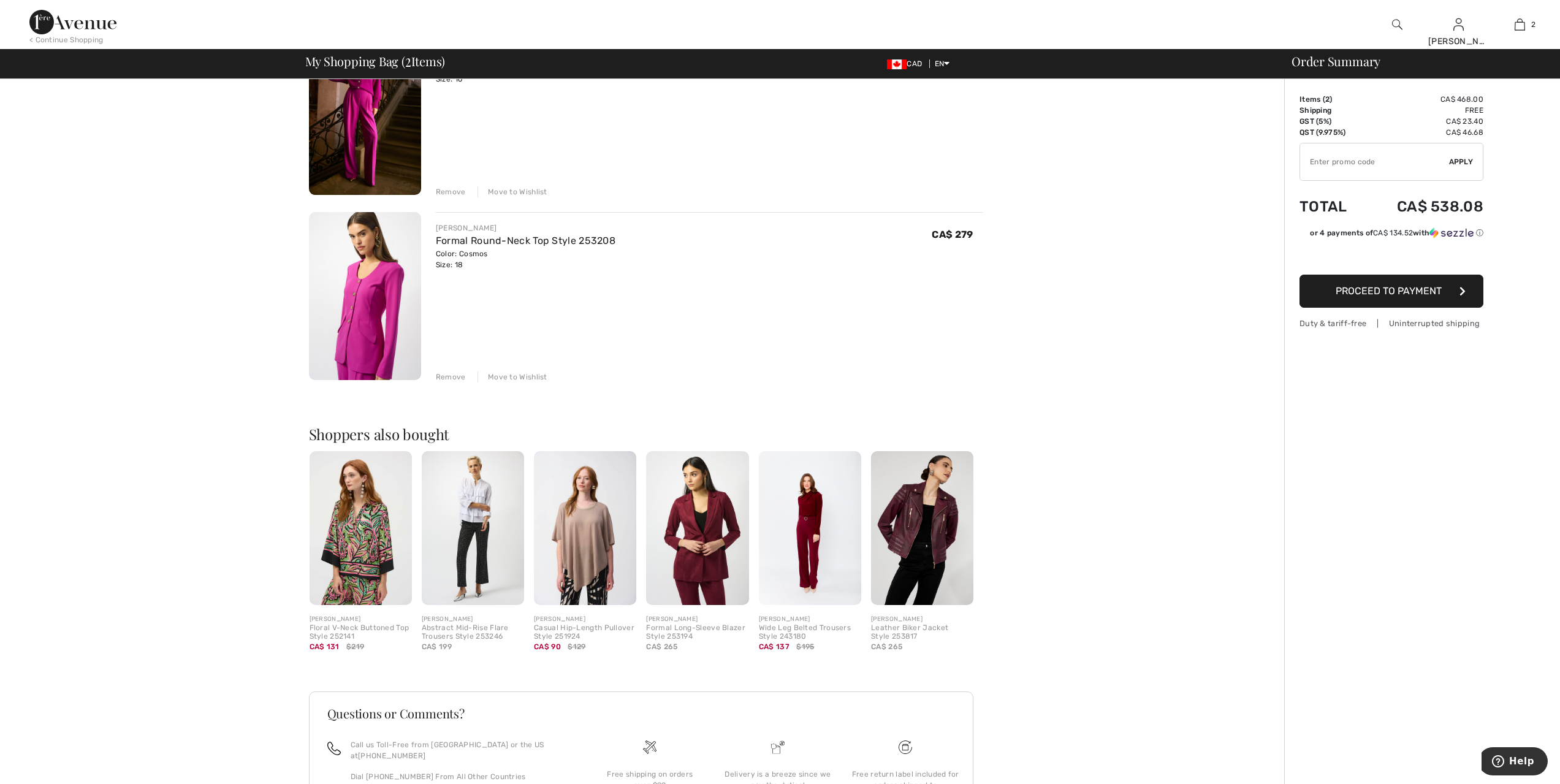
click at [696, 527] on img at bounding box center [696, 527] width 102 height 154
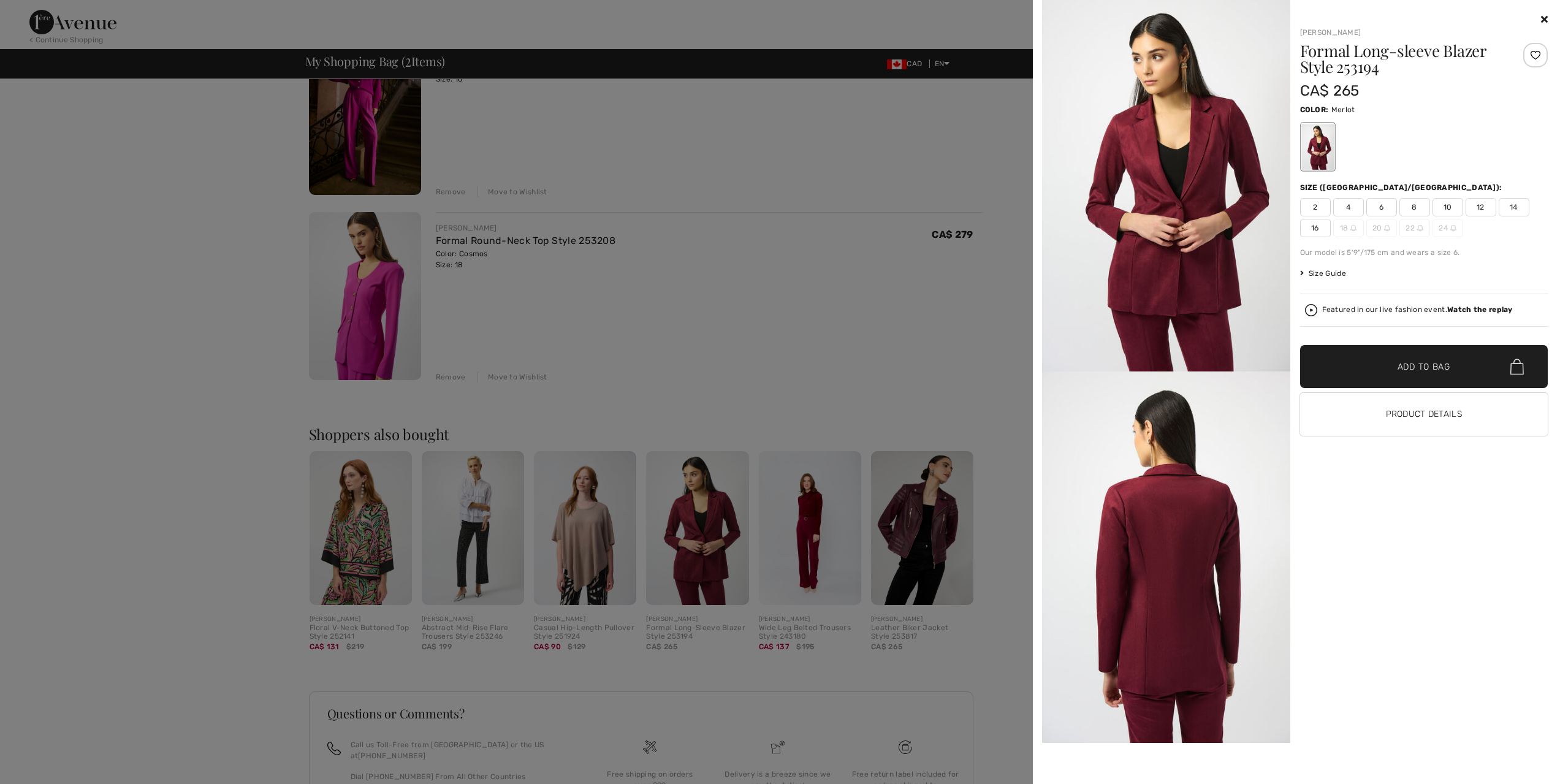
click at [1207, 244] on img at bounding box center [1166, 186] width 248 height 372
click at [1178, 180] on img at bounding box center [1166, 186] width 248 height 372
click at [1186, 270] on img at bounding box center [1166, 186] width 248 height 372
click at [1316, 147] on div at bounding box center [1317, 147] width 32 height 46
click at [1312, 157] on div at bounding box center [1317, 147] width 32 height 46
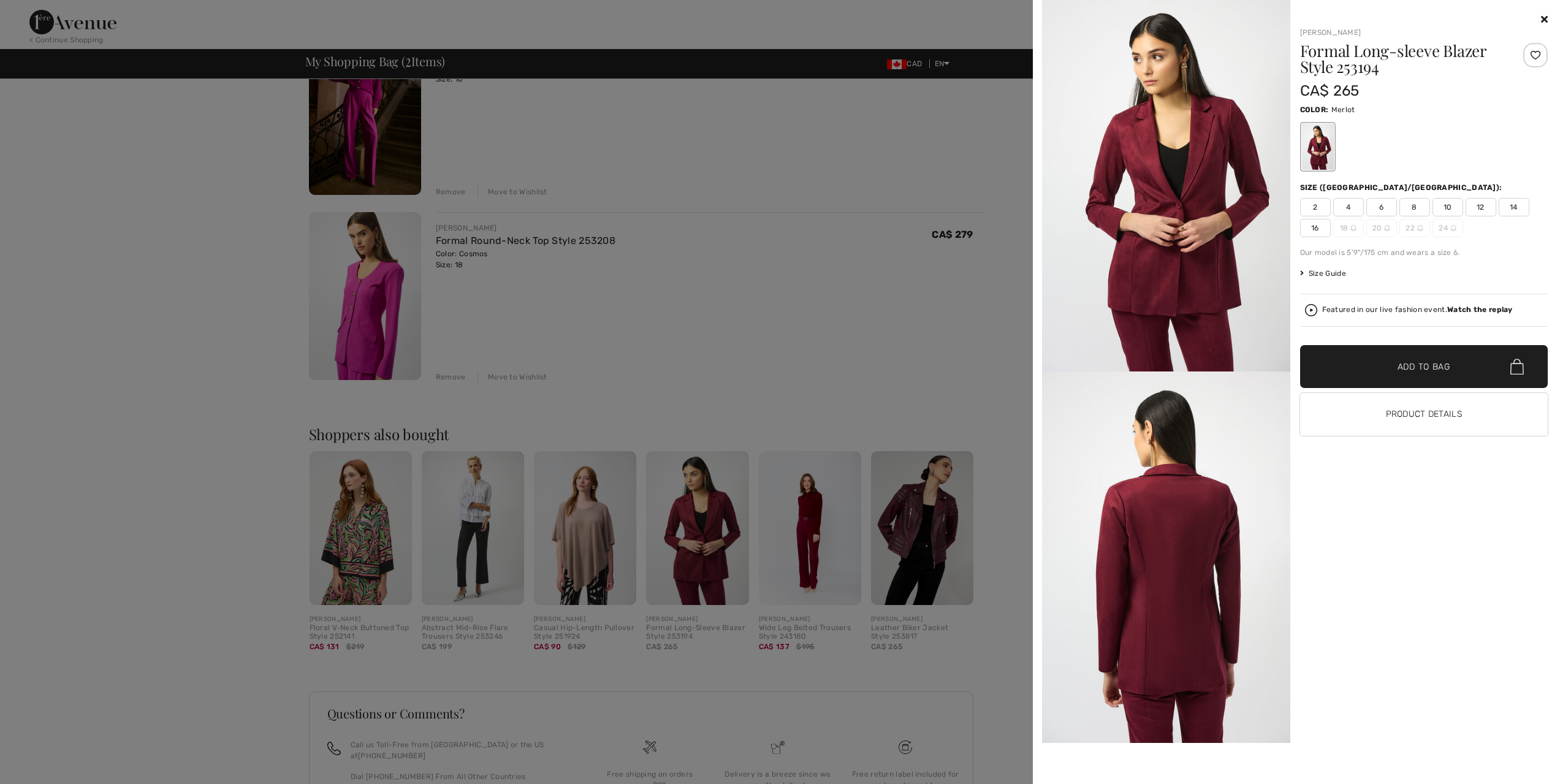
drag, startPoint x: 694, startPoint y: 519, endPoint x: 779, endPoint y: 519, distance: 85.0
click at [695, 519] on div at bounding box center [780, 392] width 1560 height 784
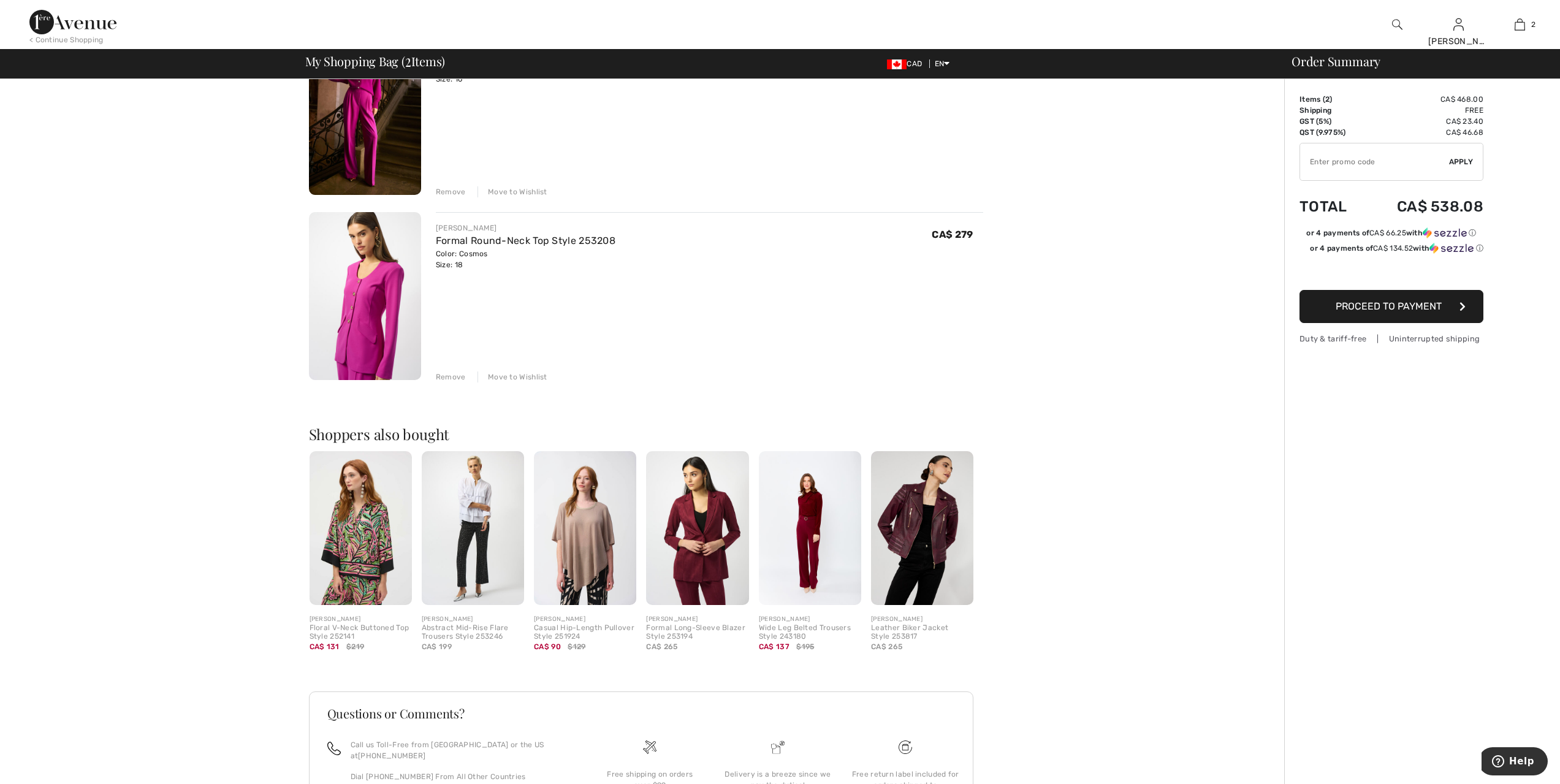
click at [811, 527] on img at bounding box center [809, 527] width 102 height 154
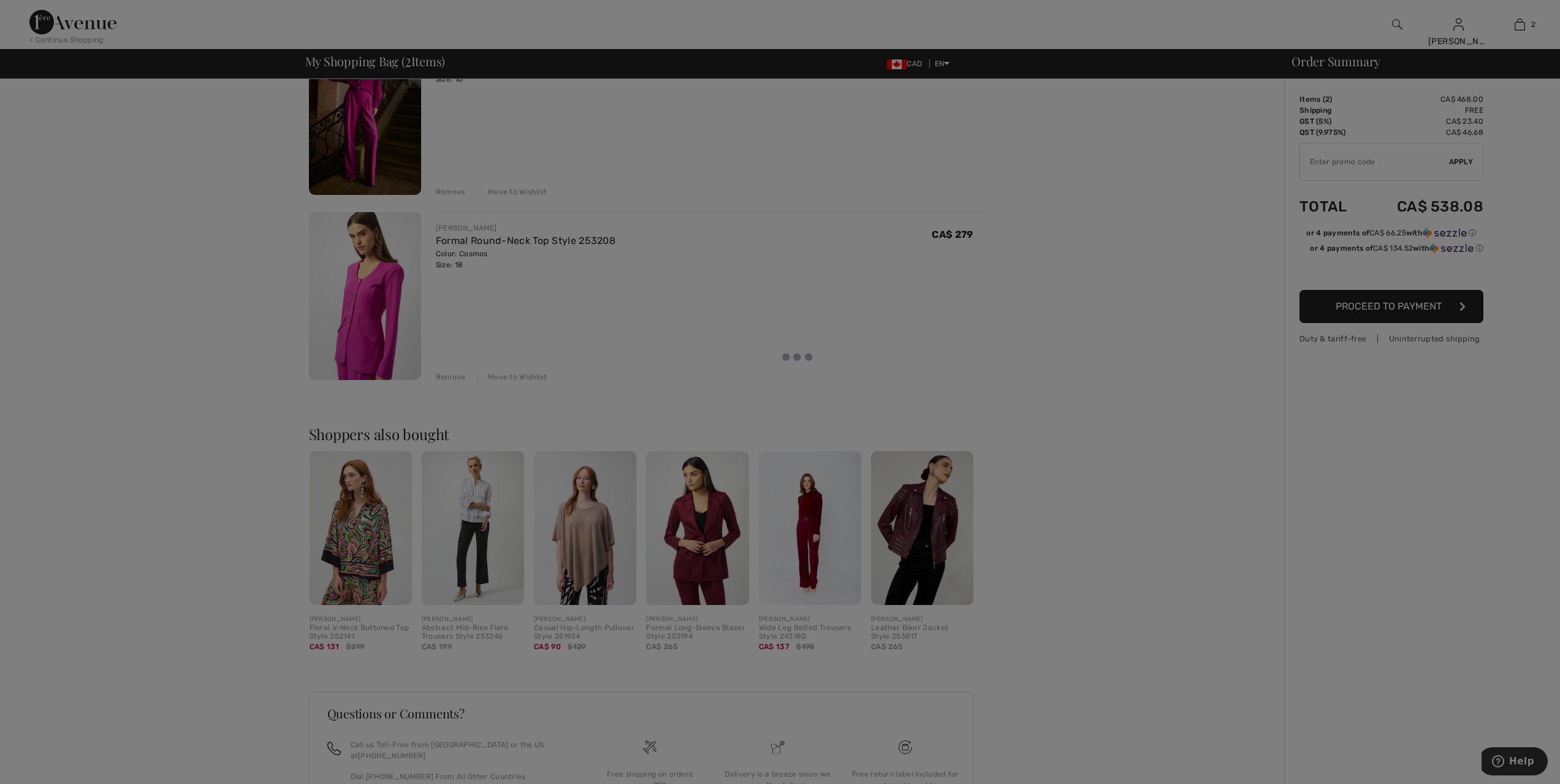
click at [712, 530] on div at bounding box center [780, 392] width 1560 height 784
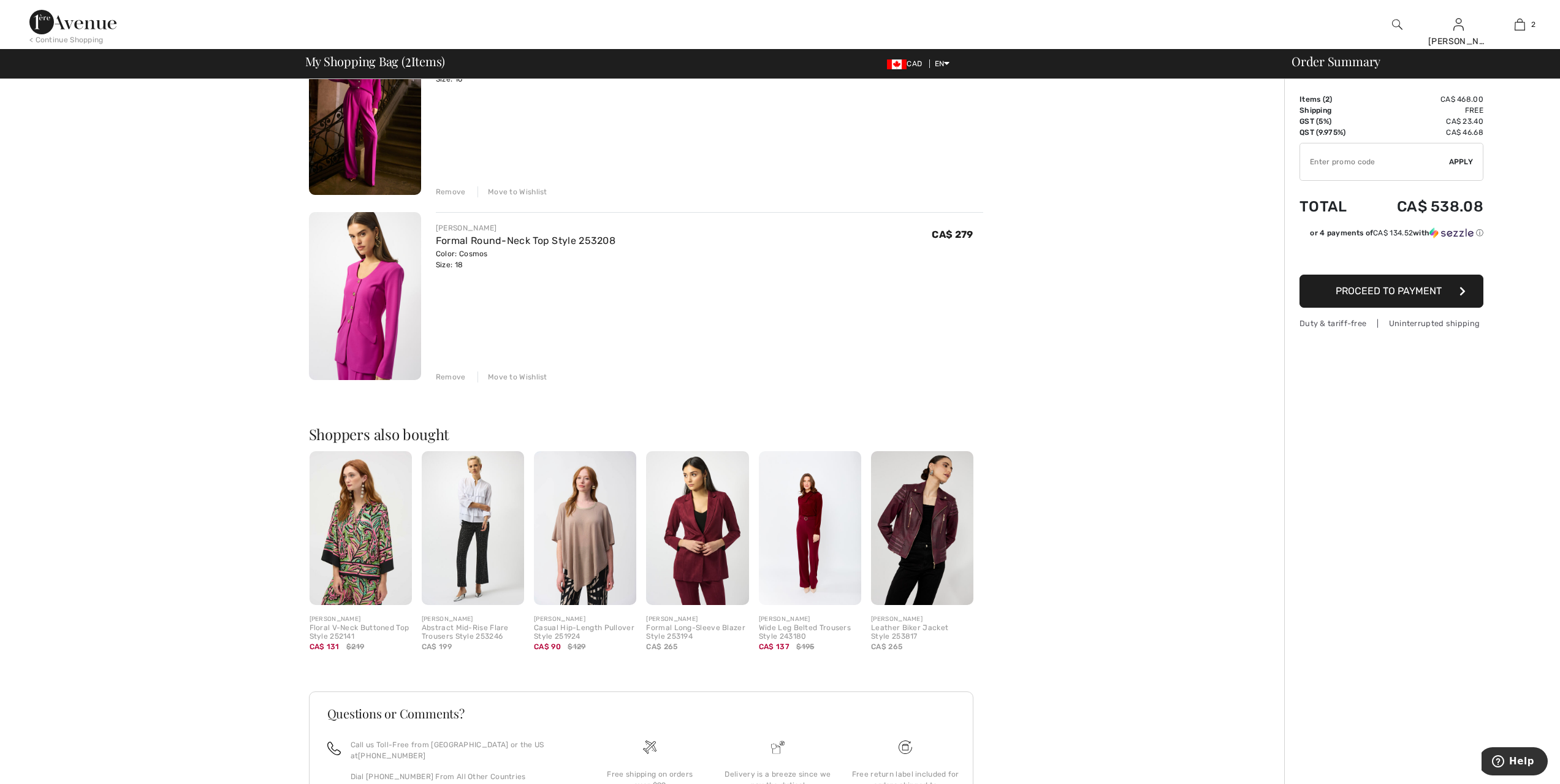
click at [712, 530] on img at bounding box center [696, 527] width 102 height 154
click at [712, 583] on img at bounding box center [696, 527] width 102 height 154
click at [812, 570] on img at bounding box center [809, 527] width 102 height 154
click at [796, 551] on img at bounding box center [809, 527] width 102 height 154
click at [696, 587] on img at bounding box center [696, 527] width 102 height 154
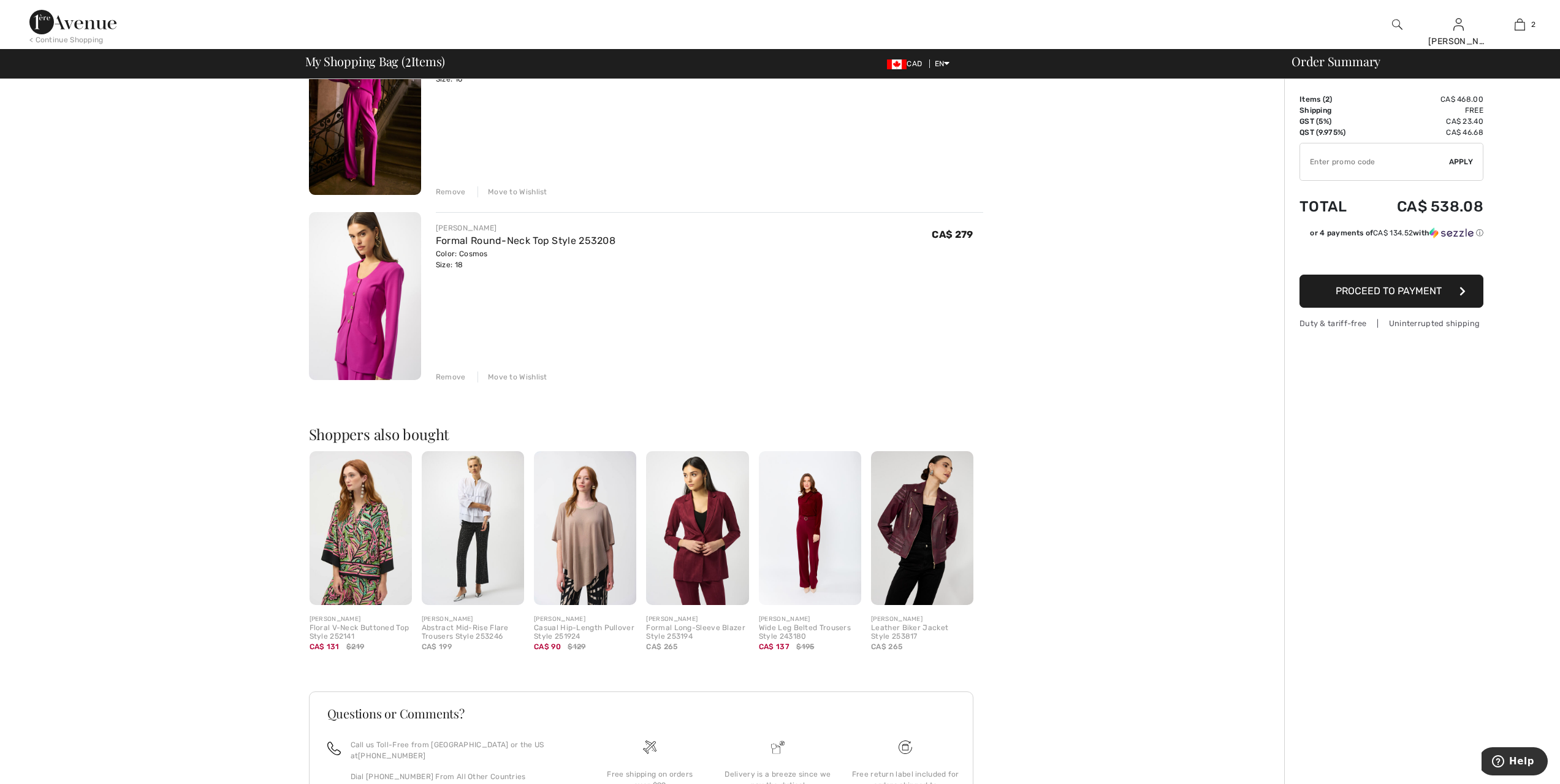
click at [686, 548] on img at bounding box center [696, 527] width 102 height 154
click at [665, 511] on img at bounding box center [696, 527] width 102 height 154
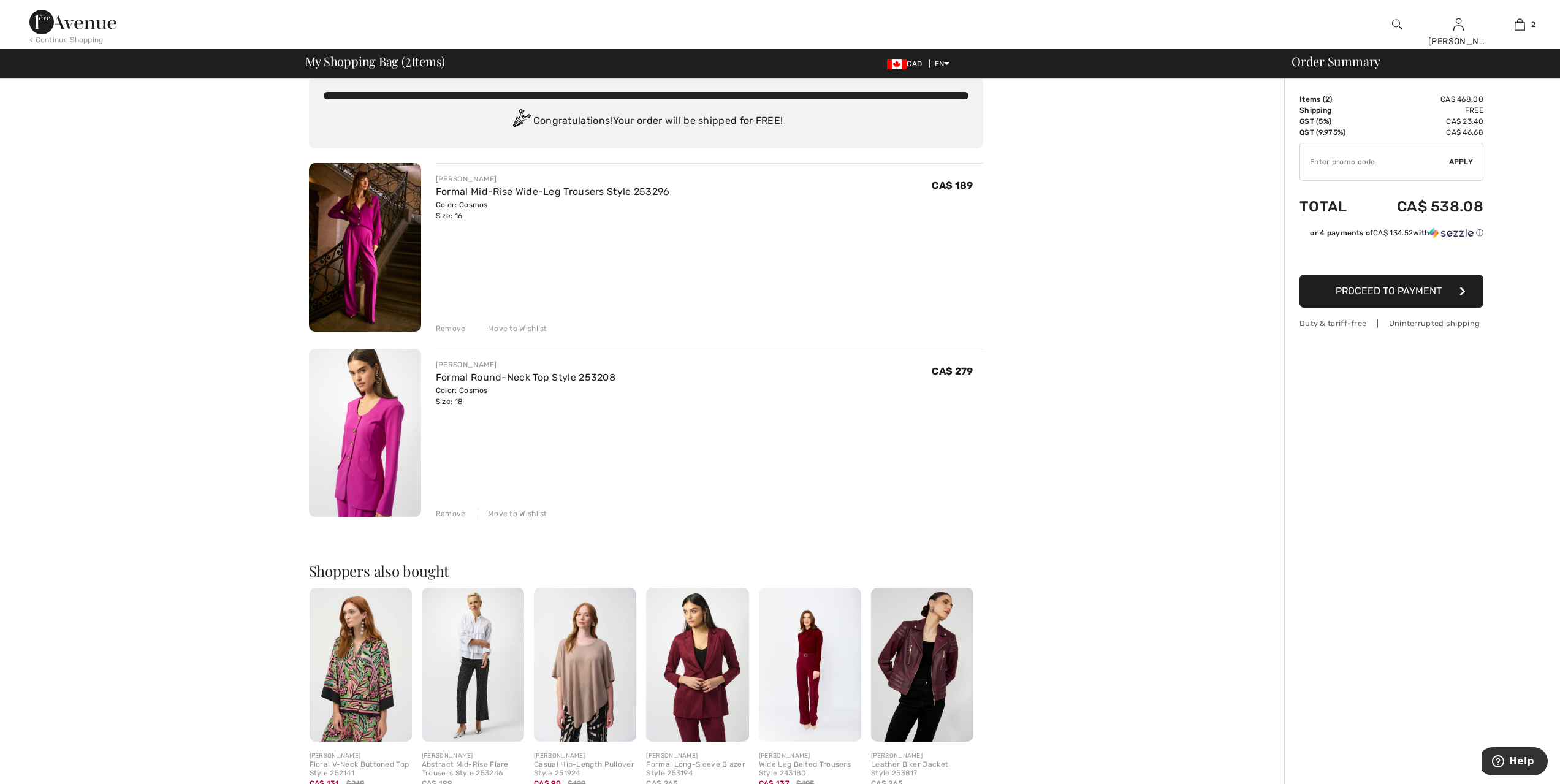
scroll to position [0, 0]
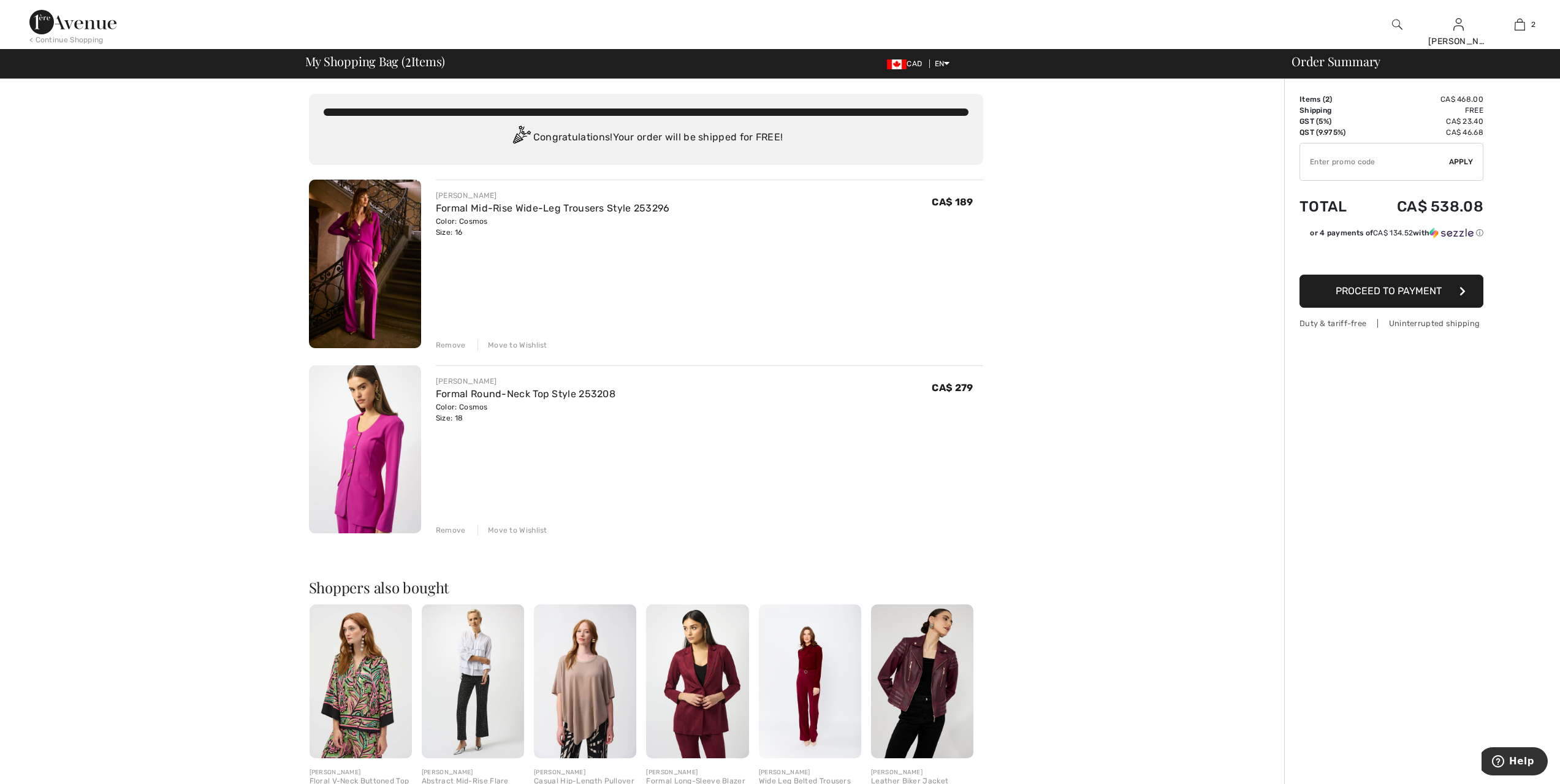
click at [704, 674] on img at bounding box center [696, 681] width 102 height 154
click at [819, 674] on img at bounding box center [809, 681] width 102 height 154
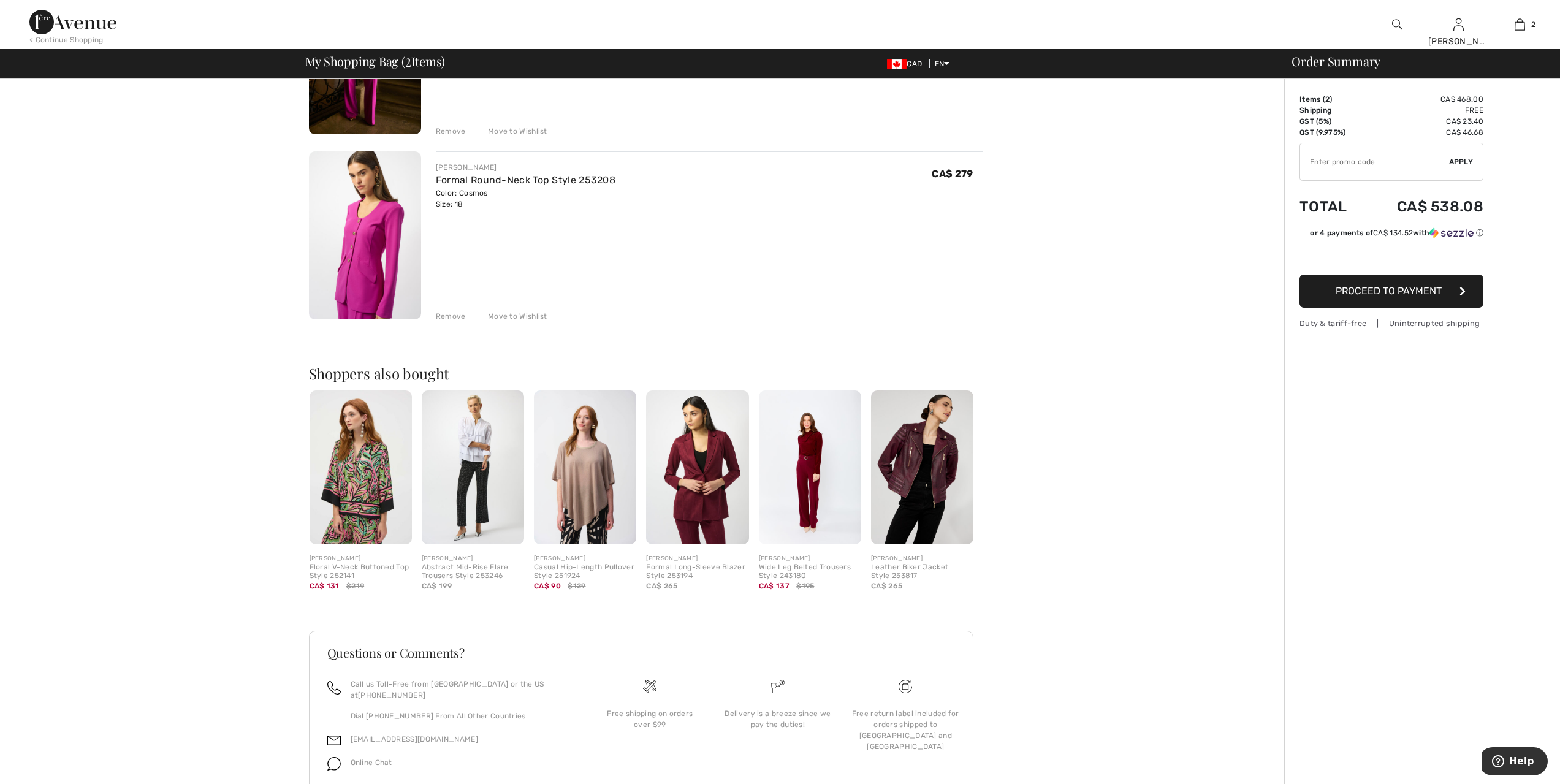
scroll to position [214, 0]
